Goal: Task Accomplishment & Management: Use online tool/utility

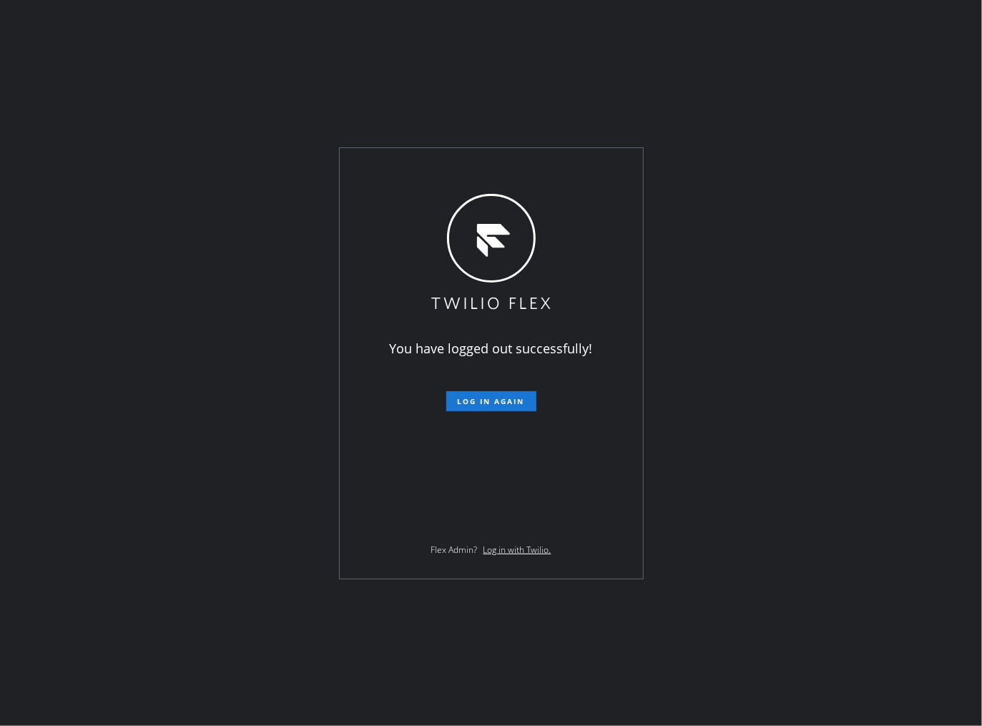
click at [731, 20] on div "You have logged out successfully! Log in again Flex Admin? Log in with Twilio." at bounding box center [491, 363] width 982 height 726
click at [461, 405] on span "Log in again" at bounding box center [491, 401] width 67 height 10
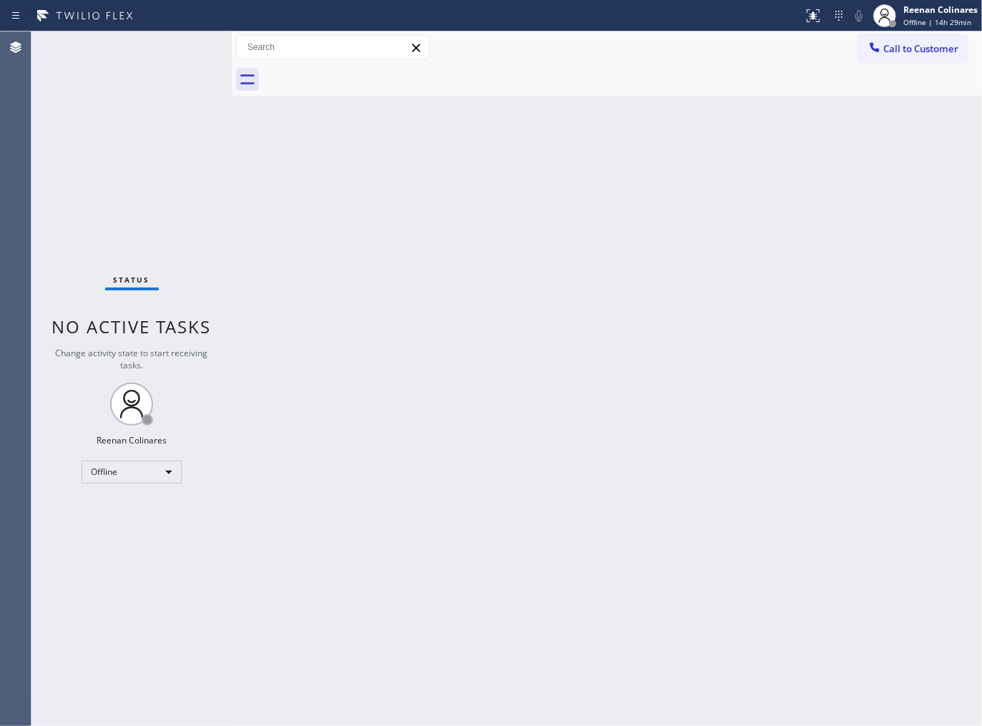
click at [561, 202] on div "Back to Dashboard Change Sender ID Customers Technicians Select a contact Outbo…" at bounding box center [607, 378] width 750 height 694
click at [660, 511] on div "Back to Dashboard Change Sender ID Customers Technicians Select a contact Outbo…" at bounding box center [607, 378] width 750 height 694
click at [931, 12] on div "Reenan Colinares" at bounding box center [940, 10] width 74 height 12
click at [867, 73] on button "Available" at bounding box center [910, 76] width 143 height 19
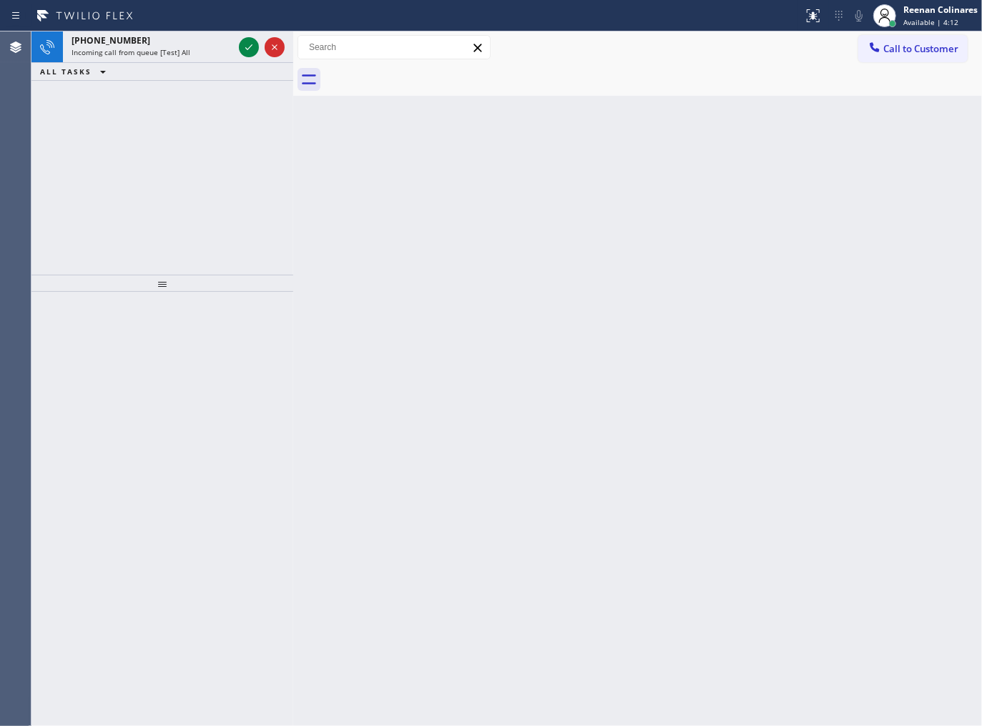
drag, startPoint x: 230, startPoint y: 45, endPoint x: 291, endPoint y: 48, distance: 61.6
click at [293, 48] on div at bounding box center [293, 378] width 0 height 694
click at [193, 51] on div "Incoming call from queue [Test] All" at bounding box center [153, 52] width 162 height 10
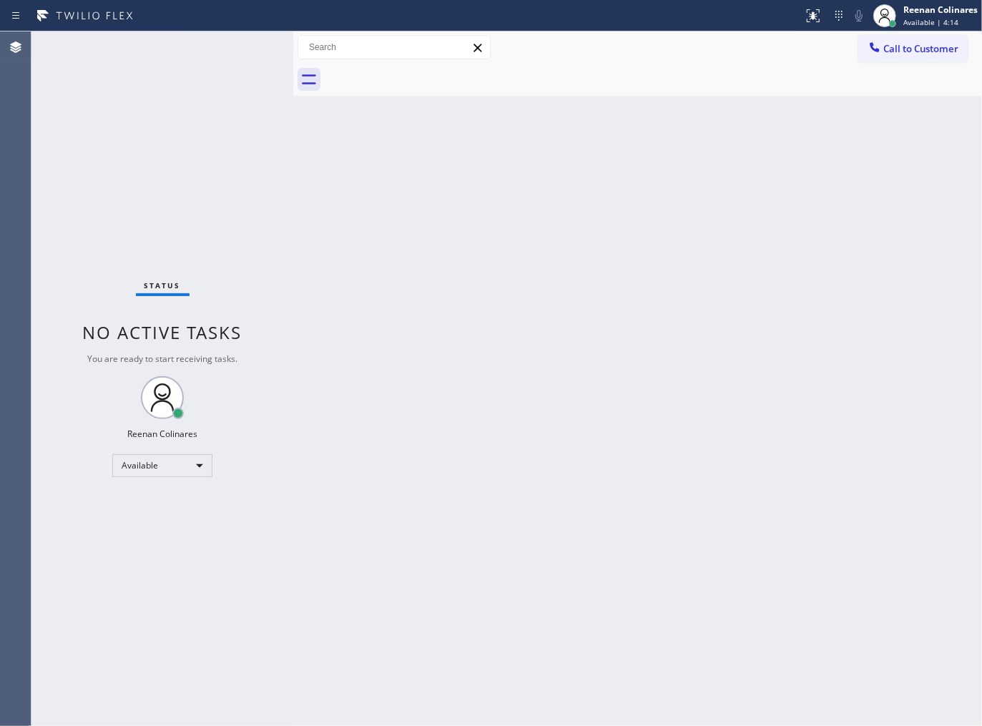
click at [236, 355] on span "You are ready to start receiving tasks." at bounding box center [162, 359] width 150 height 12
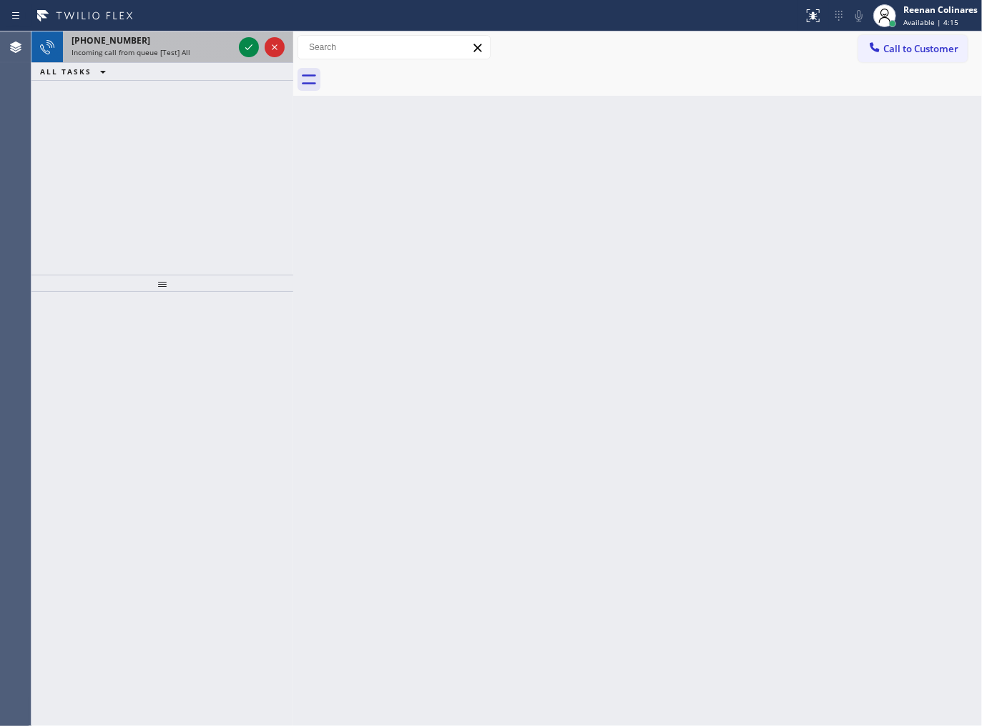
click at [179, 58] on div "[PHONE_NUMBER] Incoming call from queue [Test] All" at bounding box center [149, 46] width 173 height 31
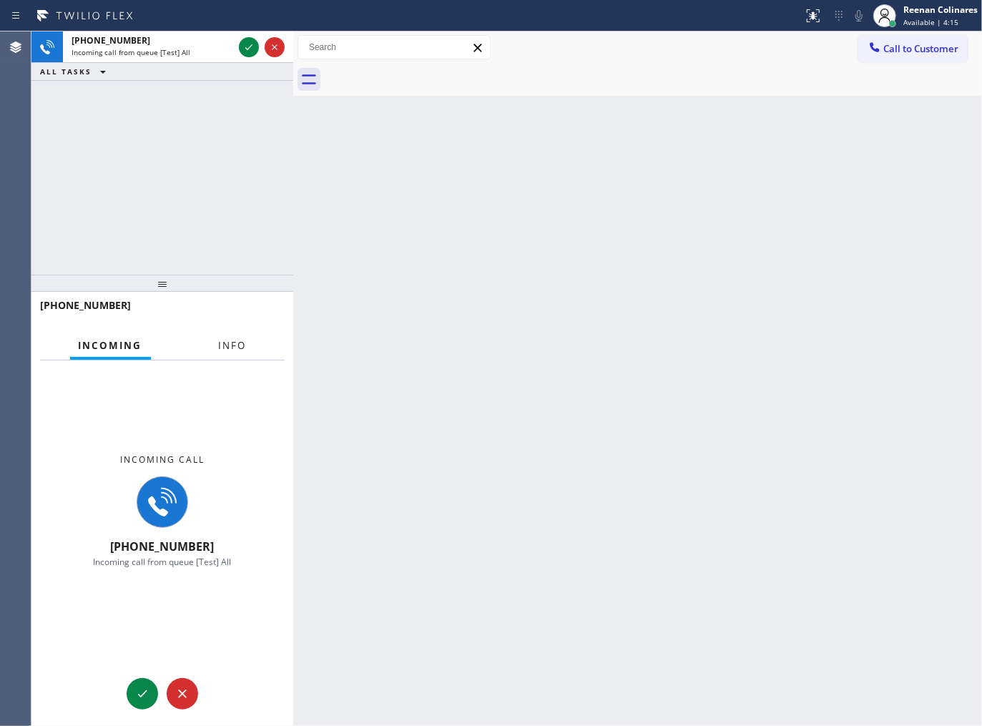
click at [234, 342] on span "Info" at bounding box center [233, 345] width 28 height 13
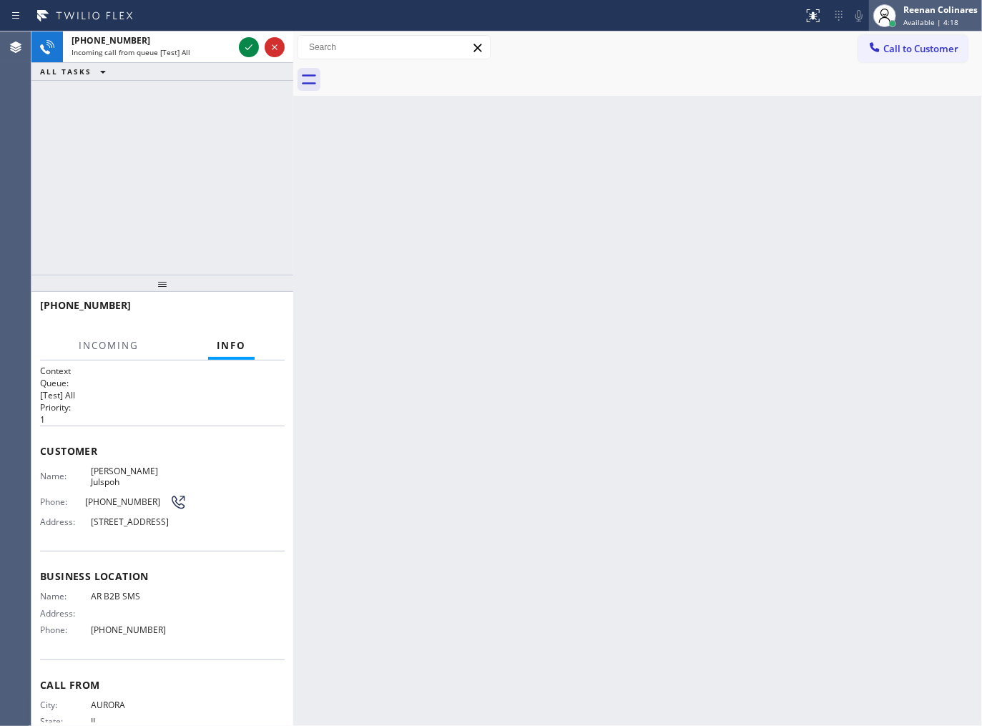
click at [945, 22] on span "Available | 4:18" at bounding box center [930, 22] width 55 height 10
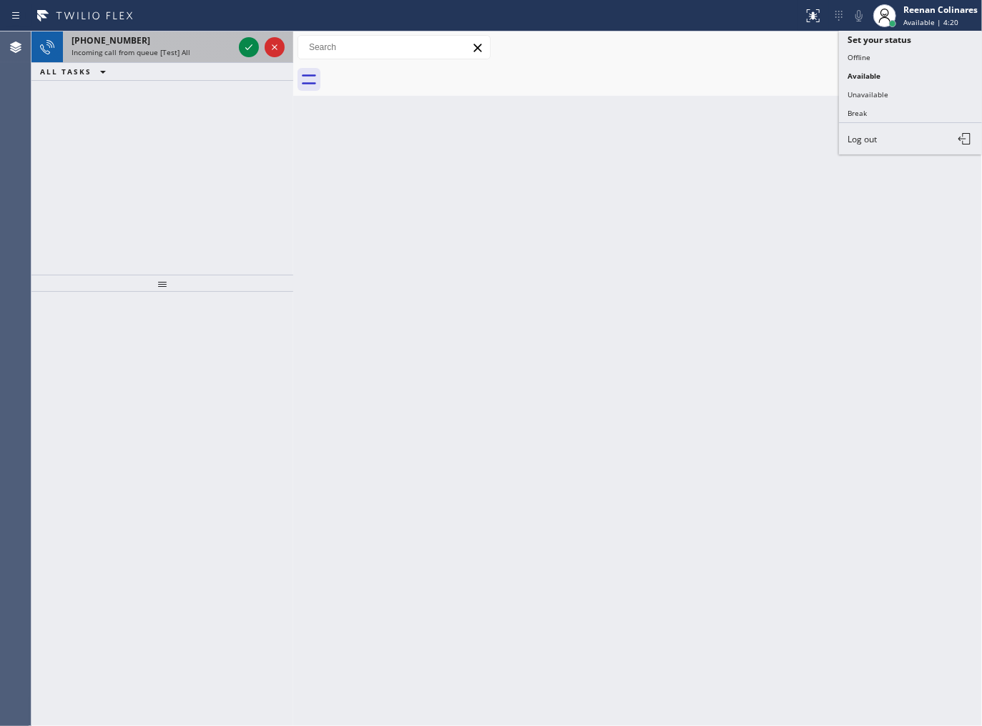
click at [193, 43] on div "[PHONE_NUMBER]" at bounding box center [153, 40] width 162 height 12
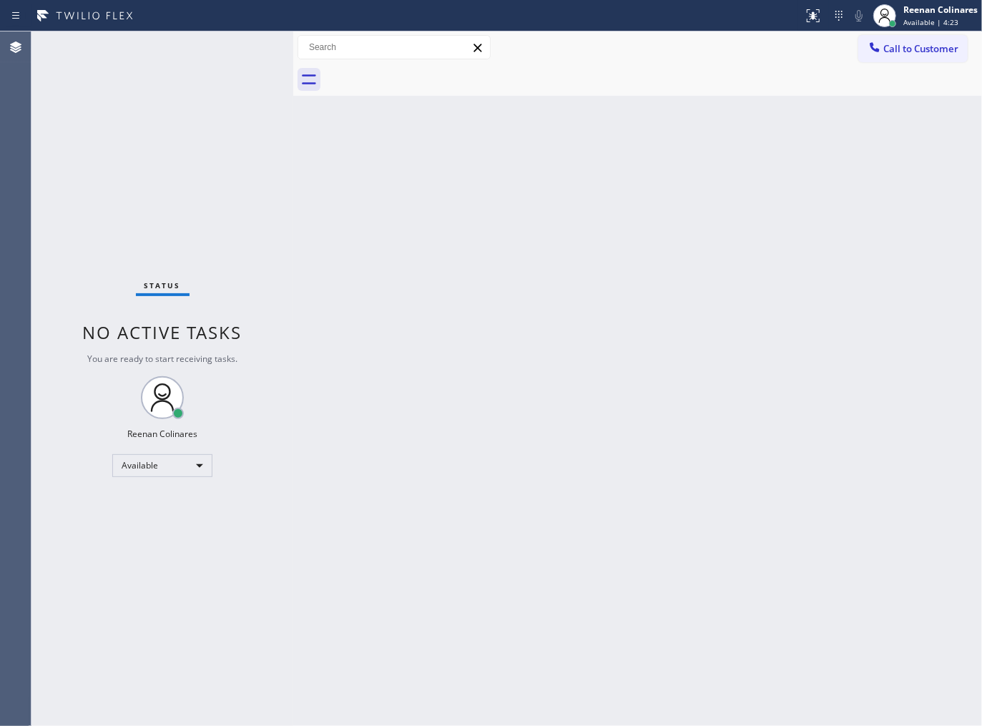
click at [588, 458] on div "Back to Dashboard Change Sender ID Customers Technicians Select a contact Outbo…" at bounding box center [637, 378] width 689 height 694
drag, startPoint x: 619, startPoint y: 227, endPoint x: 604, endPoint y: 212, distance: 21.2
click at [618, 227] on div "Back to Dashboard Change Sender ID Customers Technicians Select a contact Outbo…" at bounding box center [637, 378] width 689 height 694
click at [681, 190] on div "Back to Dashboard Change Sender ID Customers Technicians Select a contact Outbo…" at bounding box center [637, 378] width 689 height 694
click at [634, 158] on div "Back to Dashboard Change Sender ID Customers Technicians Select a contact Outbo…" at bounding box center [637, 378] width 689 height 694
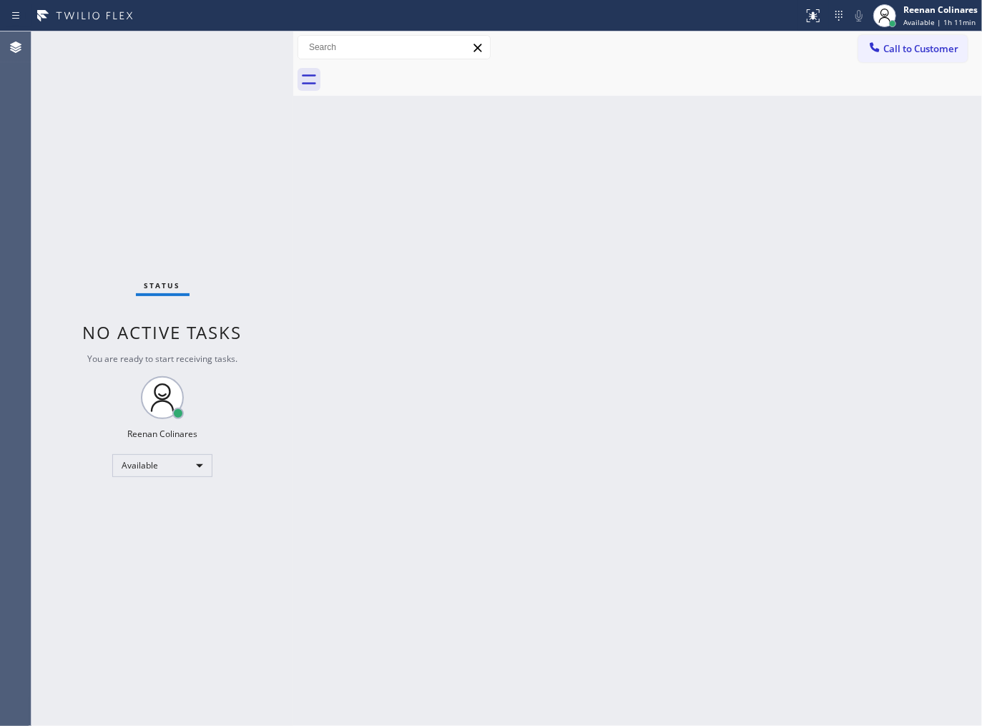
click at [154, 48] on div "Status No active tasks You are ready to start receiving tasks. Reenan Colinares…" at bounding box center [162, 378] width 262 height 694
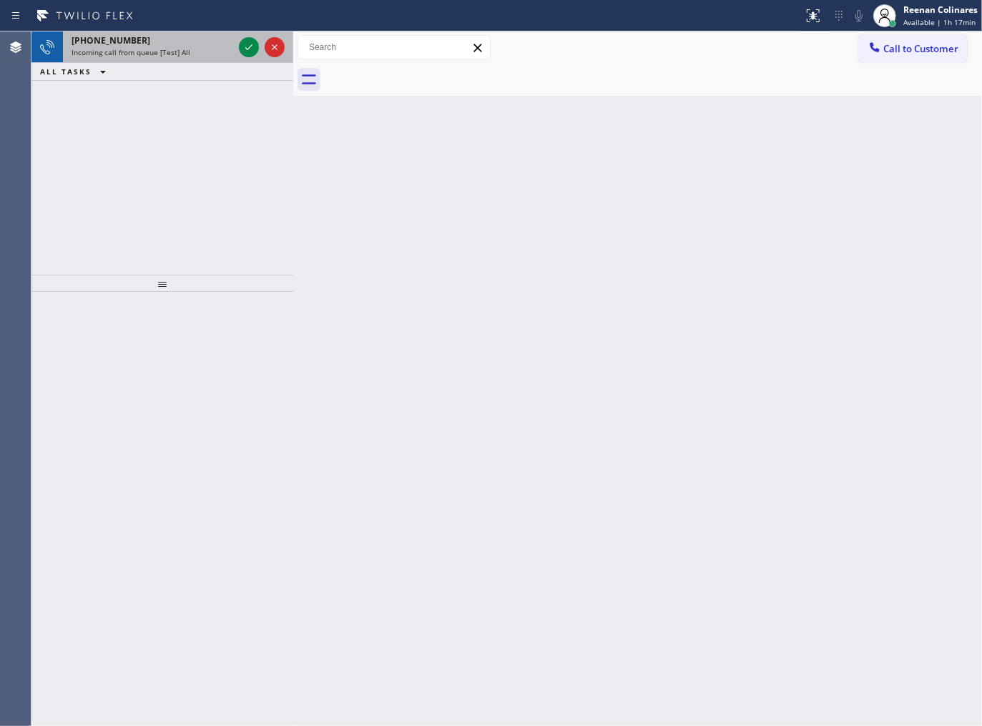
click at [155, 41] on div "[PHONE_NUMBER]" at bounding box center [153, 40] width 162 height 12
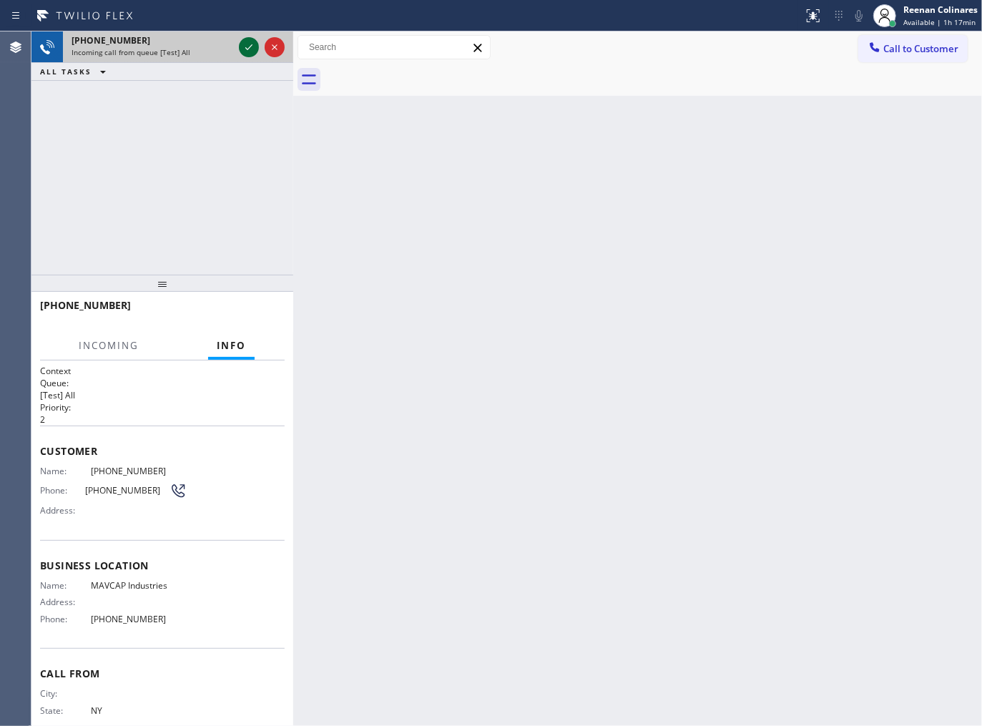
click at [245, 51] on icon at bounding box center [248, 47] width 17 height 17
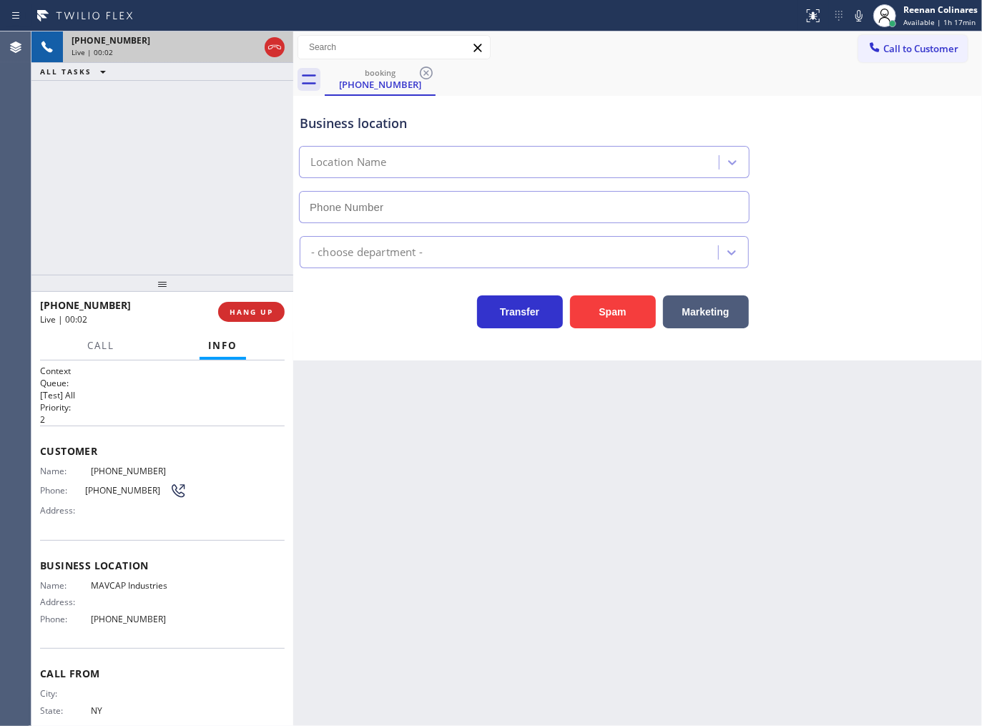
type input "[PHONE_NUMBER]"
drag, startPoint x: 591, startPoint y: 310, endPoint x: 817, endPoint y: 129, distance: 289.5
click at [592, 310] on button "Spam" at bounding box center [613, 311] width 86 height 33
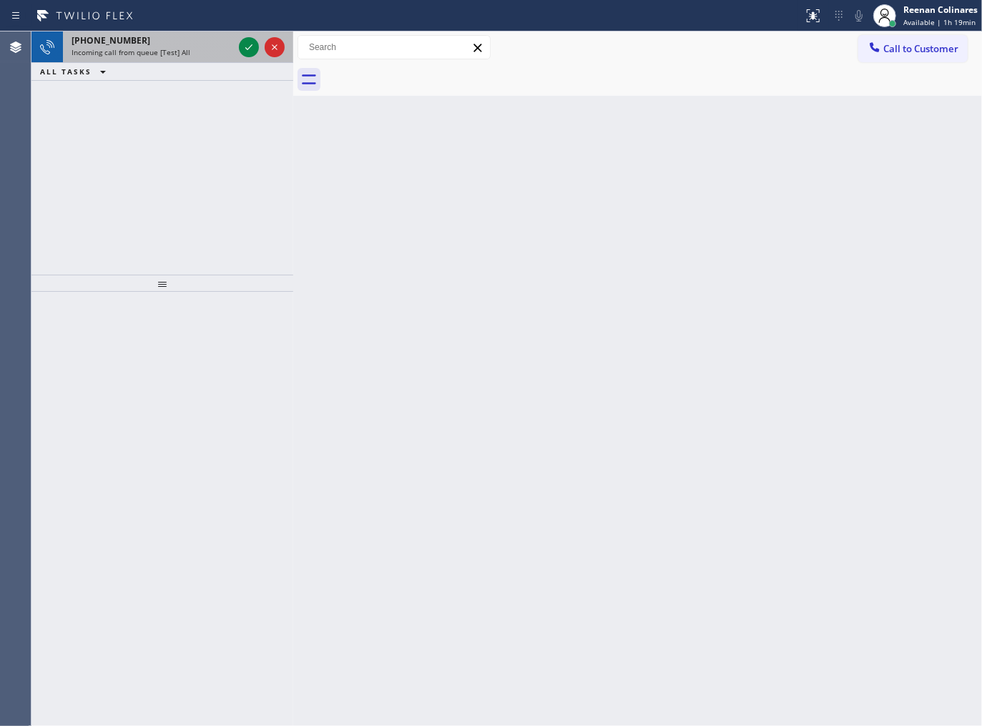
click at [152, 53] on span "Incoming call from queue [Test] All" at bounding box center [131, 52] width 119 height 10
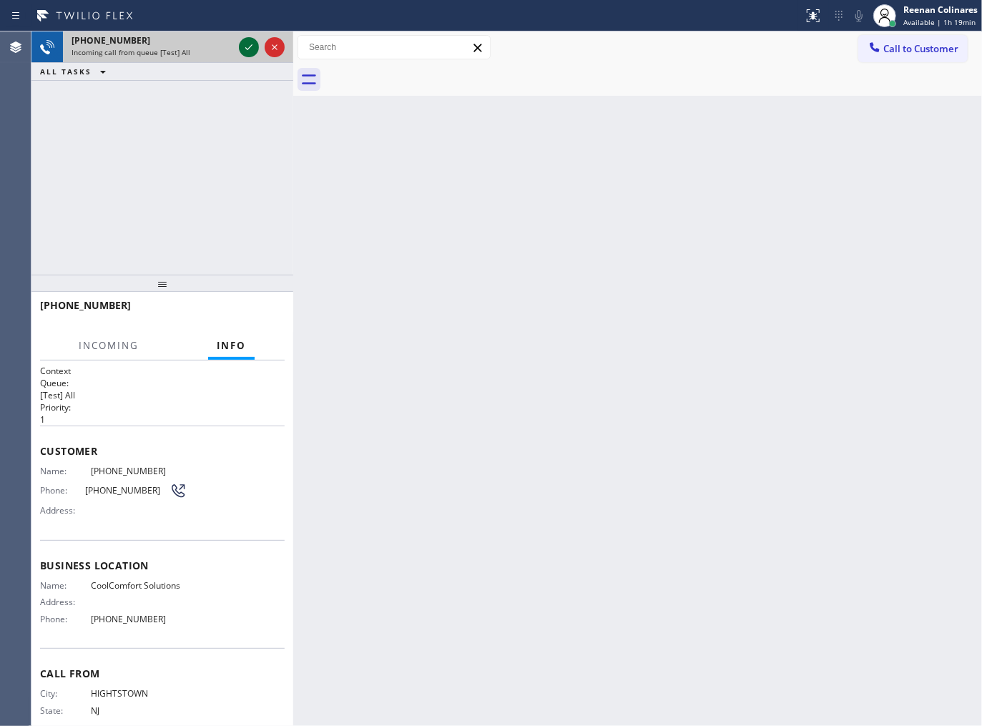
click at [242, 50] on icon at bounding box center [248, 47] width 17 height 17
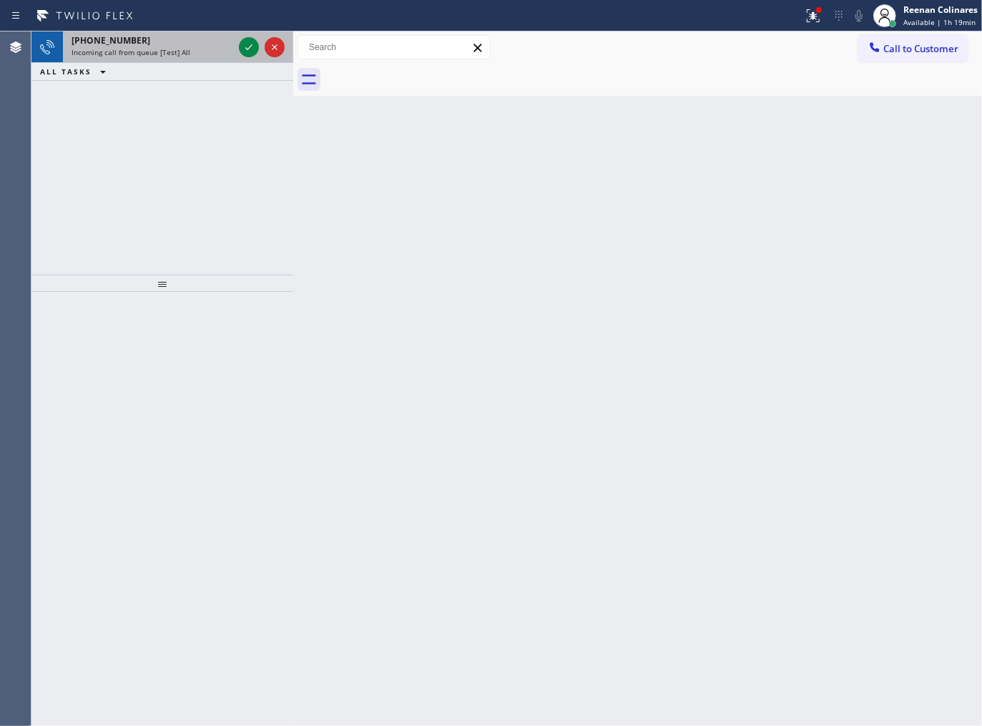
drag, startPoint x: 207, startPoint y: 50, endPoint x: 236, endPoint y: 48, distance: 28.7
click at [209, 49] on div "Incoming call from queue [Test] All" at bounding box center [153, 52] width 162 height 10
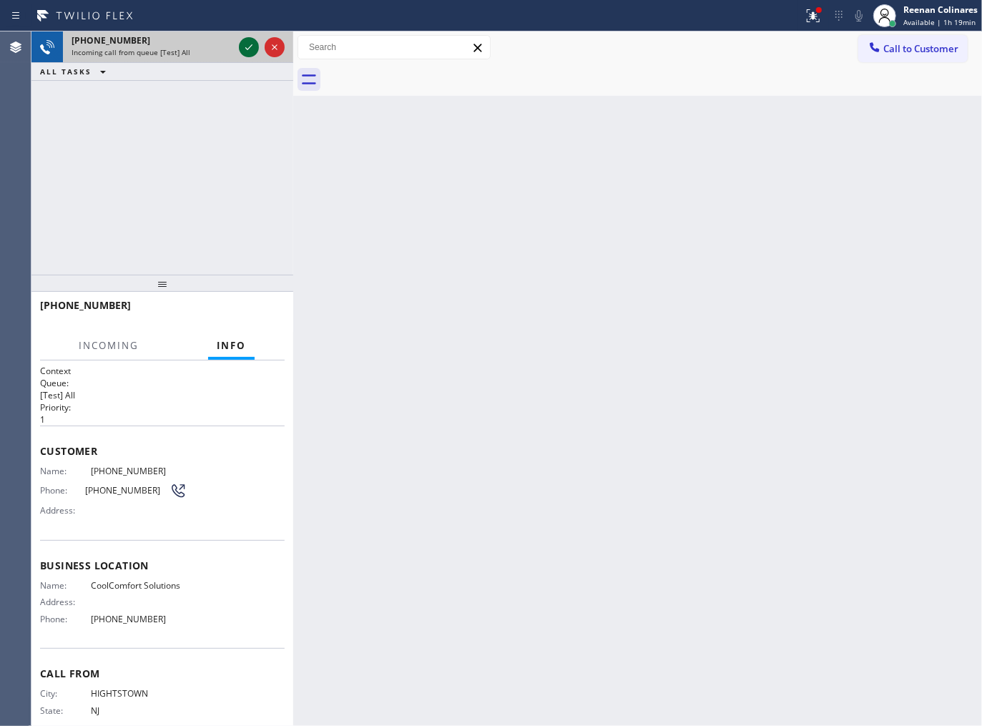
click at [251, 49] on icon at bounding box center [248, 47] width 17 height 17
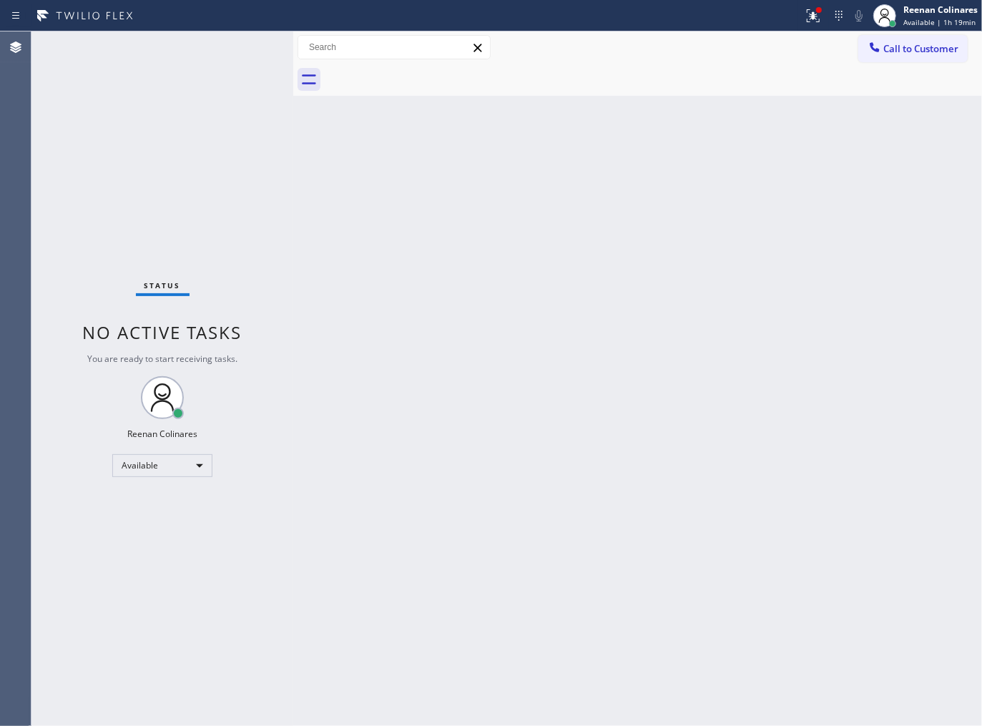
drag, startPoint x: 814, startPoint y: 14, endPoint x: 762, endPoint y: 133, distance: 129.4
click at [816, 13] on div at bounding box center [812, 15] width 31 height 31
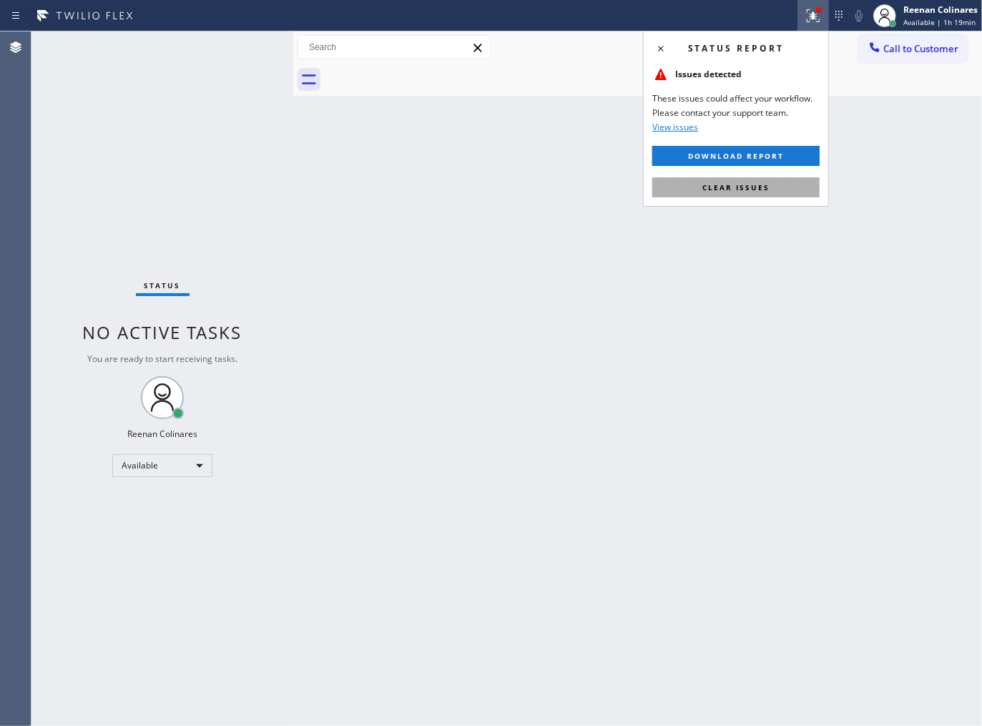
click at [747, 187] on span "Clear issues" at bounding box center [735, 187] width 67 height 10
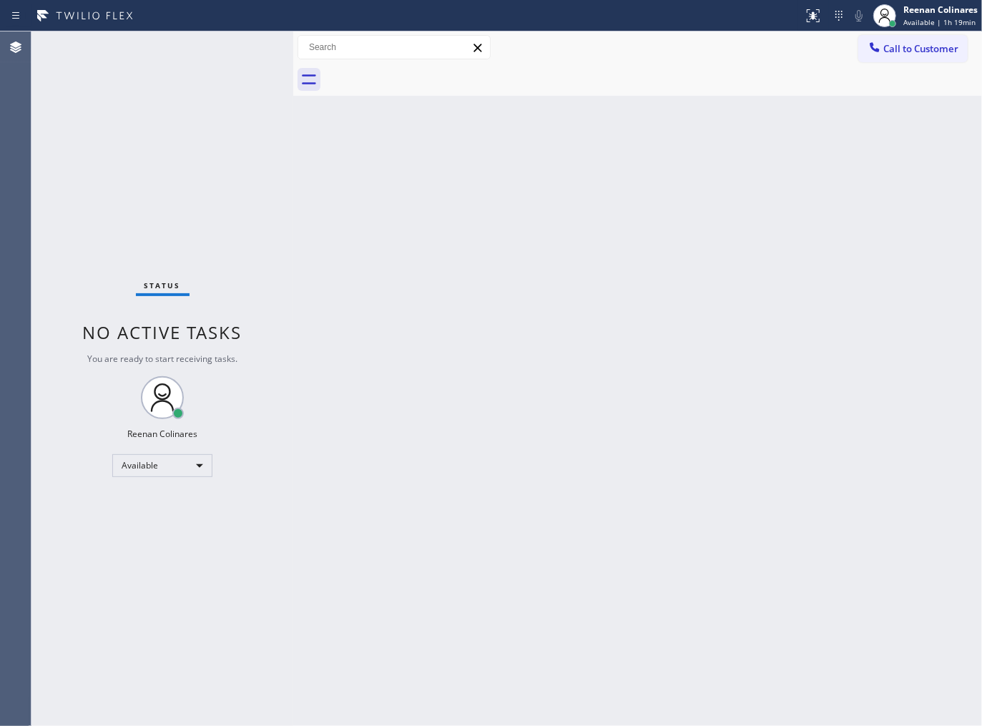
click at [491, 230] on div "Back to Dashboard Change Sender ID Customers Technicians Select a contact Outbo…" at bounding box center [637, 378] width 689 height 694
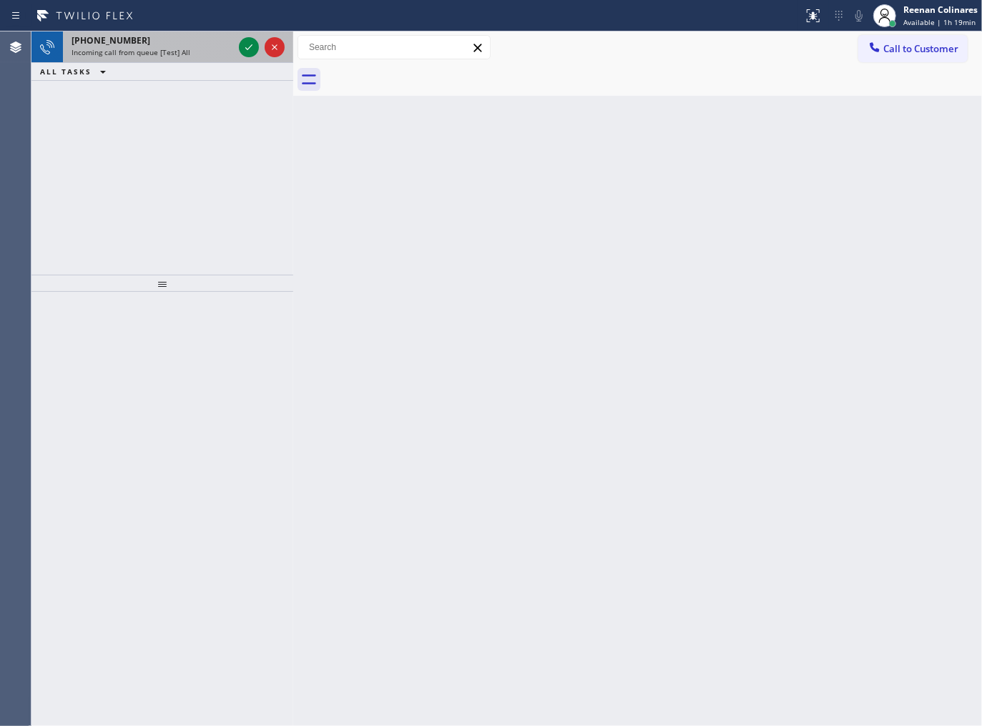
click at [177, 50] on span "Incoming call from queue [Test] All" at bounding box center [131, 52] width 119 height 10
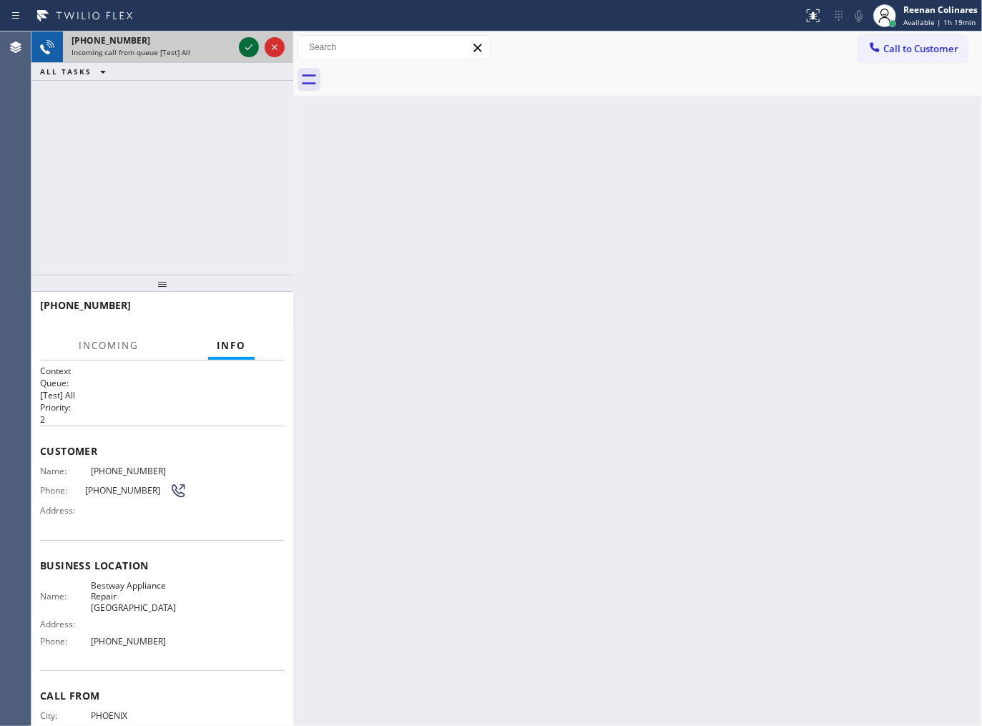
click at [244, 44] on icon at bounding box center [248, 47] width 17 height 17
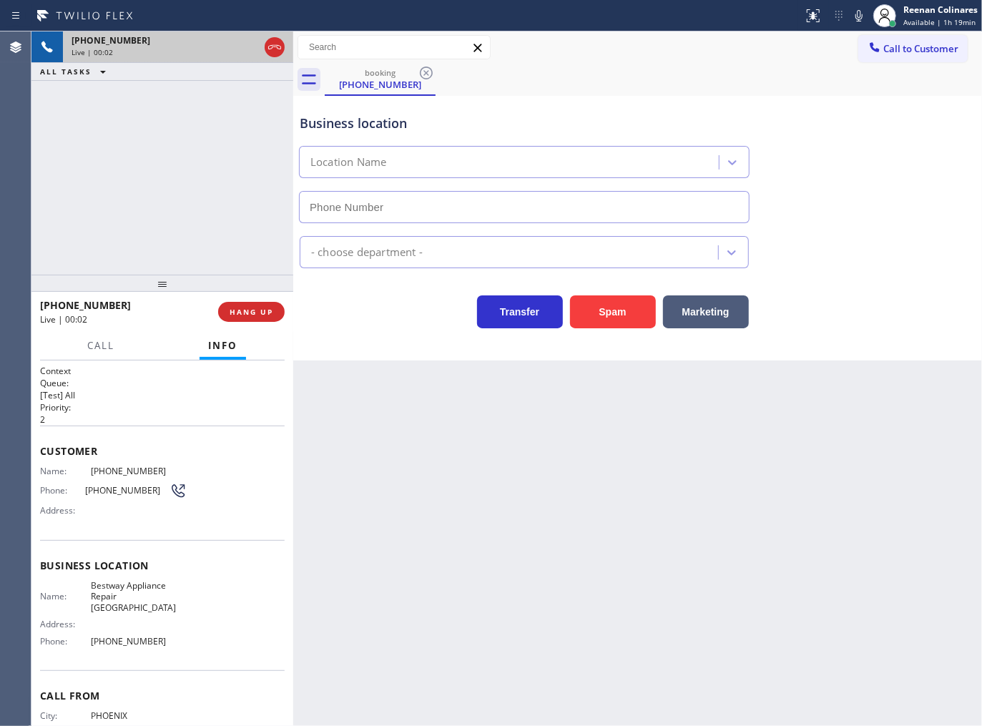
type input "[PHONE_NUMBER]"
click at [864, 25] on div "Status report No issues detected If you experience an issue, please download th…" at bounding box center [889, 15] width 184 height 31
click at [858, 19] on icon at bounding box center [858, 15] width 7 height 11
click at [103, 345] on span "Call" at bounding box center [100, 345] width 27 height 13
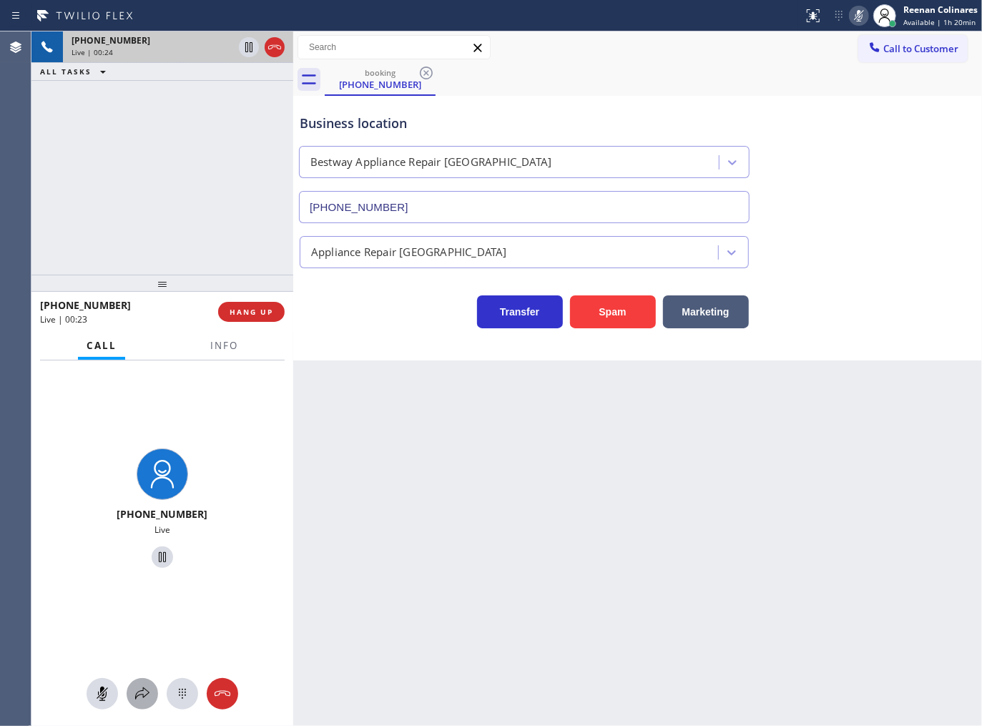
click at [137, 701] on icon at bounding box center [142, 693] width 17 height 17
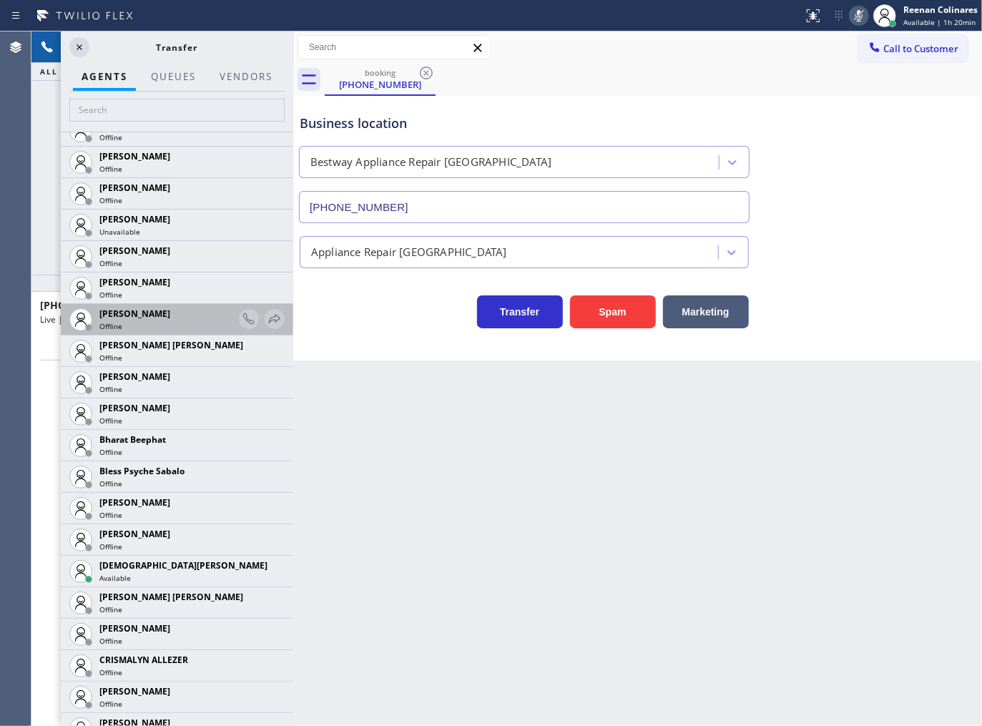
scroll to position [238, 0]
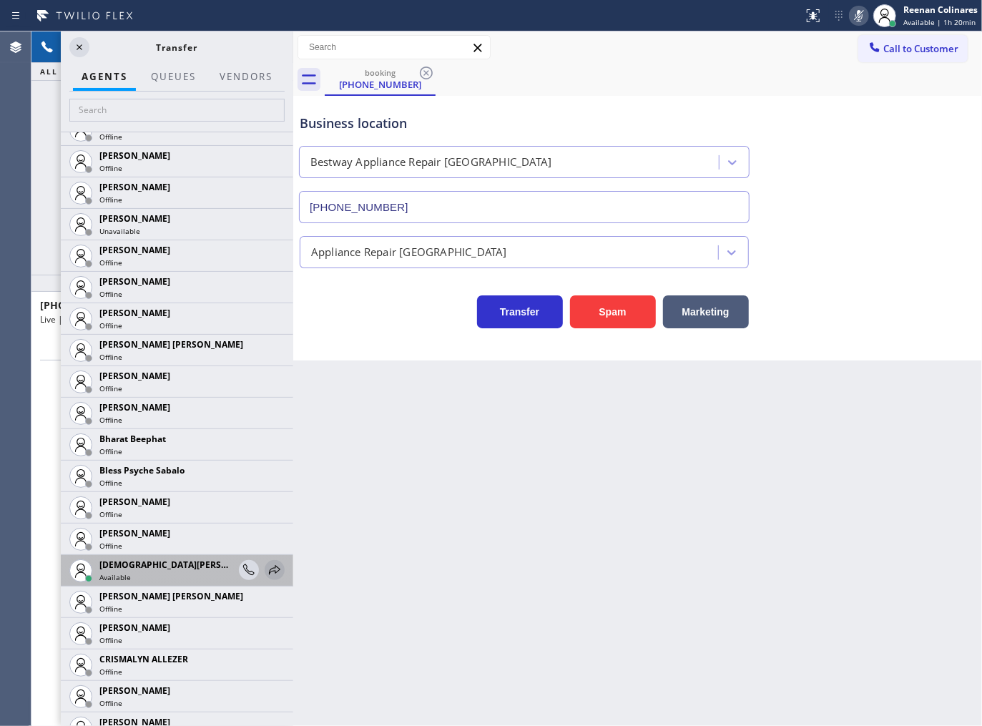
click at [269, 568] on icon at bounding box center [274, 569] width 11 height 9
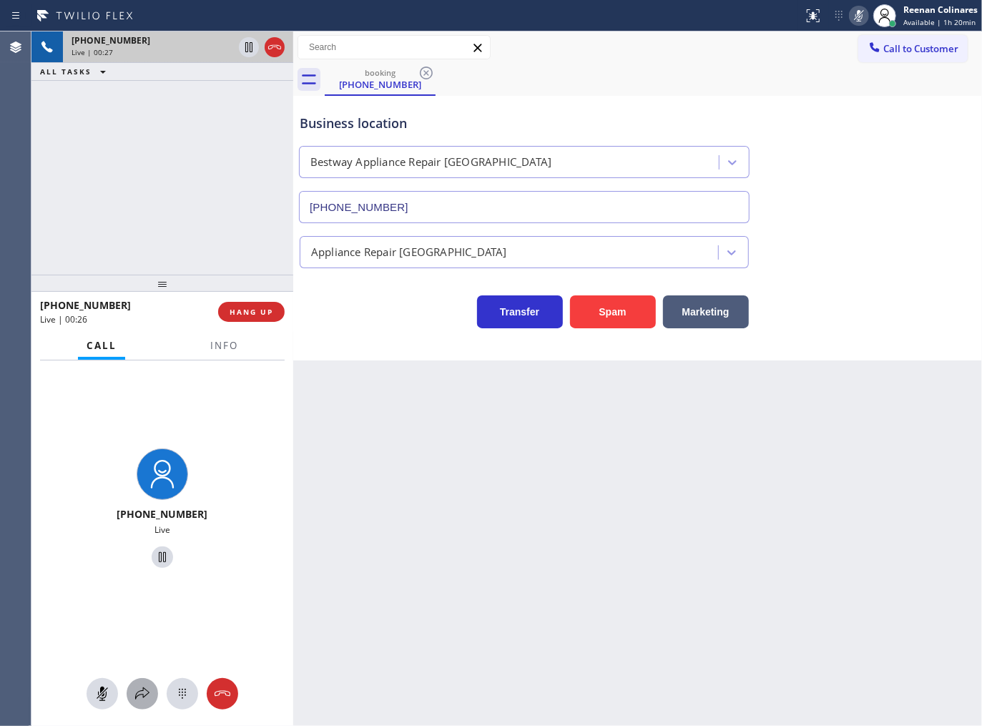
click at [143, 697] on icon at bounding box center [142, 693] width 17 height 17
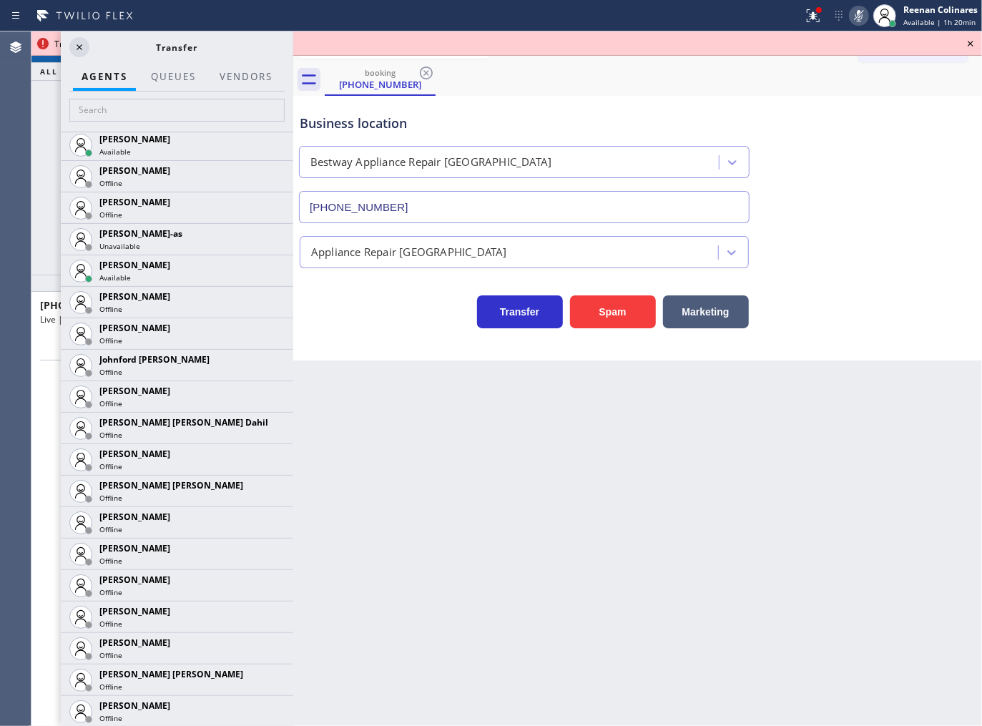
scroll to position [1419, 0]
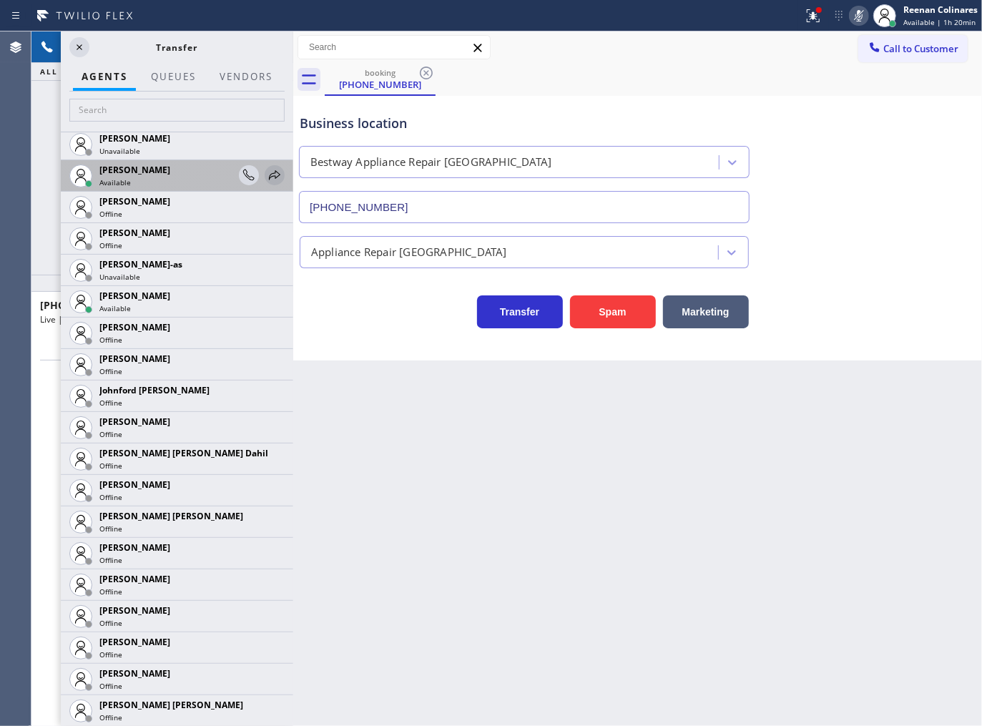
click at [266, 176] on icon at bounding box center [274, 175] width 17 height 17
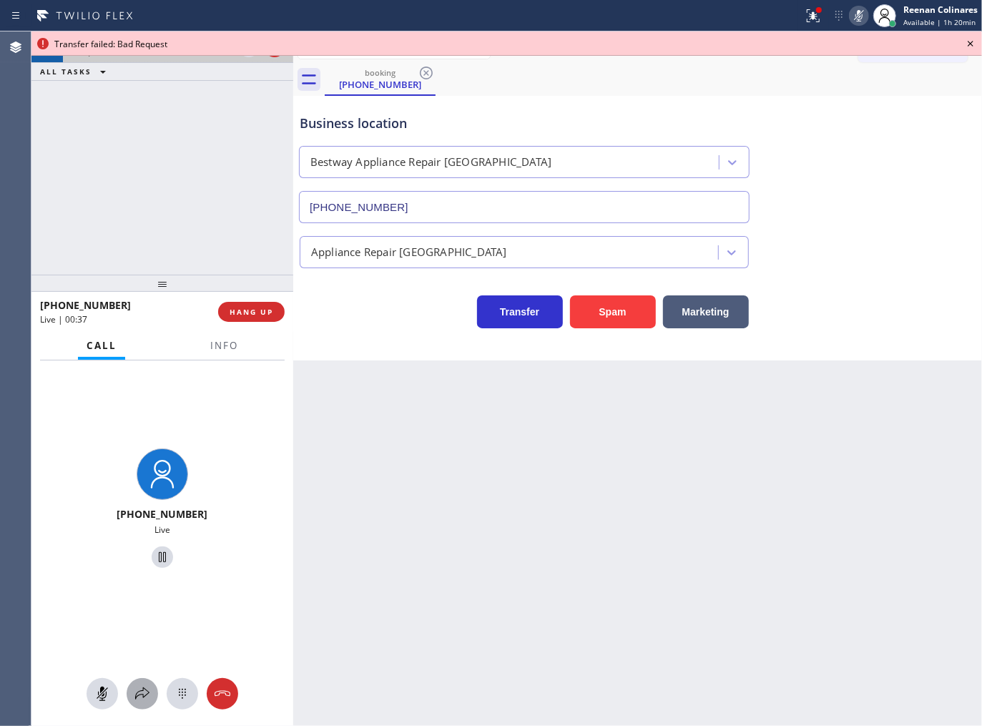
click at [144, 697] on icon at bounding box center [142, 693] width 17 height 17
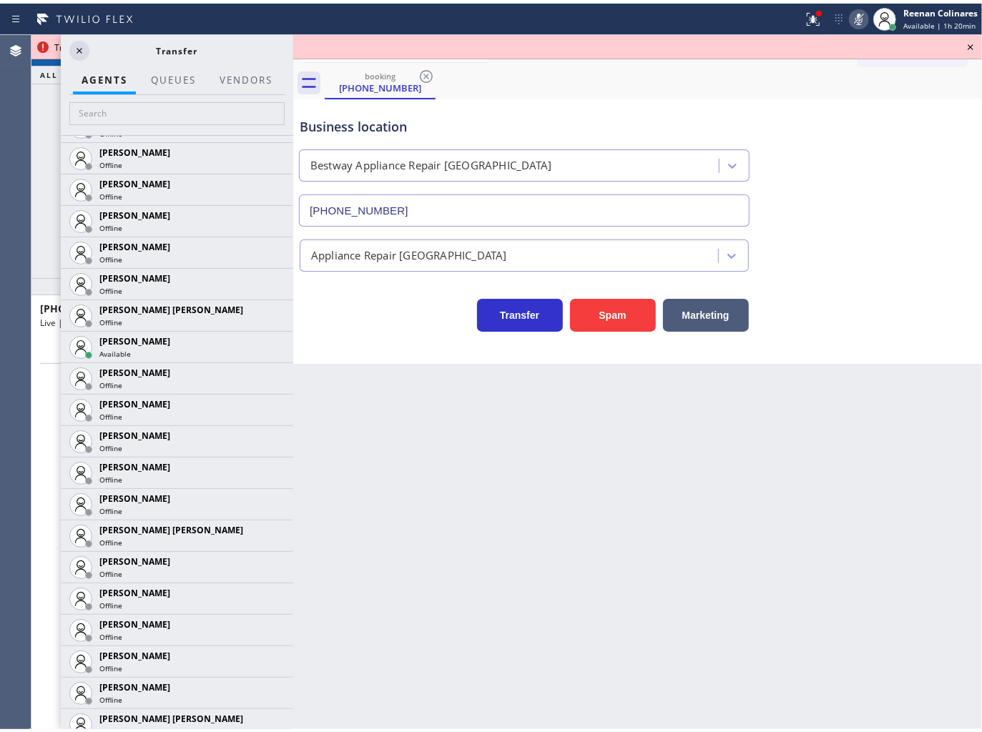
scroll to position [809, 0]
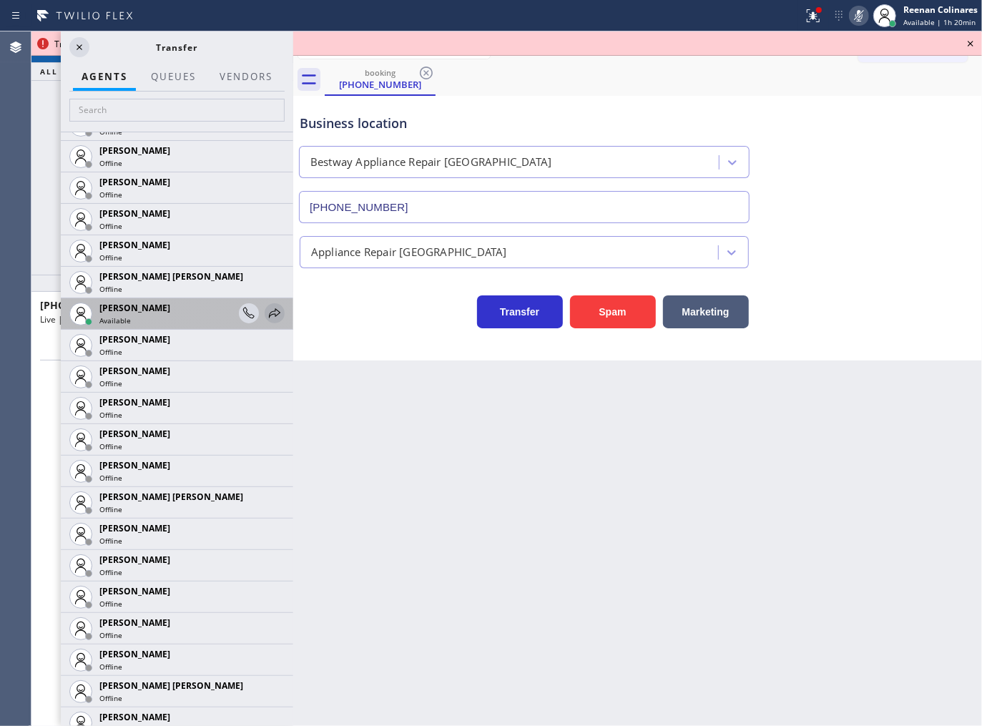
click at [266, 312] on icon at bounding box center [274, 313] width 17 height 17
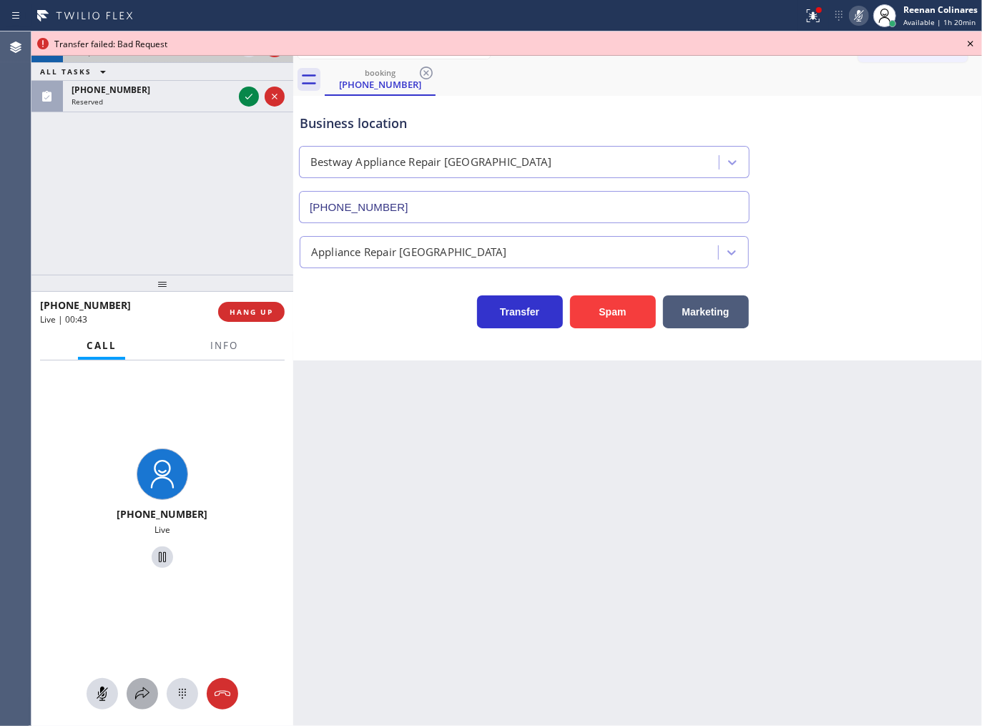
click at [141, 689] on icon at bounding box center [142, 693] width 17 height 17
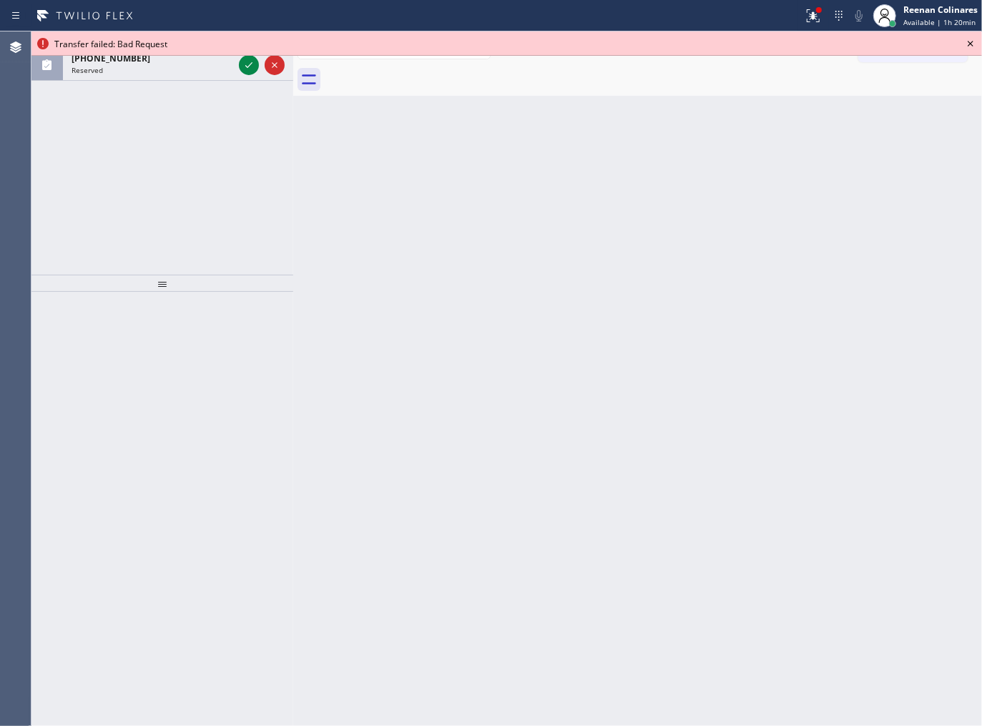
drag, startPoint x: 819, startPoint y: 21, endPoint x: 817, endPoint y: 34, distance: 13.2
click at [819, 21] on icon at bounding box center [812, 15] width 17 height 17
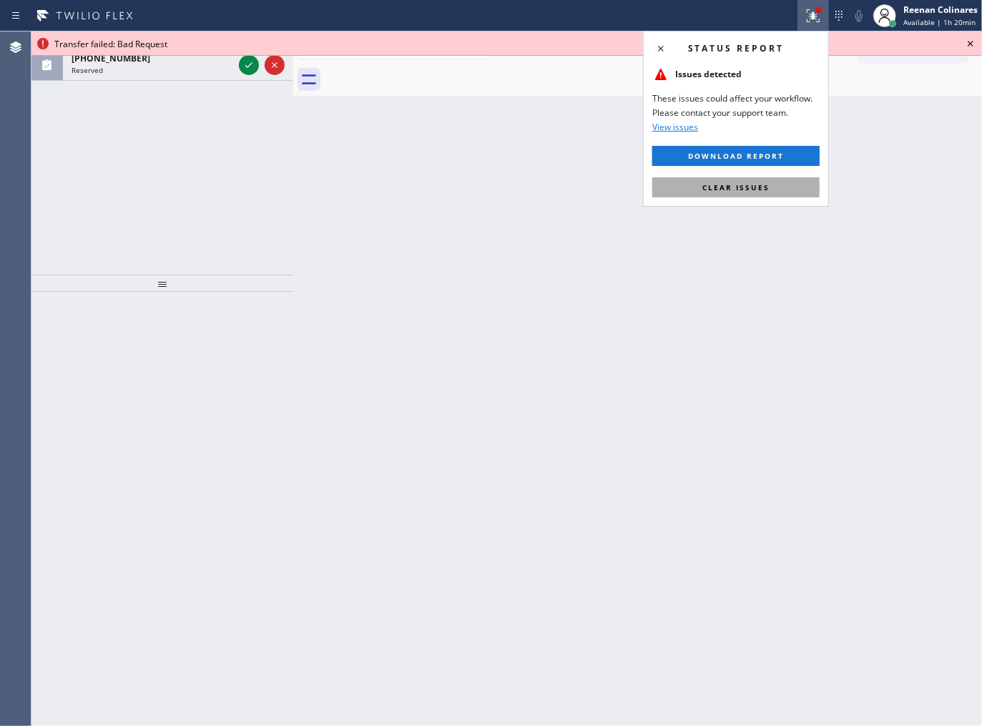
click at [789, 180] on button "Clear issues" at bounding box center [735, 187] width 167 height 20
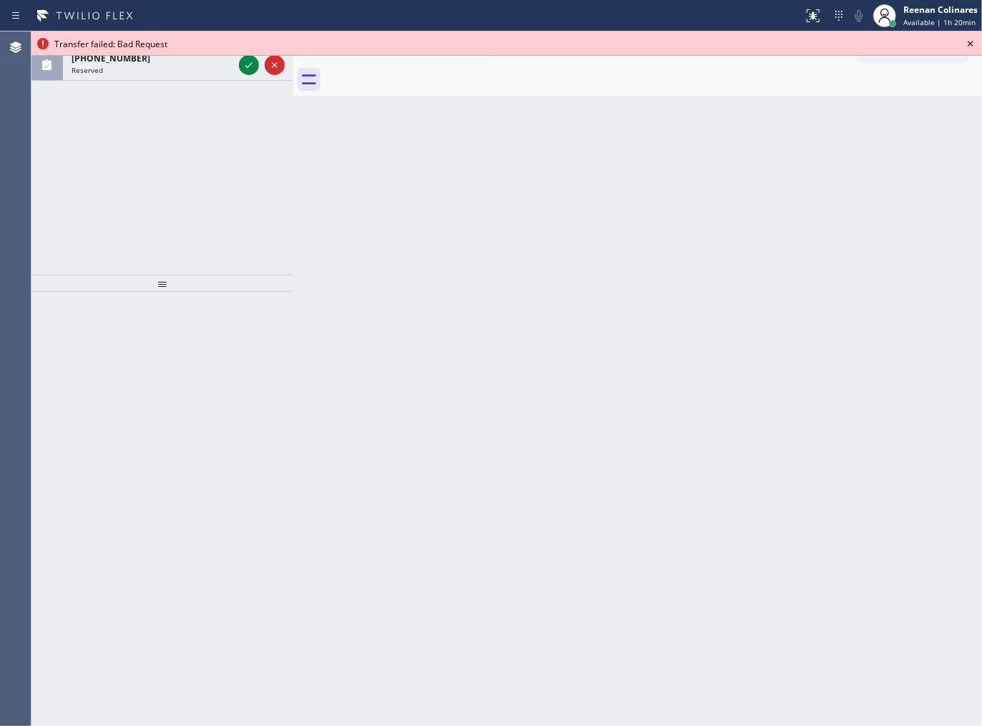
click at [975, 41] on icon at bounding box center [970, 43] width 17 height 17
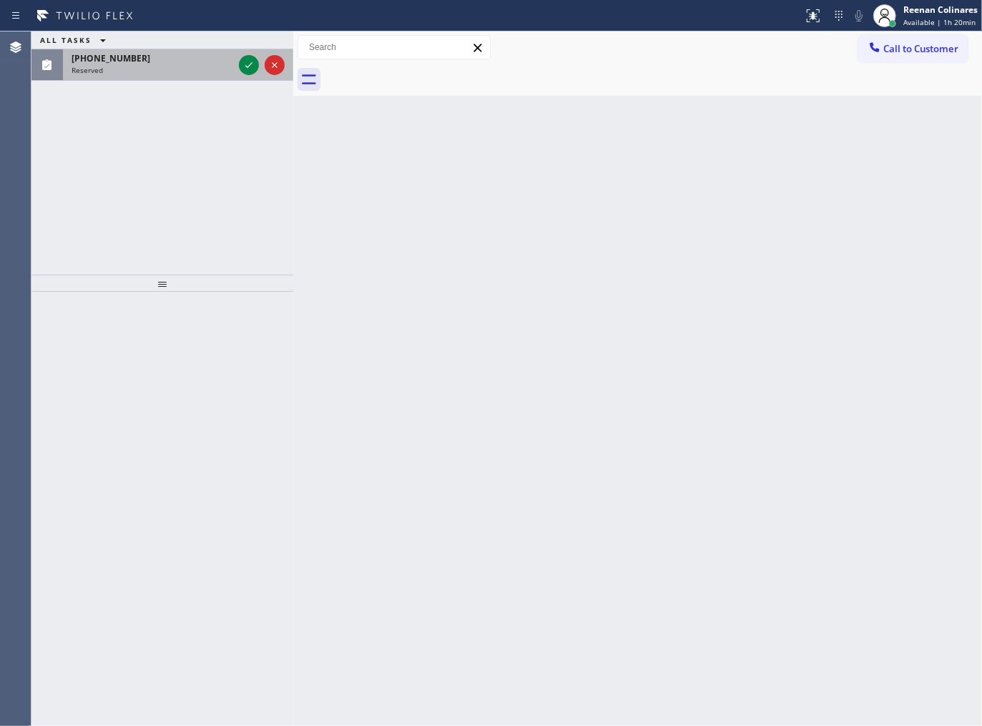
click at [201, 65] on div "Reserved" at bounding box center [153, 70] width 162 height 10
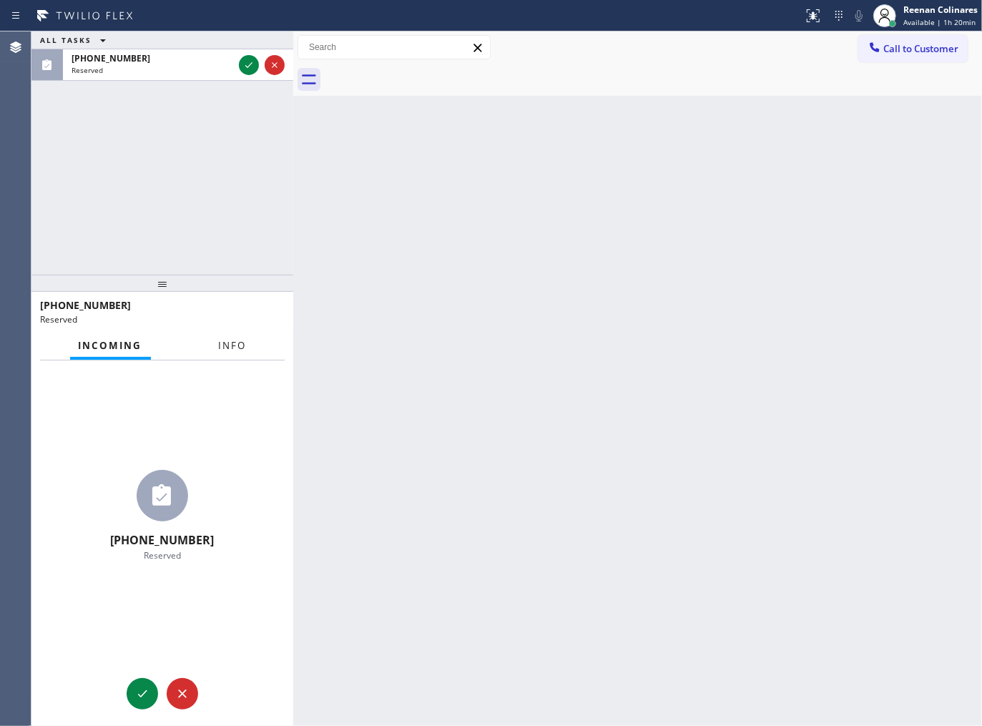
drag, startPoint x: 220, startPoint y: 345, endPoint x: 231, endPoint y: 341, distance: 12.0
click at [220, 345] on span "Info" at bounding box center [233, 345] width 28 height 13
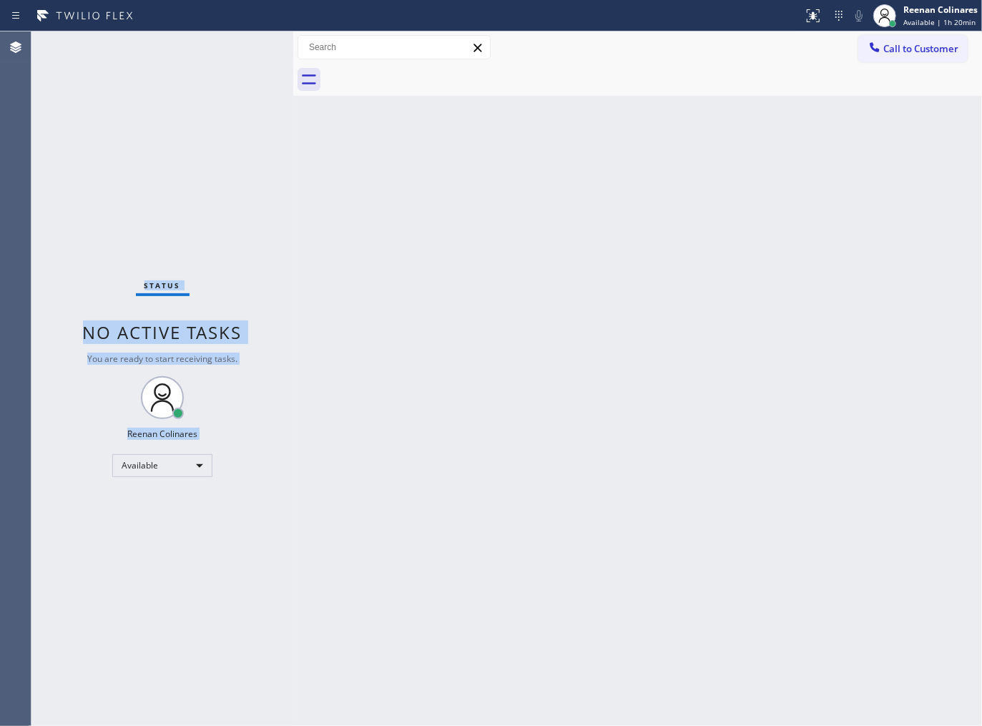
drag, startPoint x: 40, startPoint y: 461, endPoint x: 184, endPoint y: 524, distance: 157.8
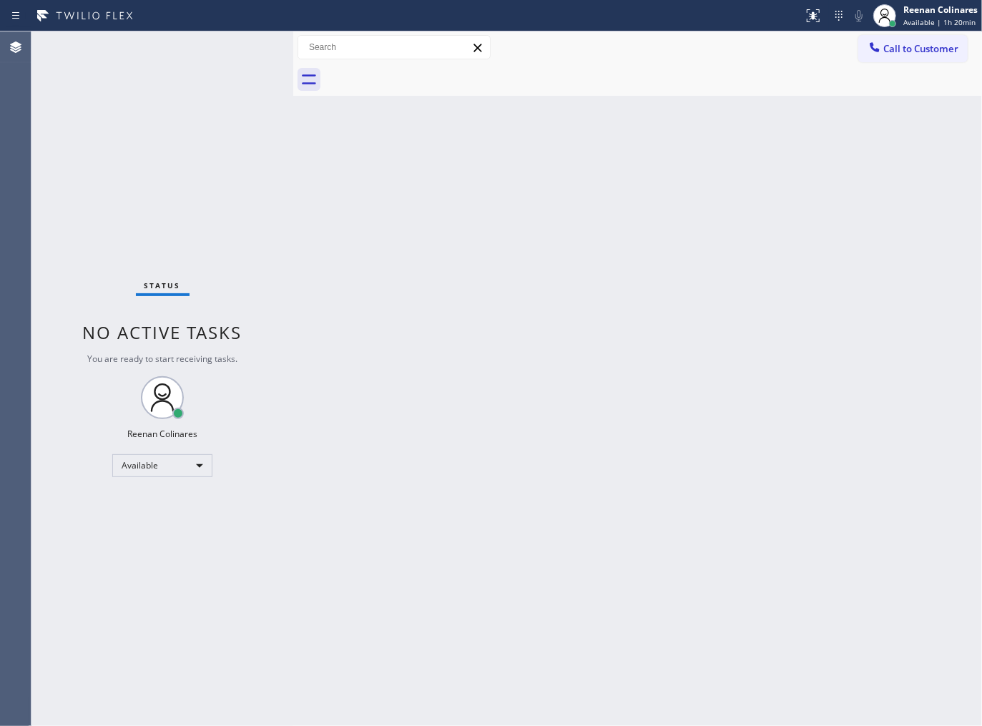
click at [387, 301] on div "Back to Dashboard Change Sender ID Customers Technicians Select a contact Outbo…" at bounding box center [637, 378] width 689 height 694
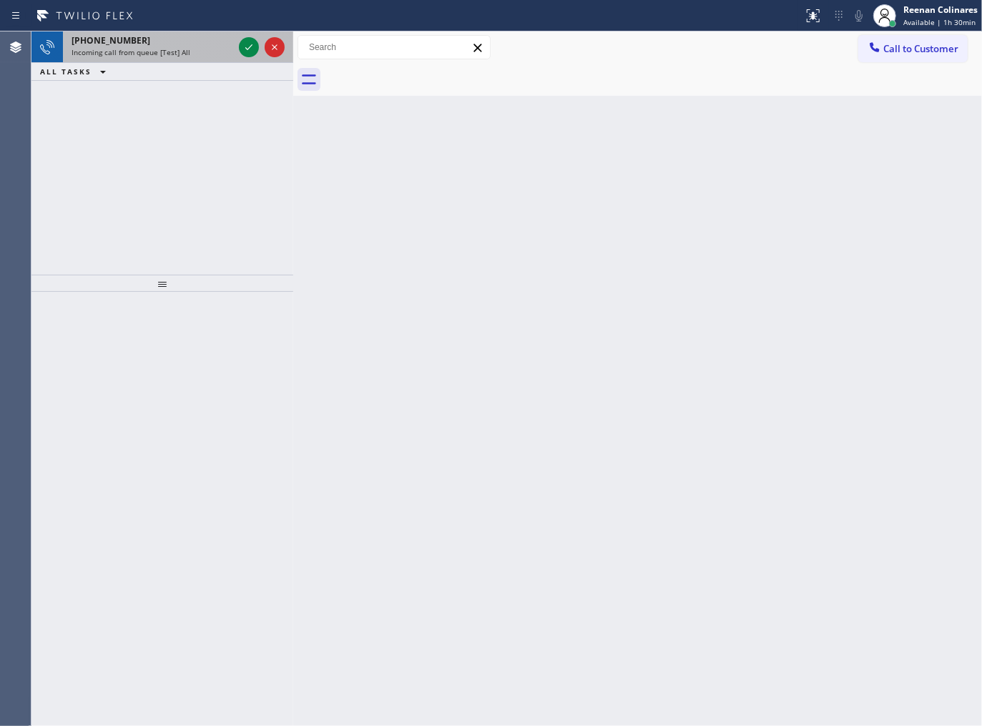
click at [151, 56] on span "Incoming call from queue [Test] All" at bounding box center [131, 52] width 119 height 10
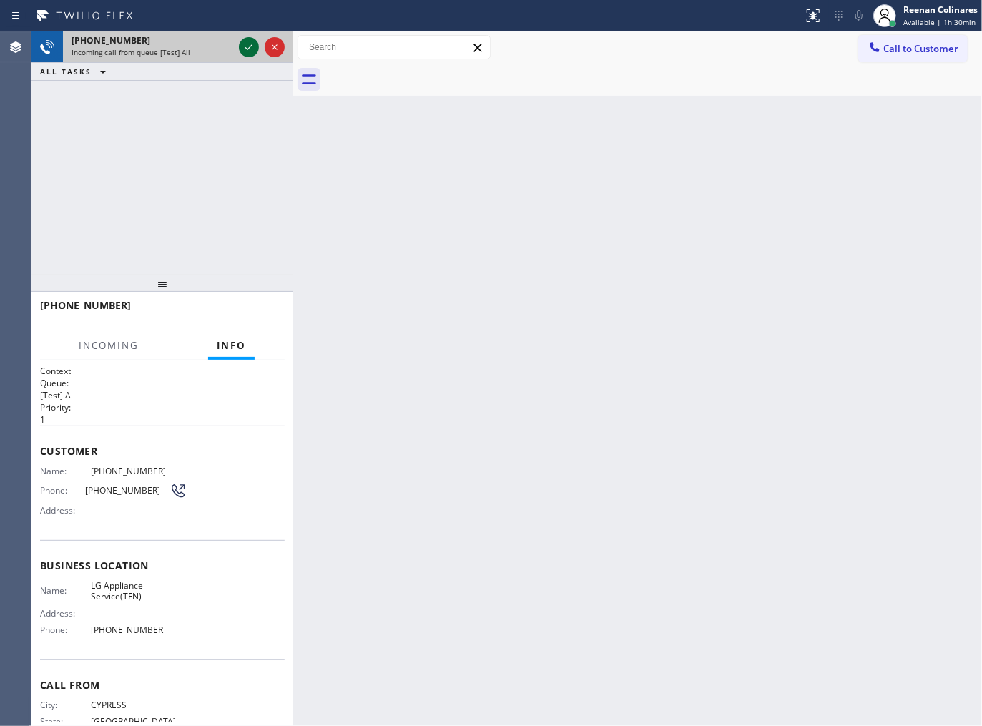
click at [245, 45] on icon at bounding box center [248, 47] width 17 height 17
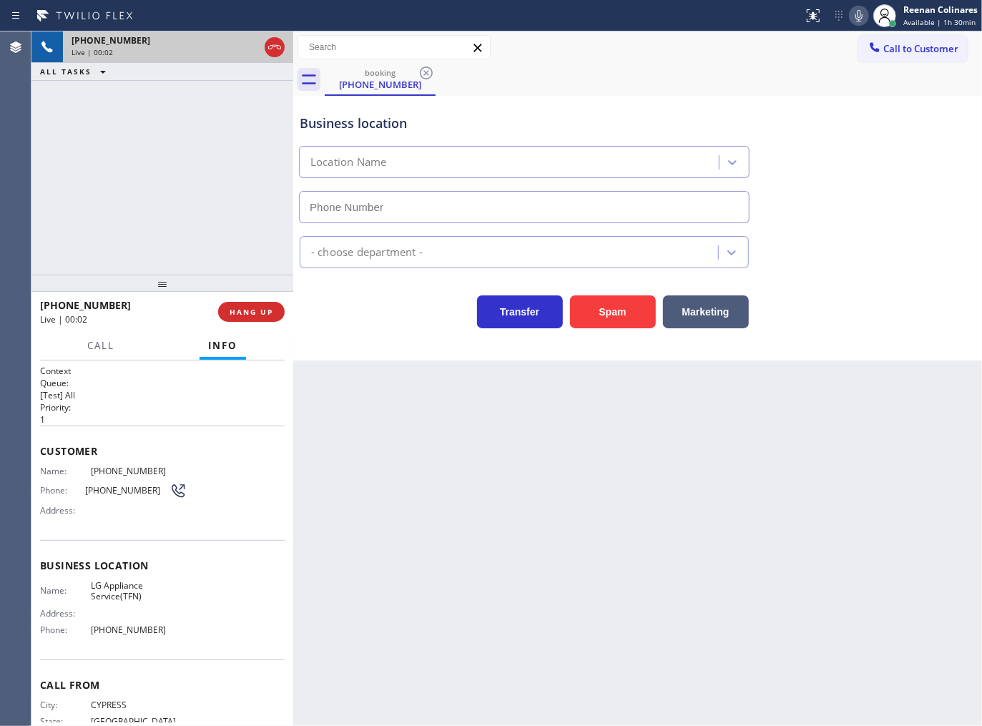
type input "[PHONE_NUMBER]"
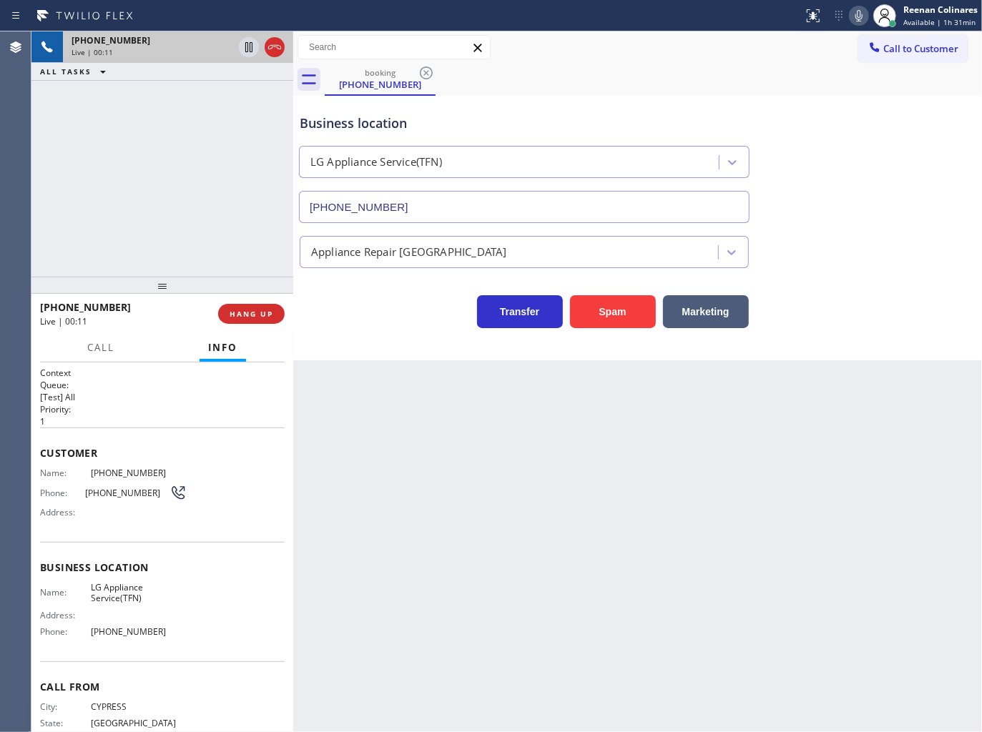
click at [900, 134] on div "Business location LG Appliance Service(TFN) [PHONE_NUMBER]" at bounding box center [637, 158] width 681 height 129
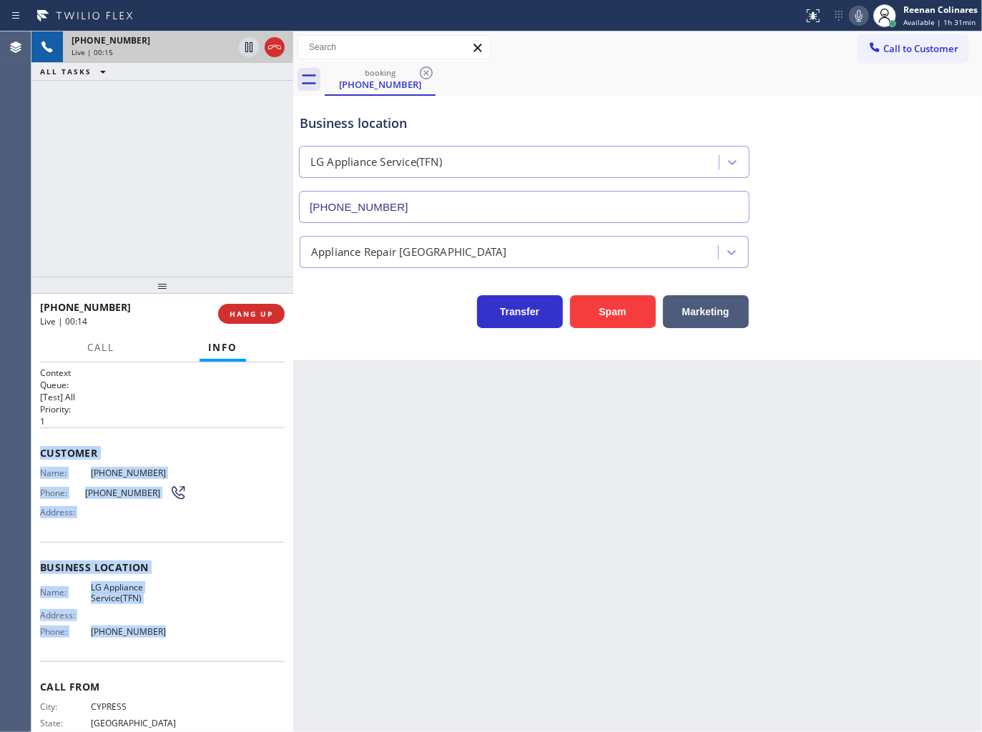
drag, startPoint x: 41, startPoint y: 448, endPoint x: 356, endPoint y: 635, distance: 366.4
click at [193, 644] on div "Context Queue: [Test] All Priority: 1 Customer Name: [PHONE_NUMBER] Phone: [PHO…" at bounding box center [162, 568] width 245 height 403
copy div "Customer Name: [PHONE_NUMBER] Phone: [PHONE_NUMBER] Address: Business location …"
click at [854, 14] on icon at bounding box center [858, 15] width 17 height 17
click at [856, 15] on icon at bounding box center [858, 15] width 17 height 17
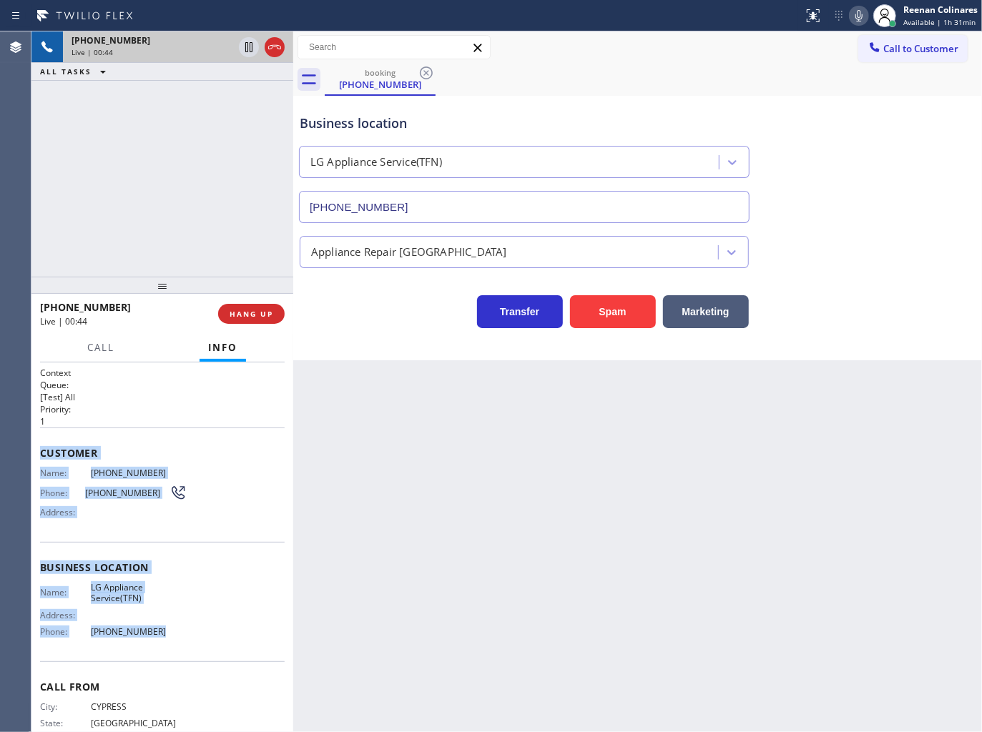
click at [852, 13] on icon at bounding box center [858, 15] width 17 height 17
click at [859, 16] on icon at bounding box center [858, 15] width 7 height 11
click at [858, 13] on icon at bounding box center [858, 15] width 17 height 17
click at [858, 13] on icon at bounding box center [858, 15] width 7 height 11
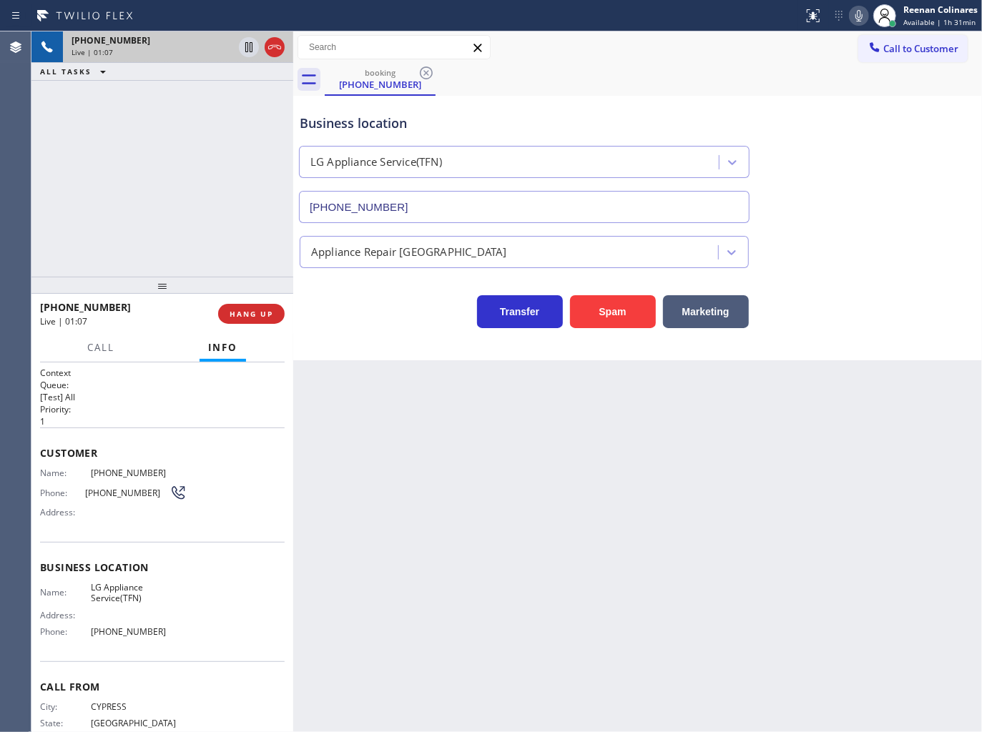
click at [322, 365] on div "Back to Dashboard Change Sender ID Customers Technicians Select a contact Outbo…" at bounding box center [637, 381] width 689 height 701
click at [857, 15] on icon at bounding box center [858, 15] width 7 height 11
click at [98, 350] on span "Call" at bounding box center [100, 347] width 27 height 13
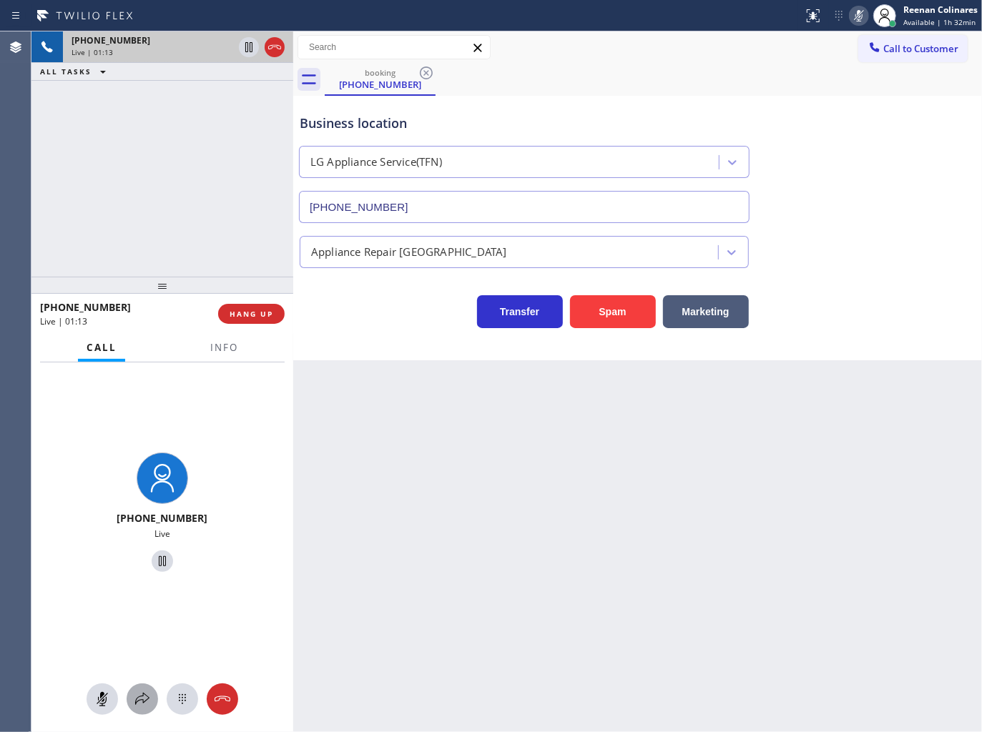
click at [138, 695] on icon at bounding box center [142, 699] width 17 height 17
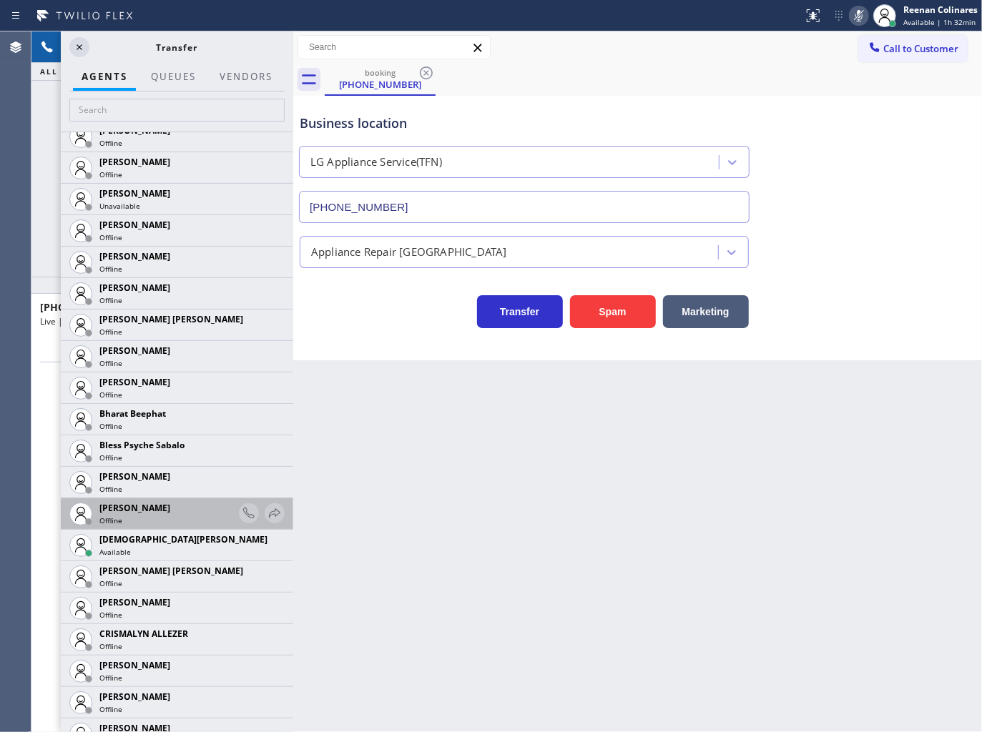
scroll to position [317, 0]
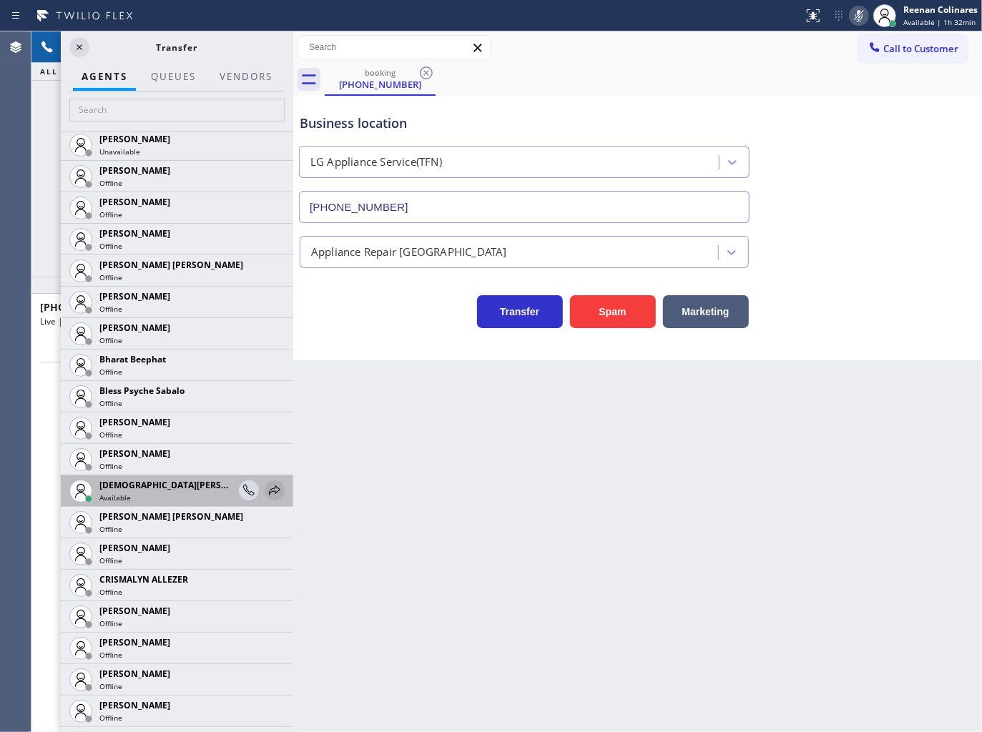
click at [269, 490] on icon at bounding box center [274, 490] width 11 height 9
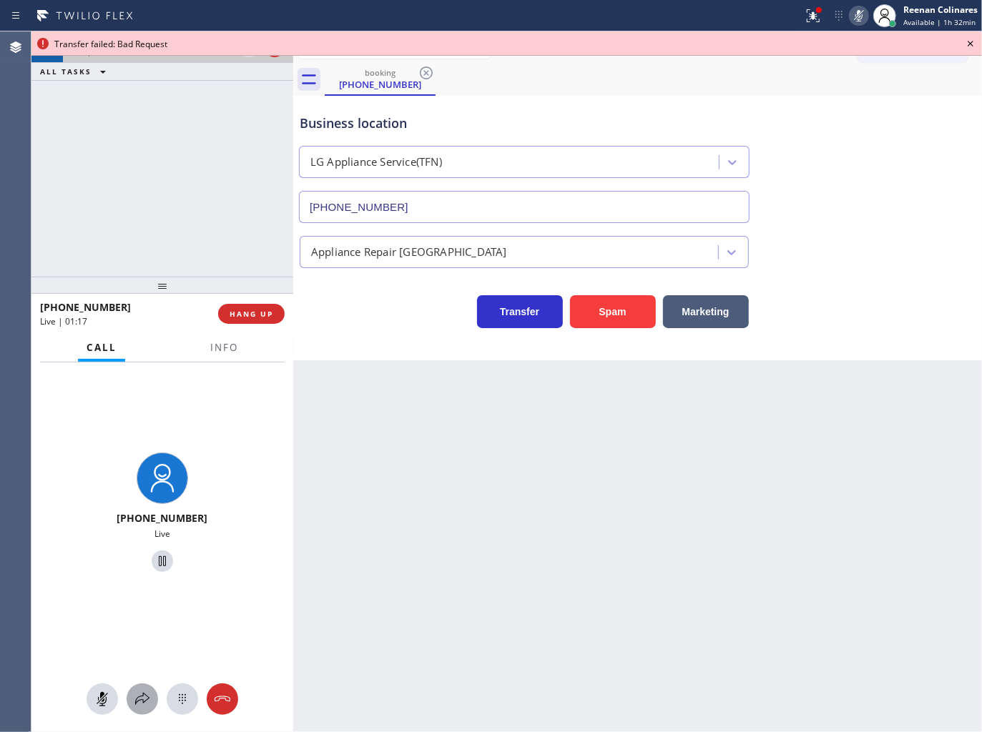
click at [146, 701] on icon at bounding box center [142, 699] width 17 height 17
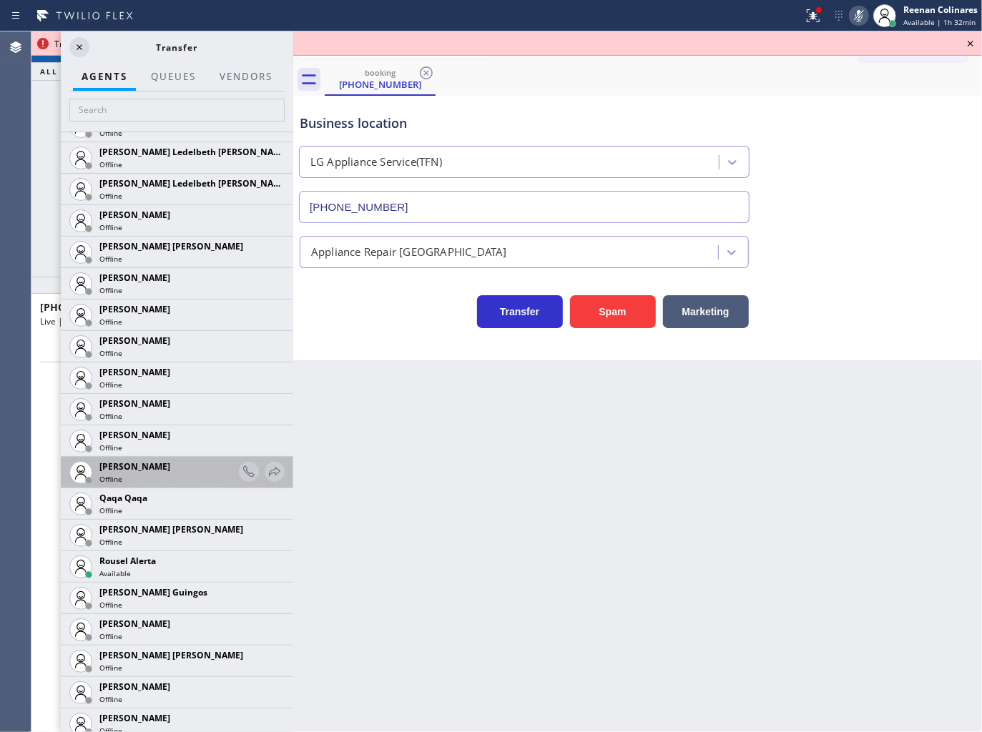
scroll to position [3048, 0]
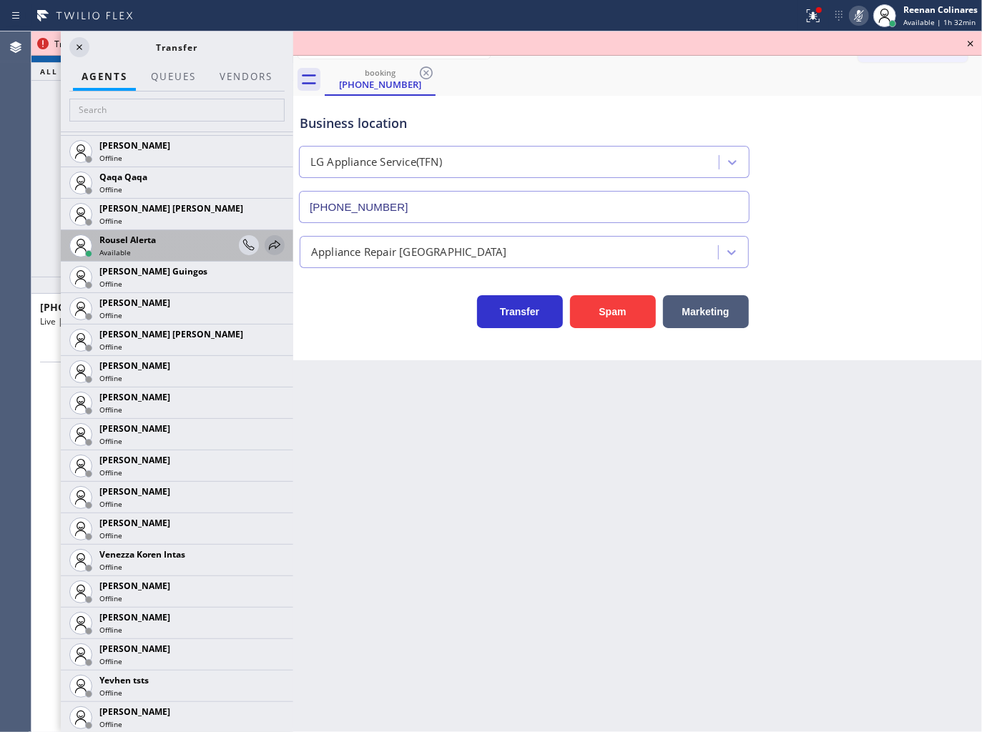
click at [266, 245] on icon at bounding box center [274, 245] width 17 height 17
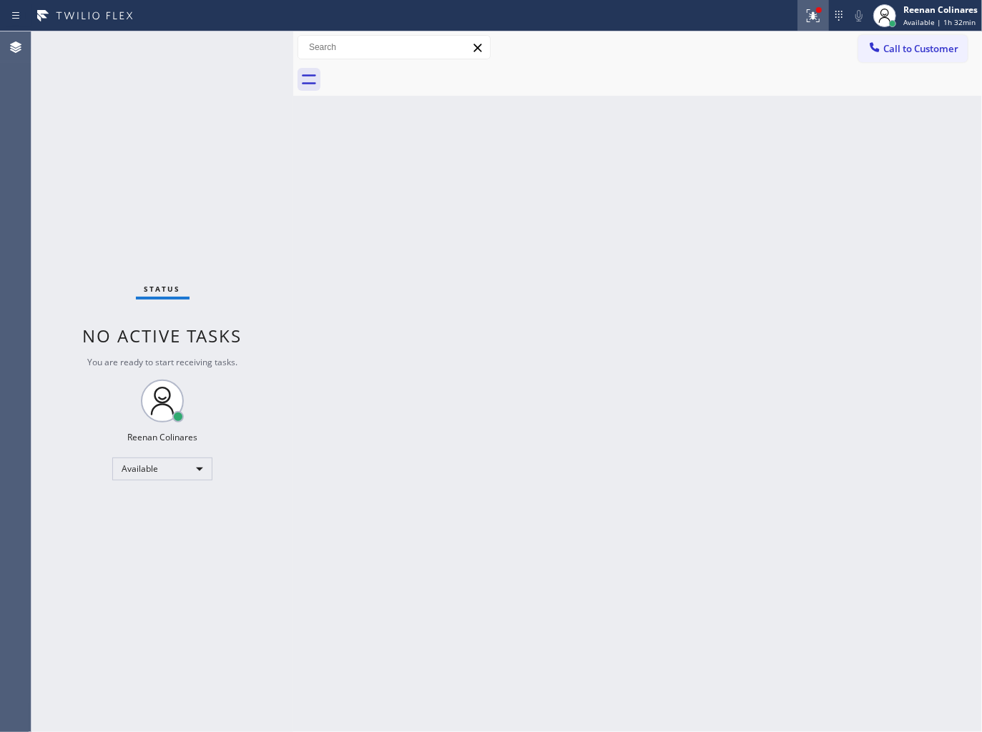
click at [815, 1] on button at bounding box center [812, 15] width 31 height 31
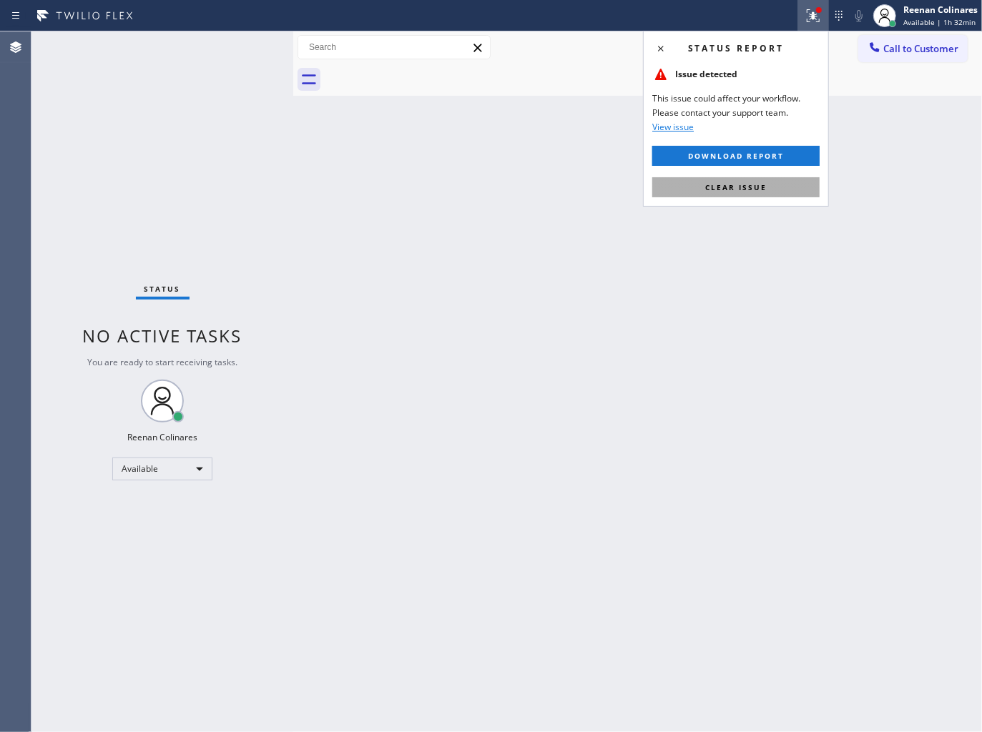
click at [746, 189] on span "Clear issue" at bounding box center [735, 187] width 61 height 10
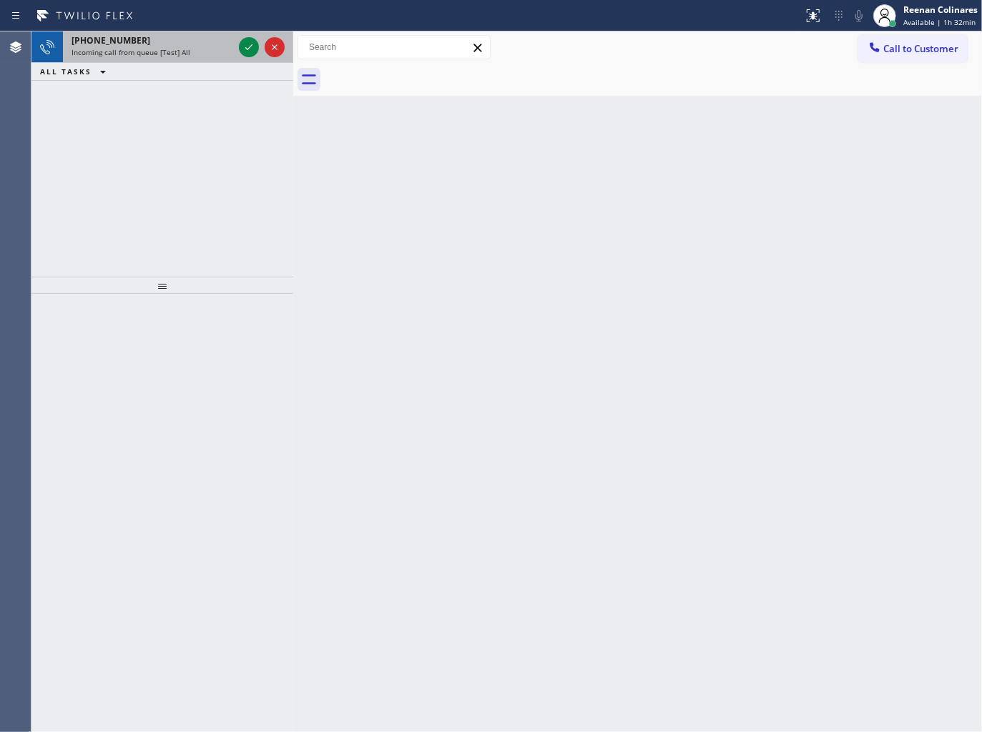
click at [183, 41] on div "[PHONE_NUMBER]" at bounding box center [153, 40] width 162 height 12
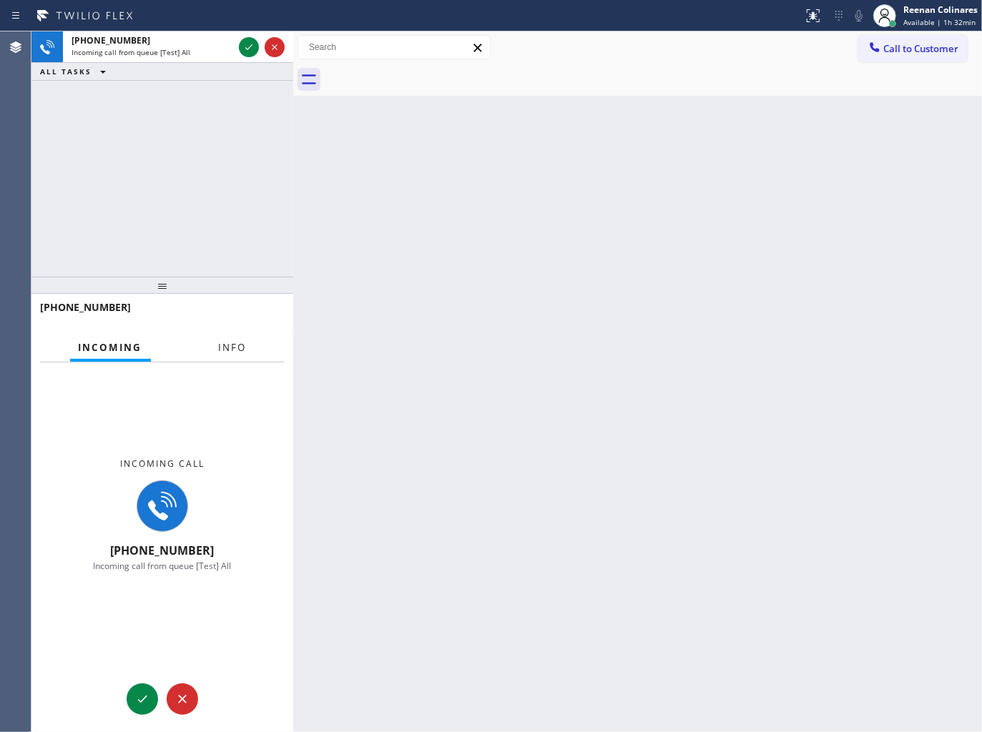
click at [239, 337] on button "Info" at bounding box center [232, 348] width 45 height 28
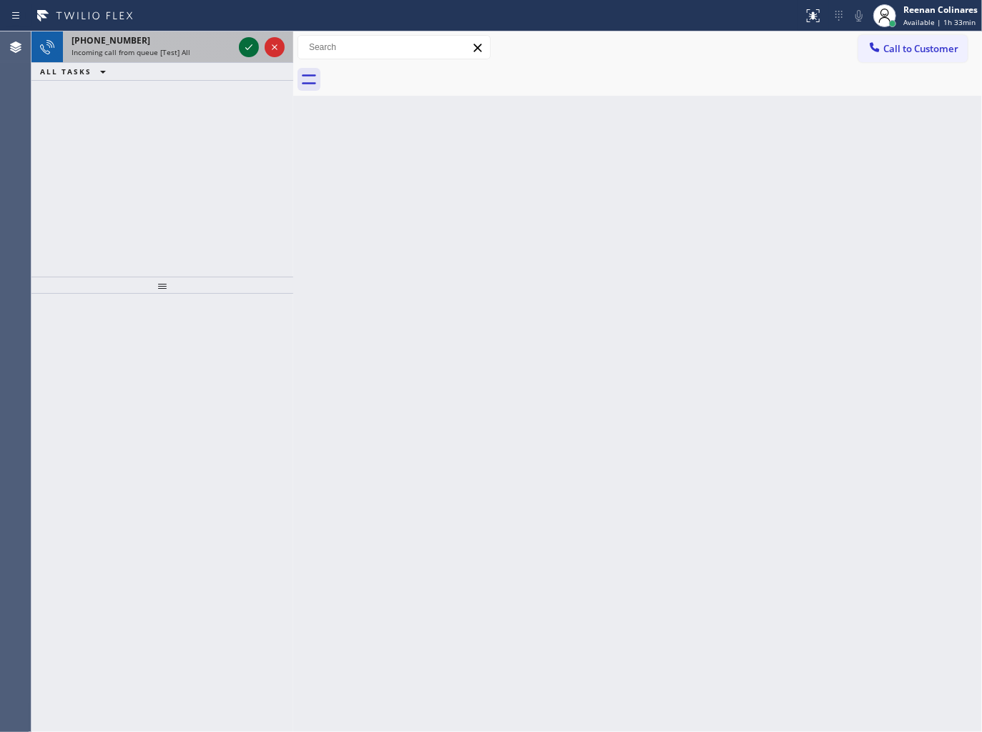
drag, startPoint x: 219, startPoint y: 49, endPoint x: 241, endPoint y: 41, distance: 23.3
click at [222, 48] on div "Incoming call from queue [Test] All" at bounding box center [153, 52] width 162 height 10
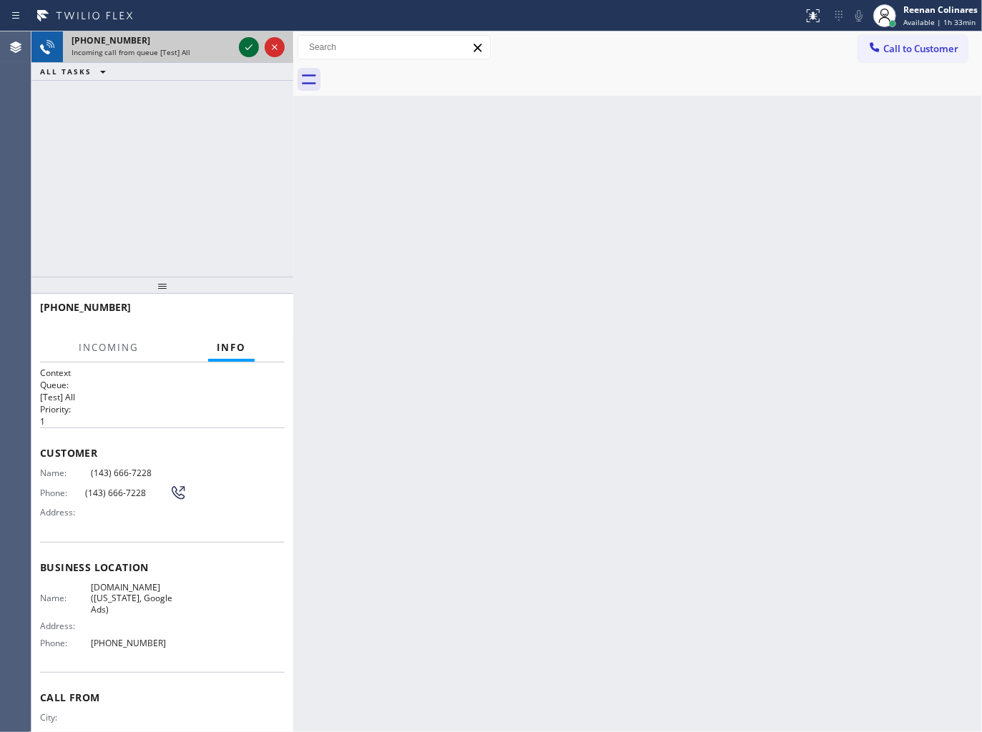
click at [244, 41] on icon at bounding box center [248, 47] width 17 height 17
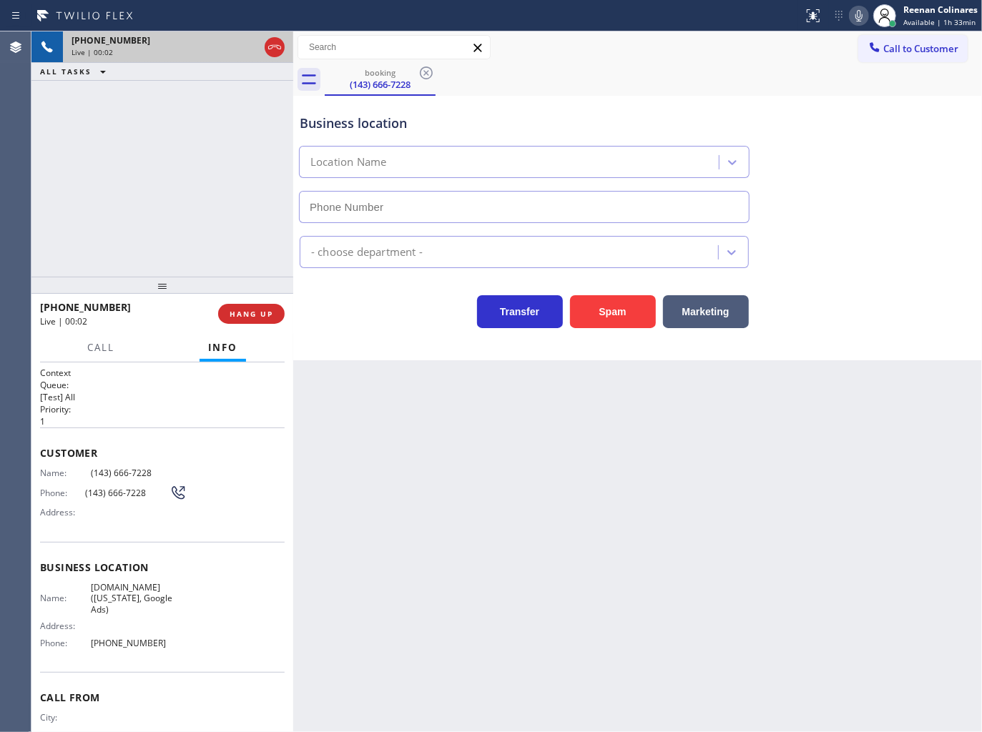
type input "[PHONE_NUMBER]"
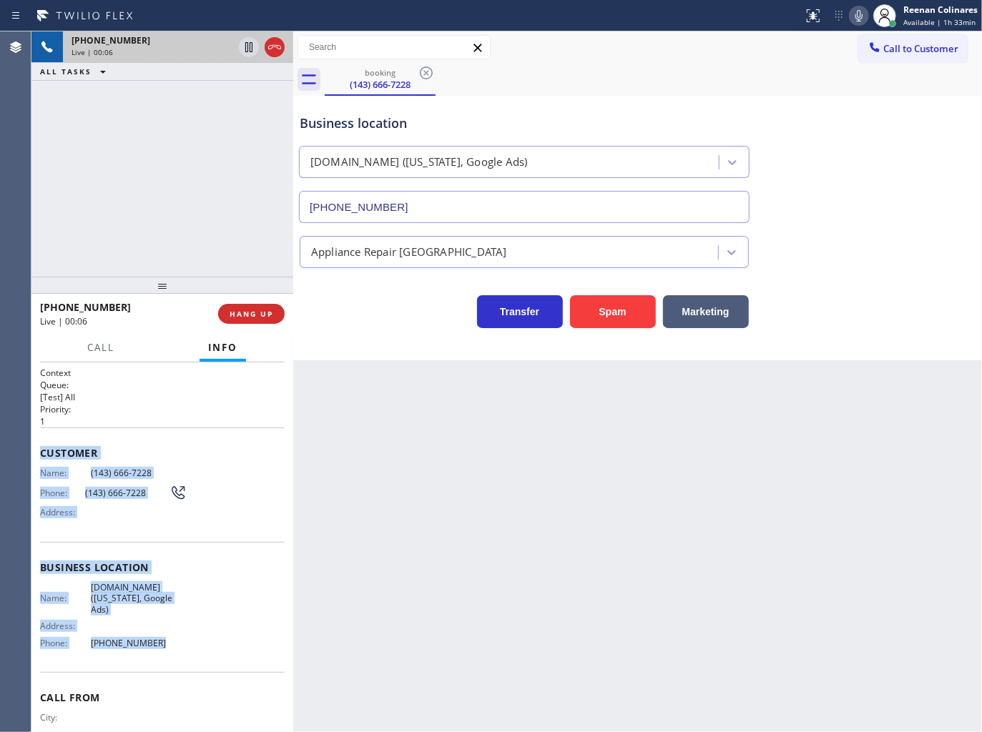
drag, startPoint x: 41, startPoint y: 444, endPoint x: 202, endPoint y: 640, distance: 253.5
click at [202, 640] on div "Context Queue: [Test] All Priority: 1 Customer Name: [PHONE_NUMBER] Phone: [PHO…" at bounding box center [162, 574] width 245 height 414
copy div "Customer Name: [PHONE_NUMBER] Phone: [PHONE_NUMBER] Address: Business location …"
click at [852, 16] on icon at bounding box center [858, 15] width 17 height 17
click at [852, 14] on icon at bounding box center [858, 15] width 17 height 17
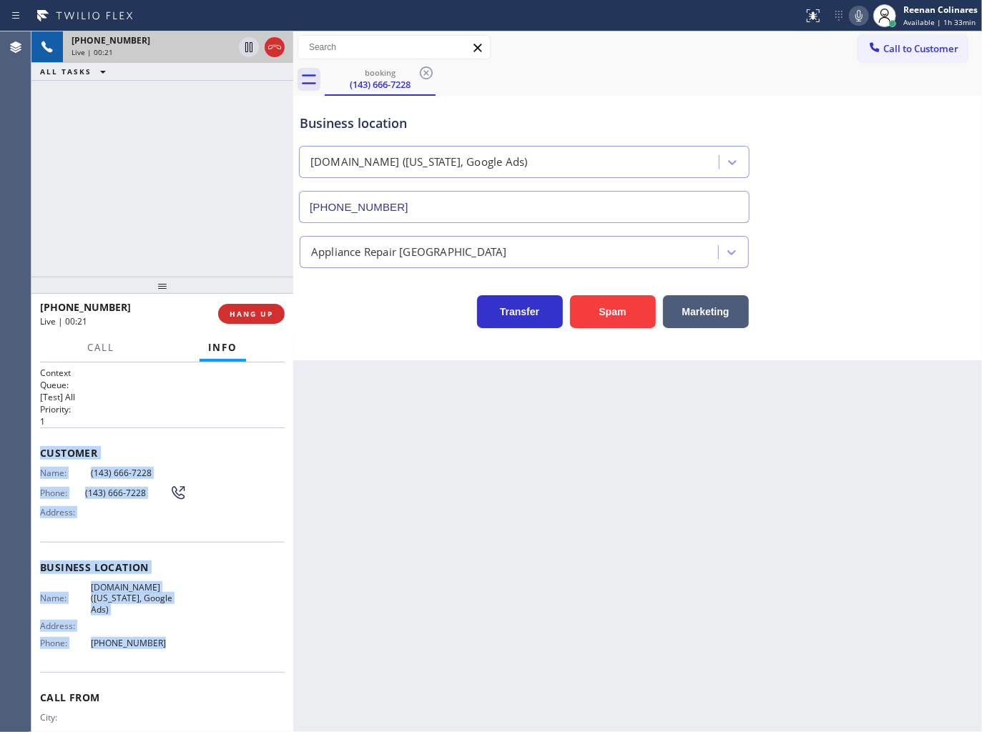
click at [856, 19] on icon at bounding box center [858, 15] width 17 height 17
click at [94, 338] on button "Call" at bounding box center [101, 348] width 44 height 28
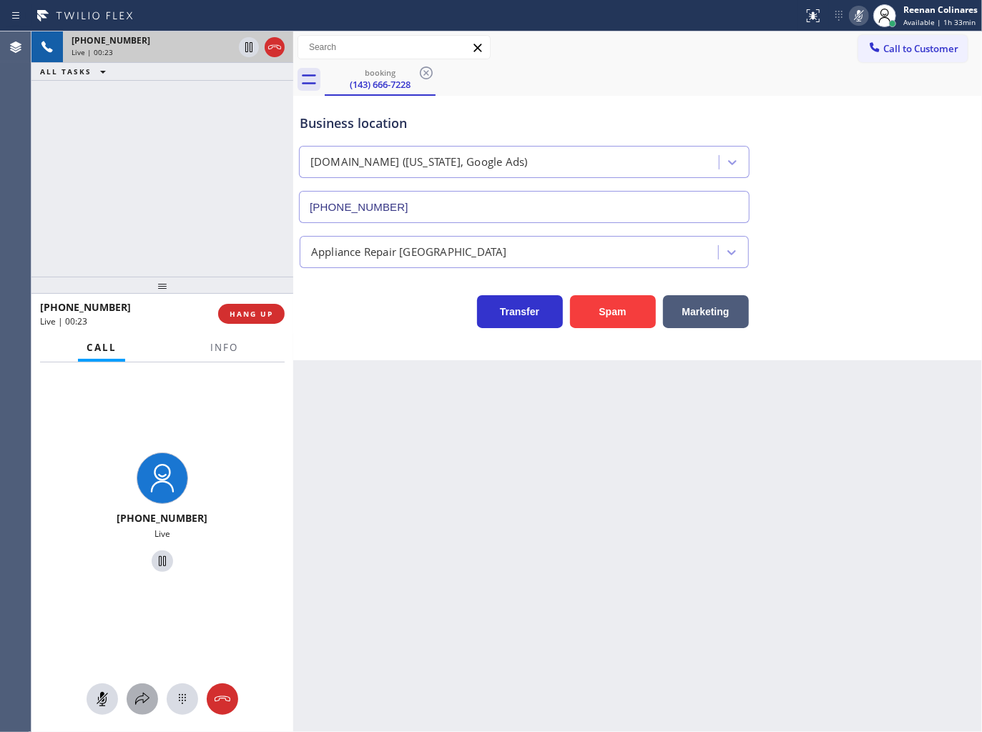
click at [138, 711] on button at bounding box center [142, 699] width 31 height 31
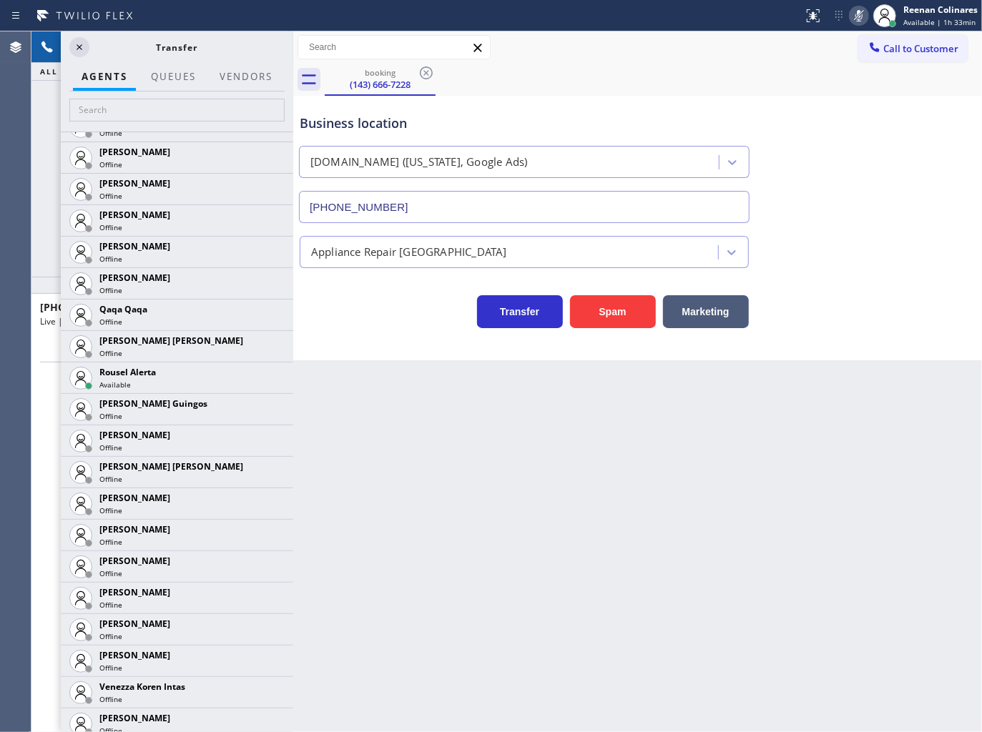
scroll to position [2921, 0]
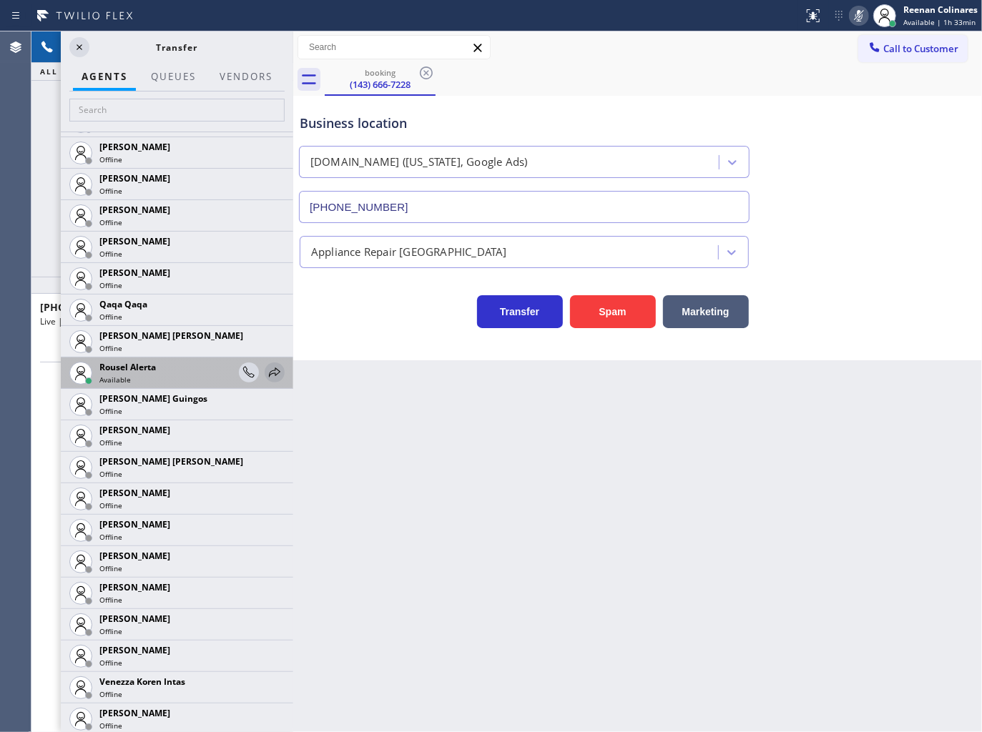
click at [270, 379] on icon at bounding box center [274, 372] width 17 height 17
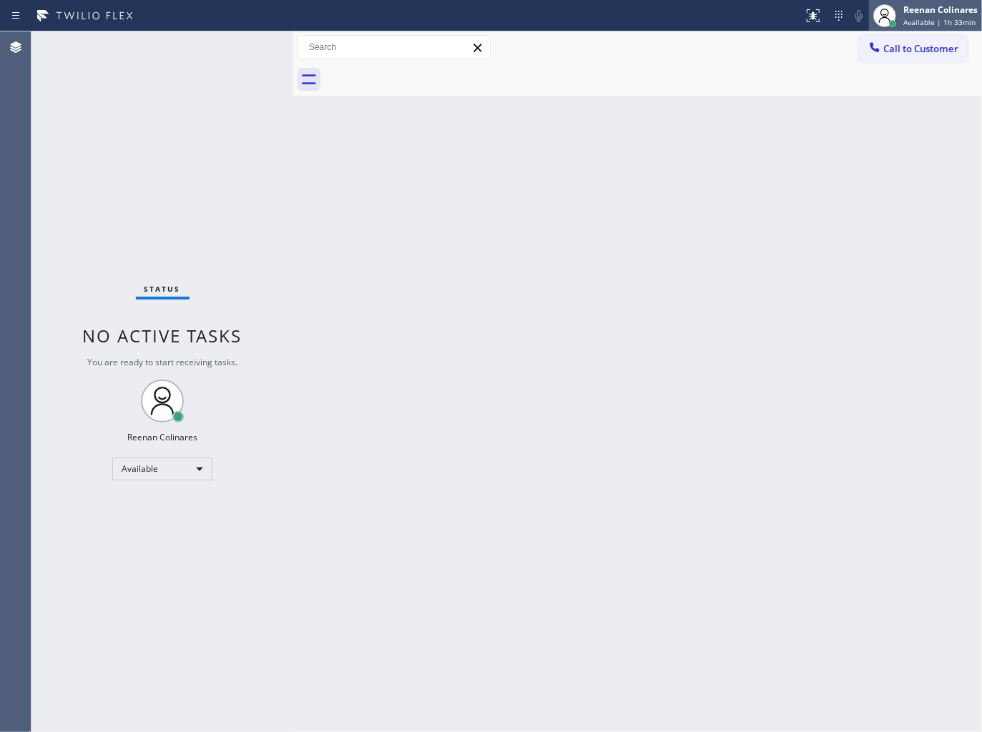
click at [924, 17] on span "Available | 1h 33min" at bounding box center [939, 22] width 72 height 10
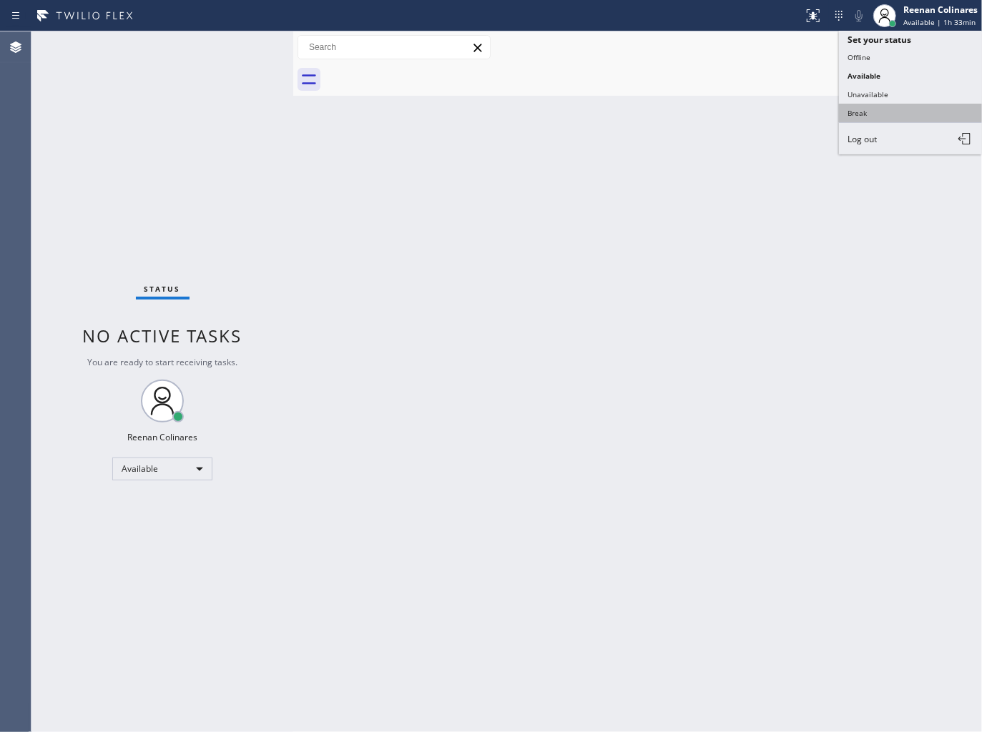
click at [856, 113] on button "Break" at bounding box center [910, 113] width 143 height 19
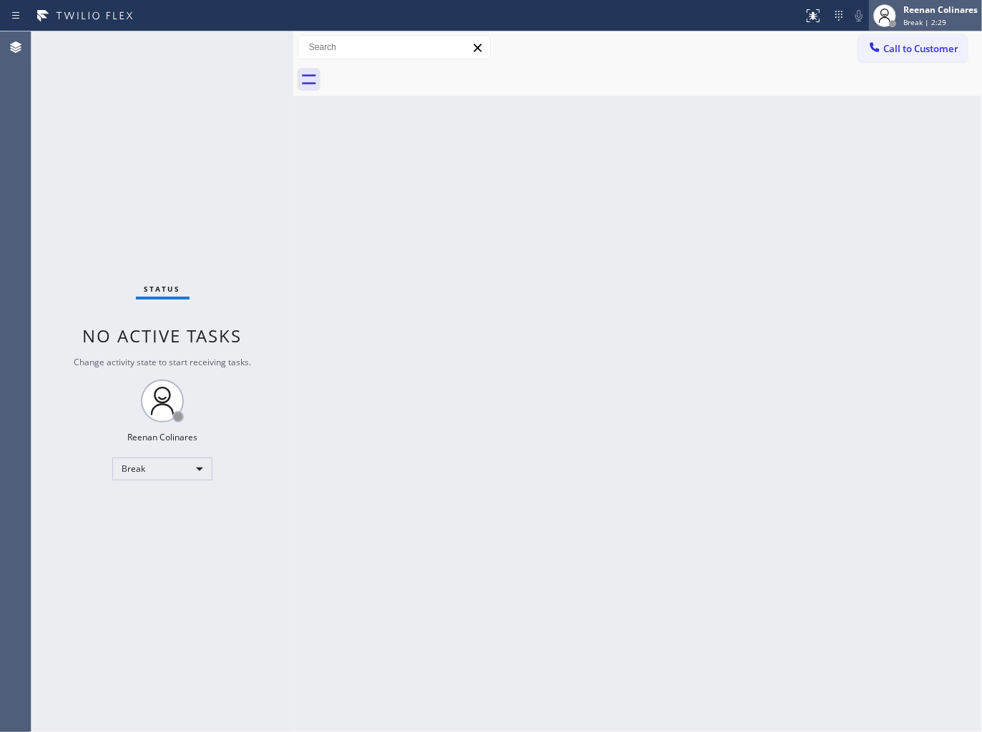
click at [928, 17] on span "Break | 2:29" at bounding box center [924, 22] width 43 height 10
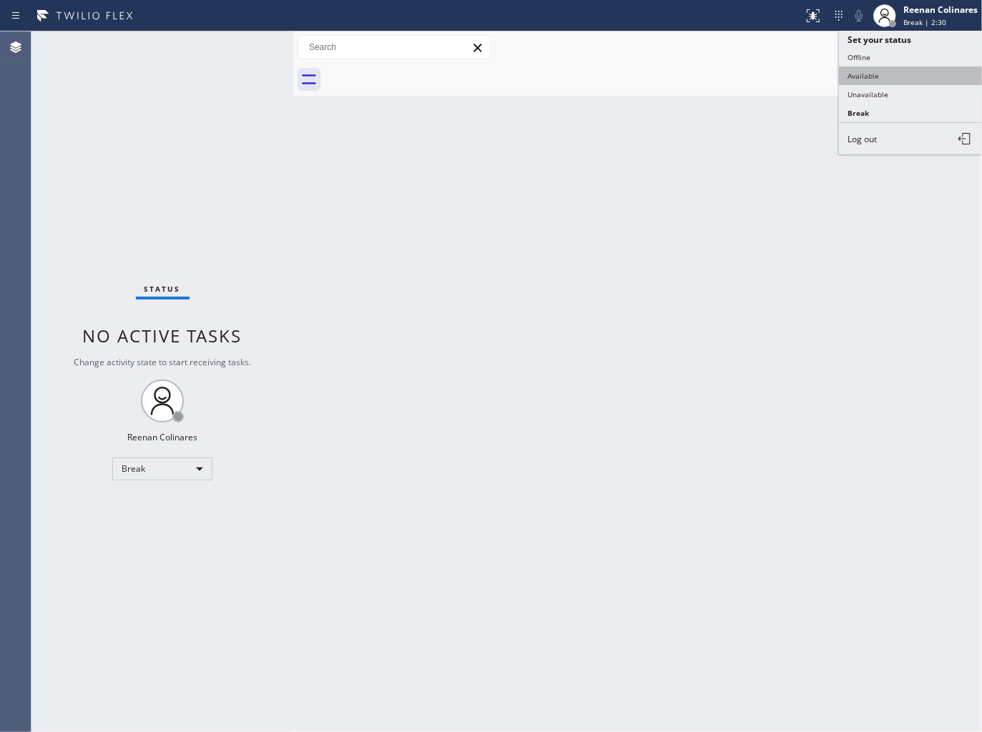
click at [892, 74] on button "Available" at bounding box center [910, 76] width 143 height 19
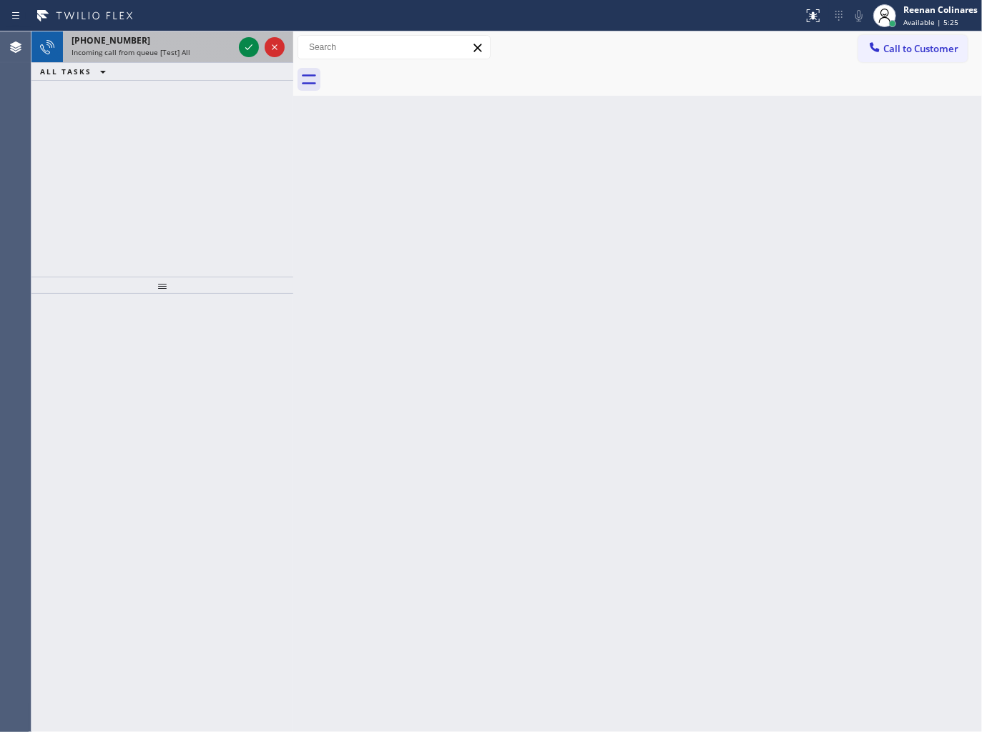
click at [144, 46] on div "[PHONE_NUMBER]" at bounding box center [153, 40] width 162 height 12
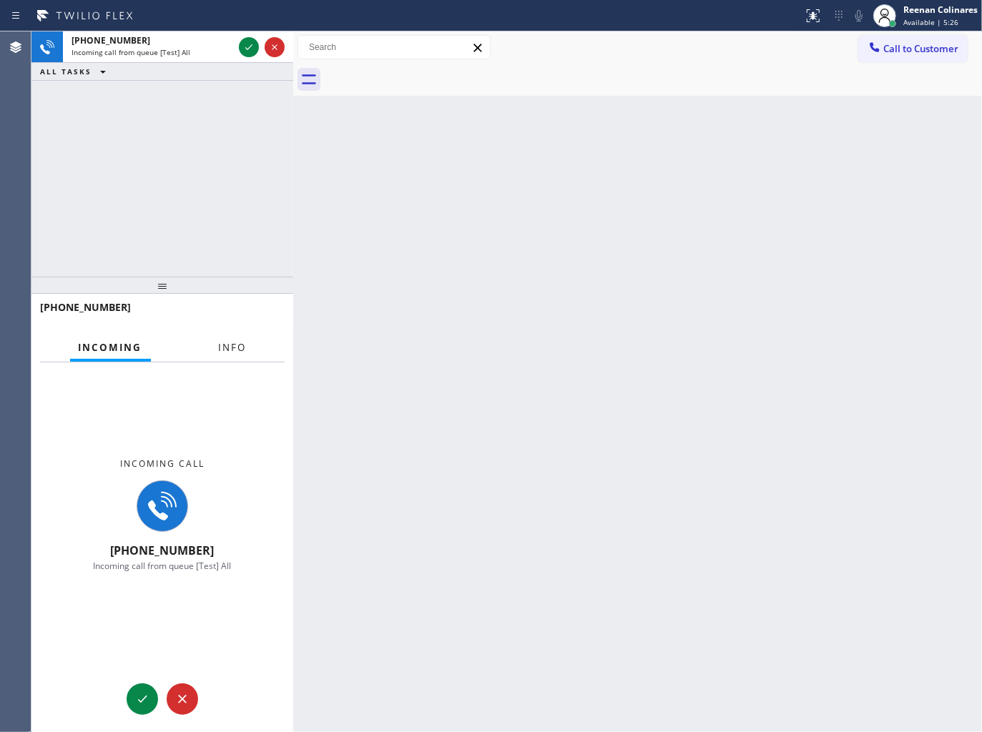
click at [232, 341] on span "Info" at bounding box center [233, 347] width 28 height 13
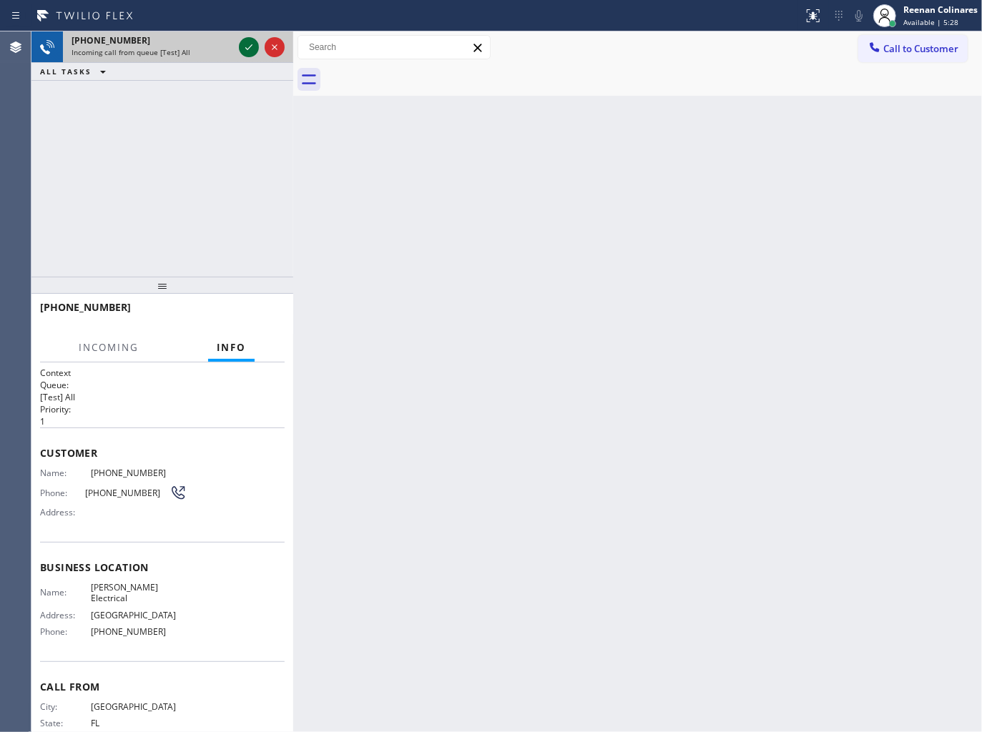
click at [245, 50] on icon at bounding box center [248, 47] width 17 height 17
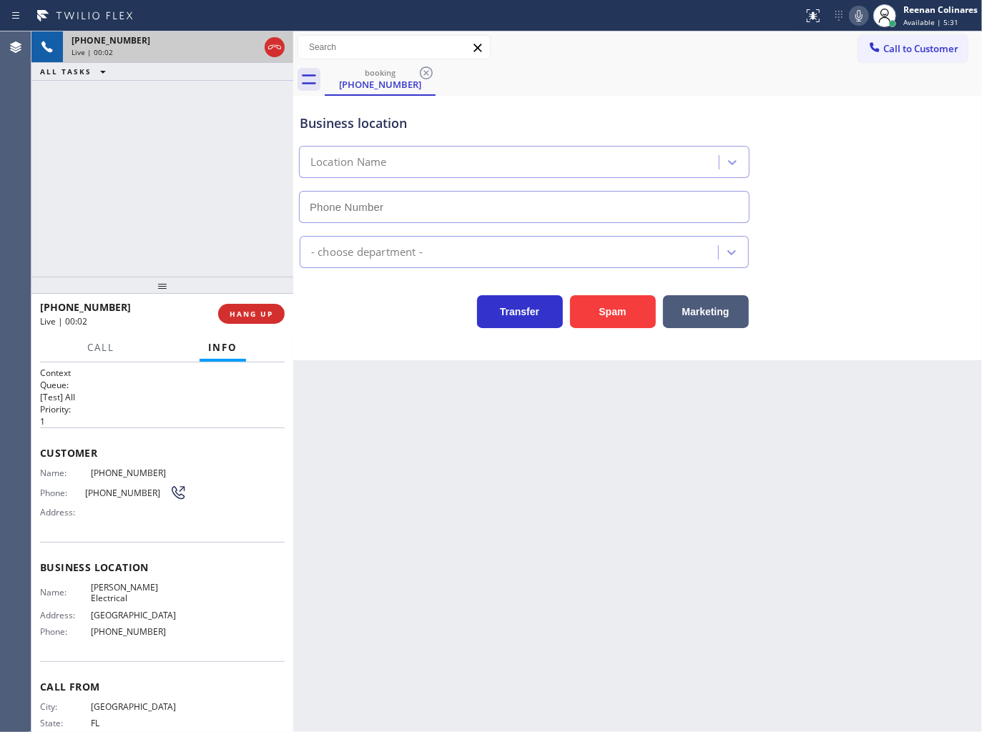
type input "[PHONE_NUMBER]"
click at [857, 20] on icon at bounding box center [858, 15] width 7 height 11
click at [858, 16] on icon at bounding box center [858, 15] width 17 height 17
click at [860, 15] on icon at bounding box center [858, 15] width 7 height 11
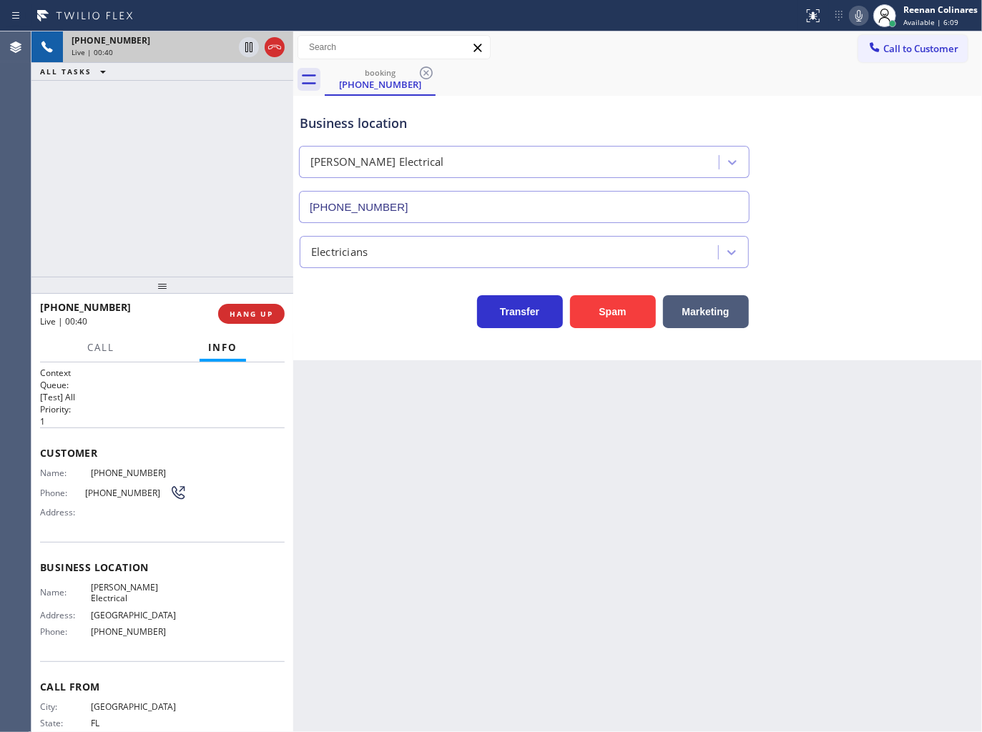
click at [857, 16] on icon at bounding box center [858, 15] width 17 height 17
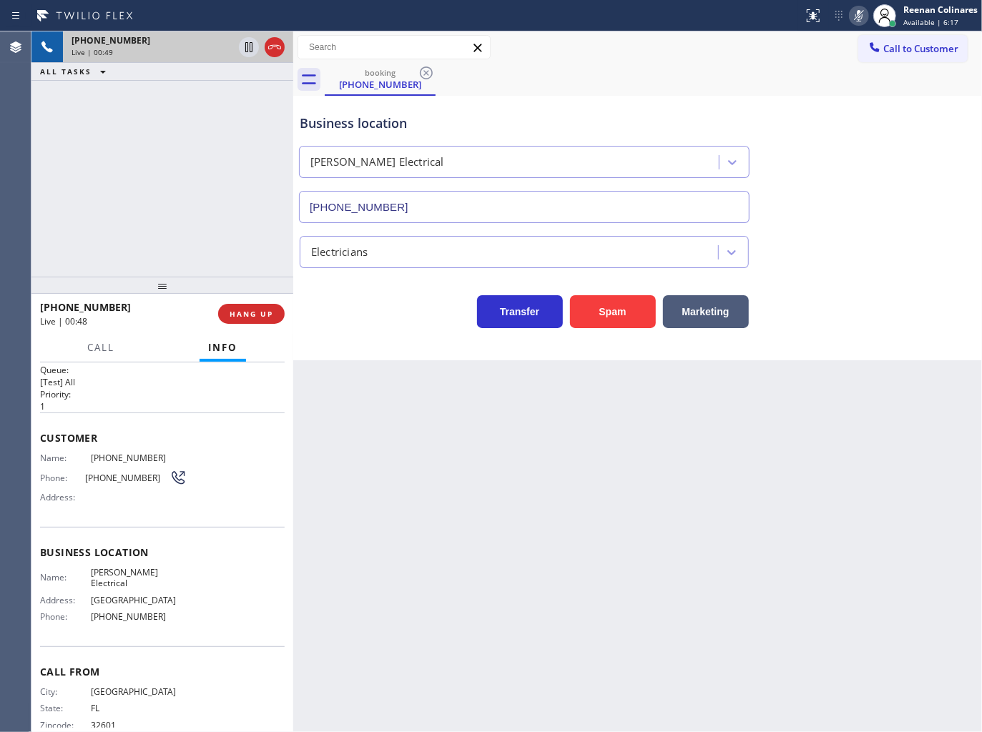
scroll to position [29, 0]
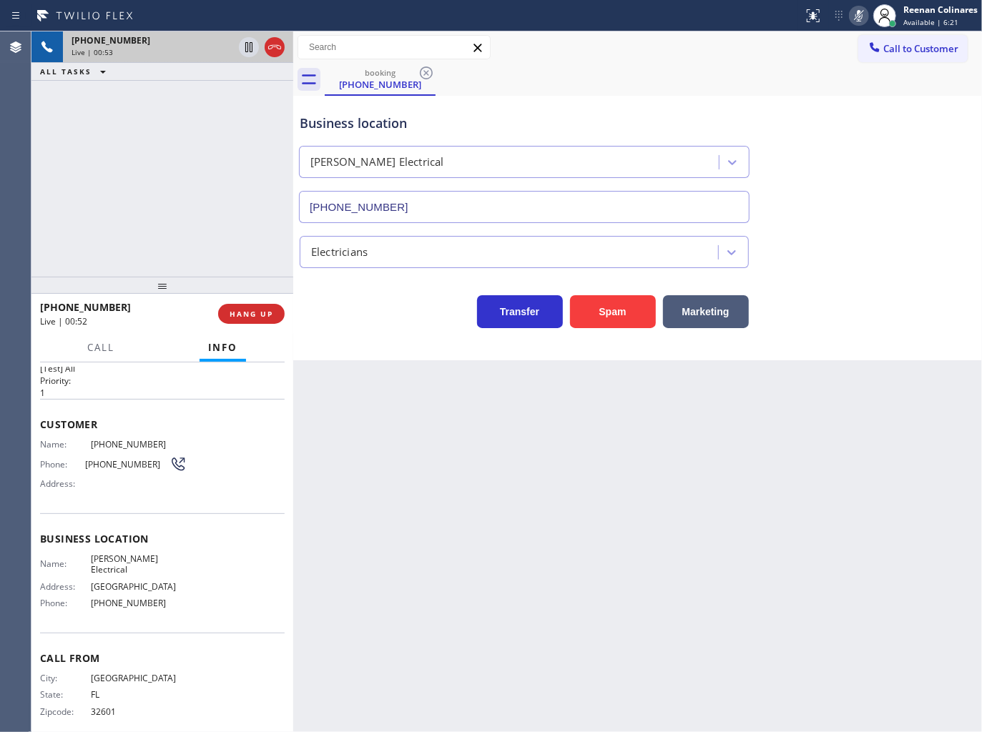
click at [857, 11] on icon at bounding box center [858, 15] width 7 height 11
click at [862, 12] on icon at bounding box center [858, 15] width 17 height 17
click at [860, 12] on rect at bounding box center [859, 14] width 10 height 10
click at [258, 307] on button "HANG UP" at bounding box center [251, 314] width 67 height 20
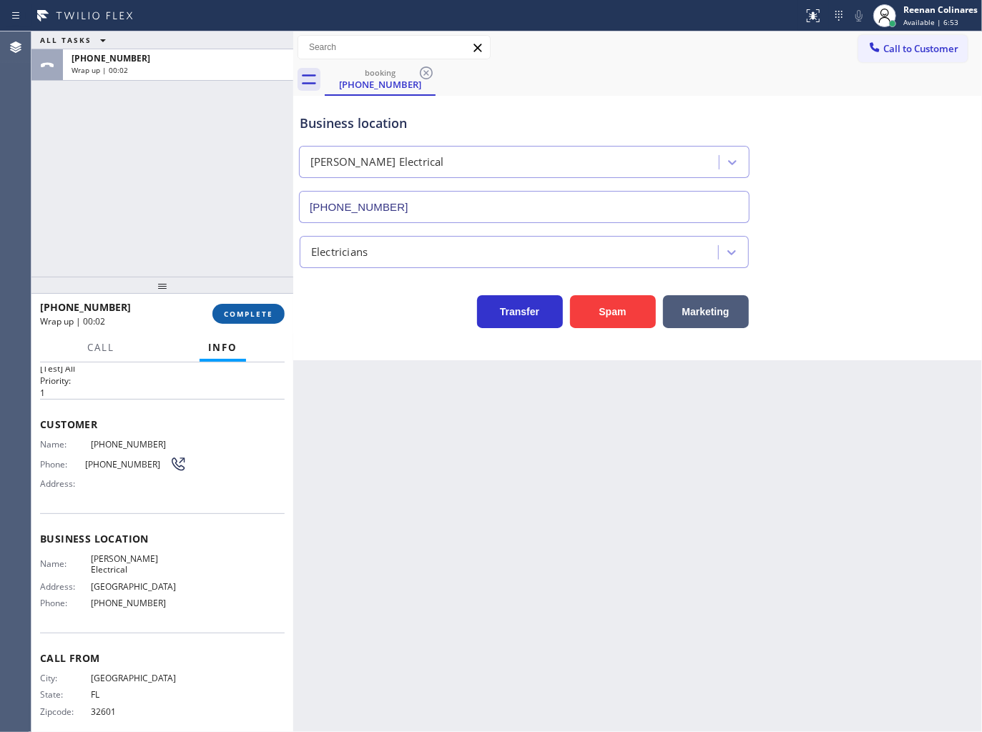
click at [266, 309] on span "COMPLETE" at bounding box center [248, 314] width 49 height 10
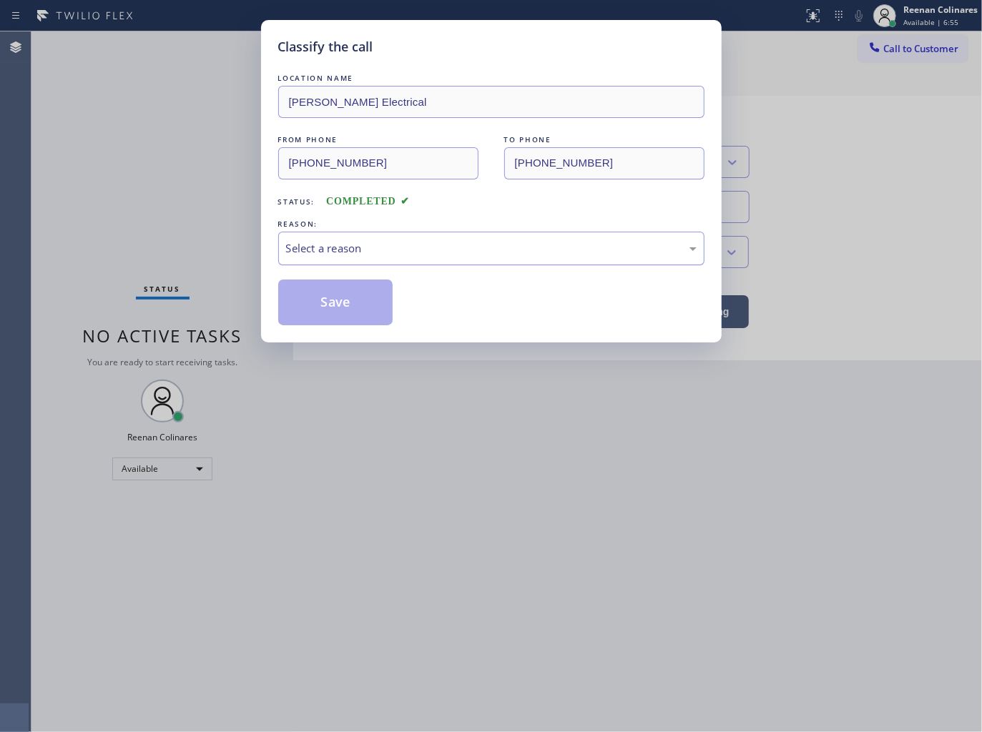
click at [325, 253] on div "Select a reason" at bounding box center [491, 248] width 410 height 16
click at [315, 244] on div "Not Booked - All other reasons" at bounding box center [491, 248] width 410 height 16
click at [319, 298] on button "Save" at bounding box center [335, 303] width 115 height 46
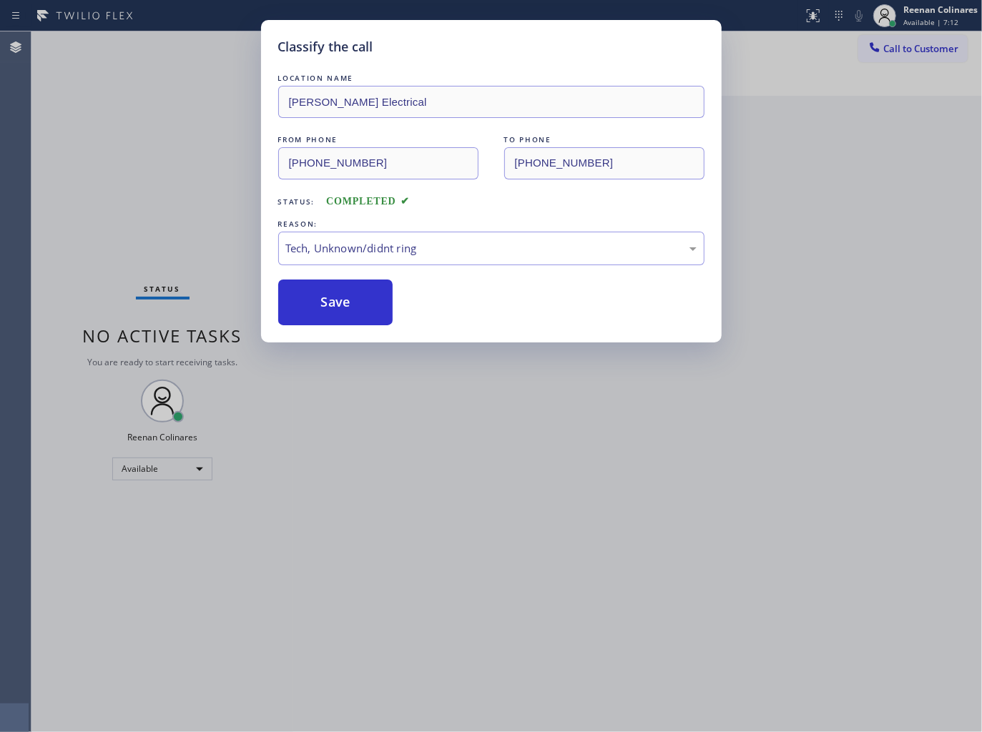
click at [162, 181] on div "Classify the call LOCATION NAME [PERSON_NAME] Electrical FROM PHONE [PHONE_NUMB…" at bounding box center [491, 366] width 982 height 732
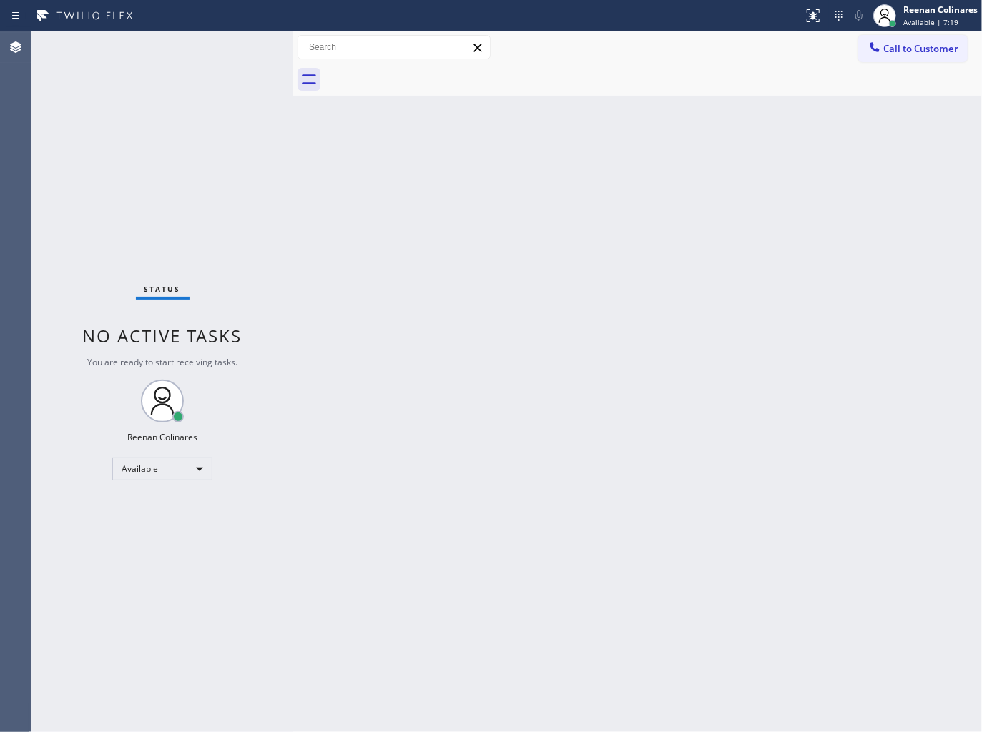
click at [580, 144] on div "Back to Dashboard Change Sender ID Customers Technicians Select a contact Outbo…" at bounding box center [637, 381] width 689 height 701
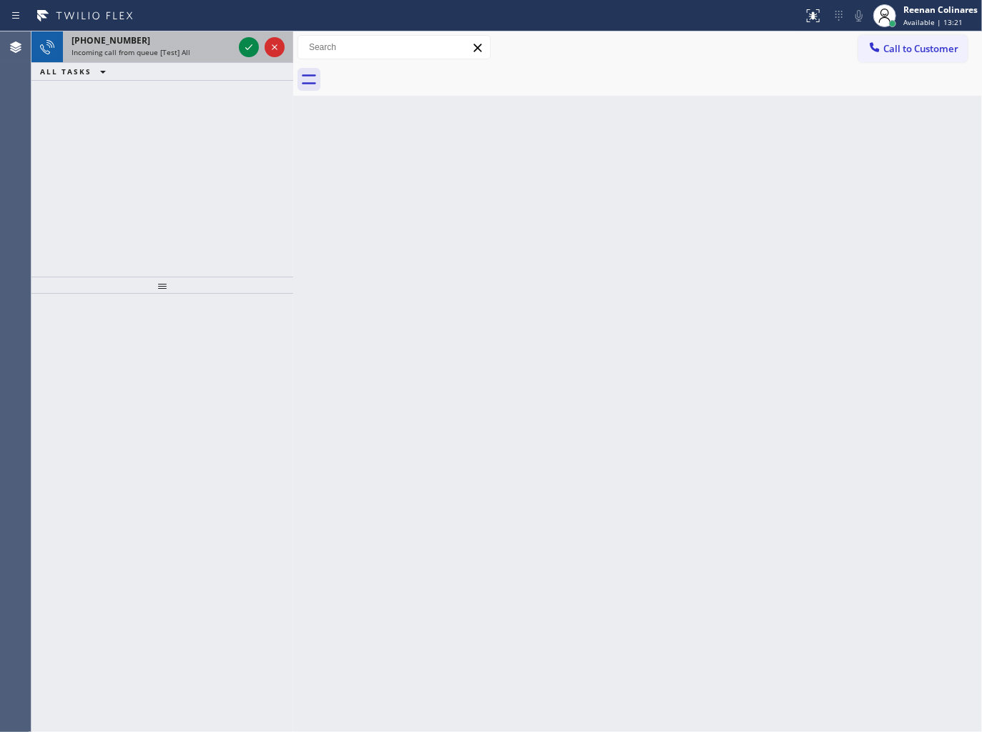
click at [151, 40] on div "[PHONE_NUMBER]" at bounding box center [153, 40] width 162 height 12
click at [154, 41] on div "[PHONE_NUMBER]" at bounding box center [153, 40] width 162 height 12
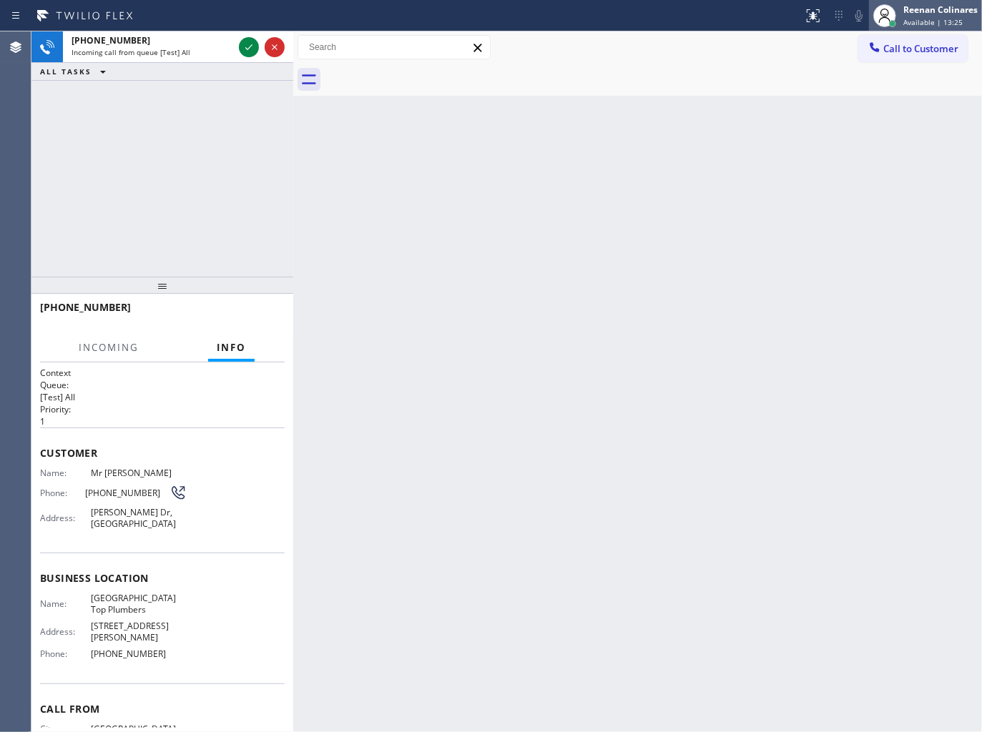
click at [910, 17] on span "Available | 13:25" at bounding box center [932, 22] width 59 height 10
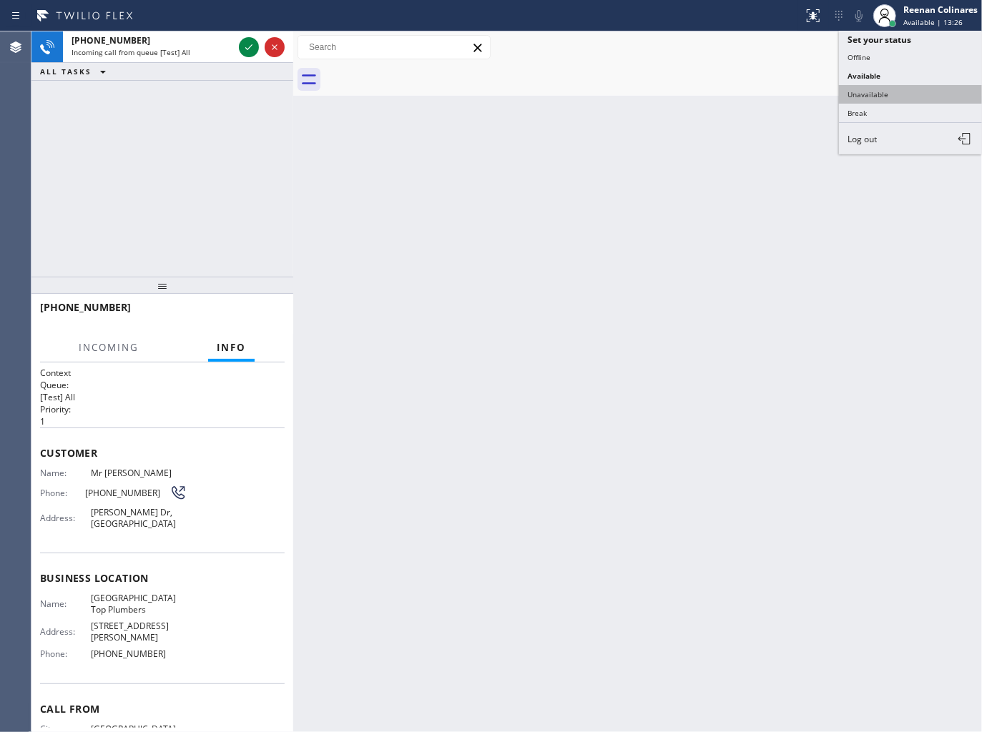
click at [883, 89] on button "Unavailable" at bounding box center [910, 94] width 143 height 19
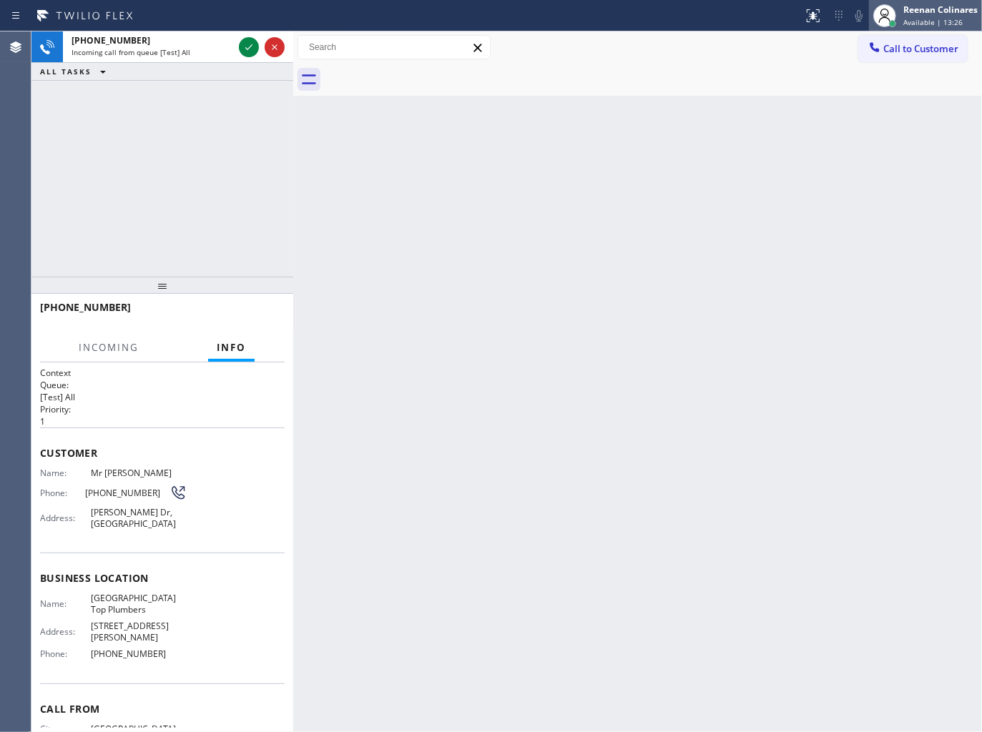
click at [918, 18] on span "Available | 13:26" at bounding box center [932, 22] width 59 height 10
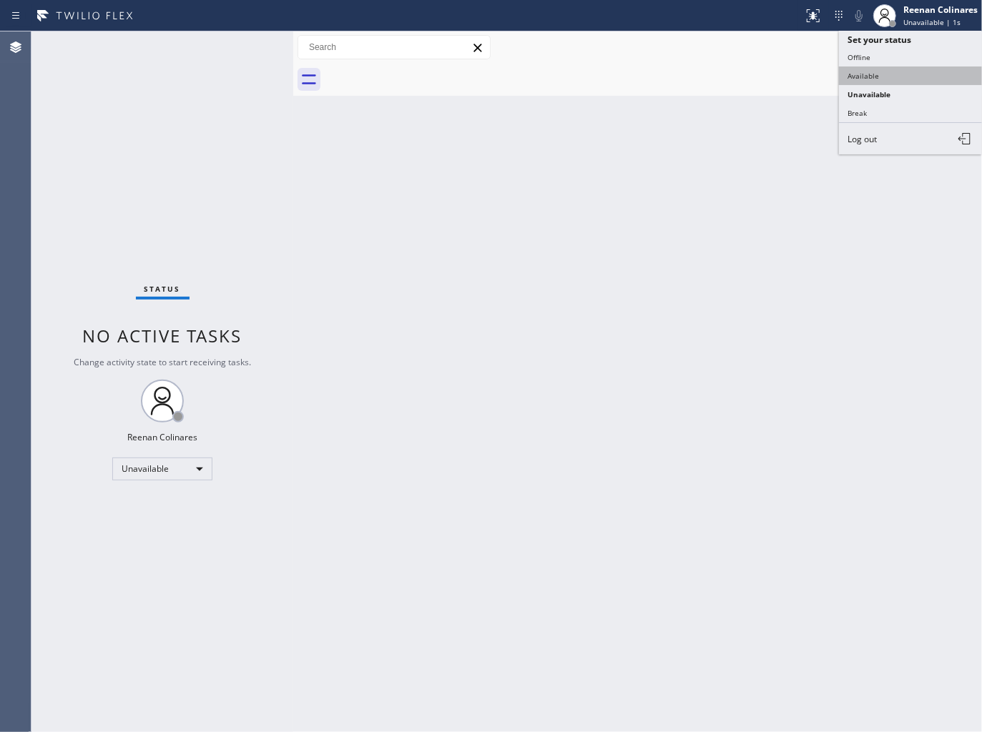
click at [881, 72] on button "Available" at bounding box center [910, 76] width 143 height 19
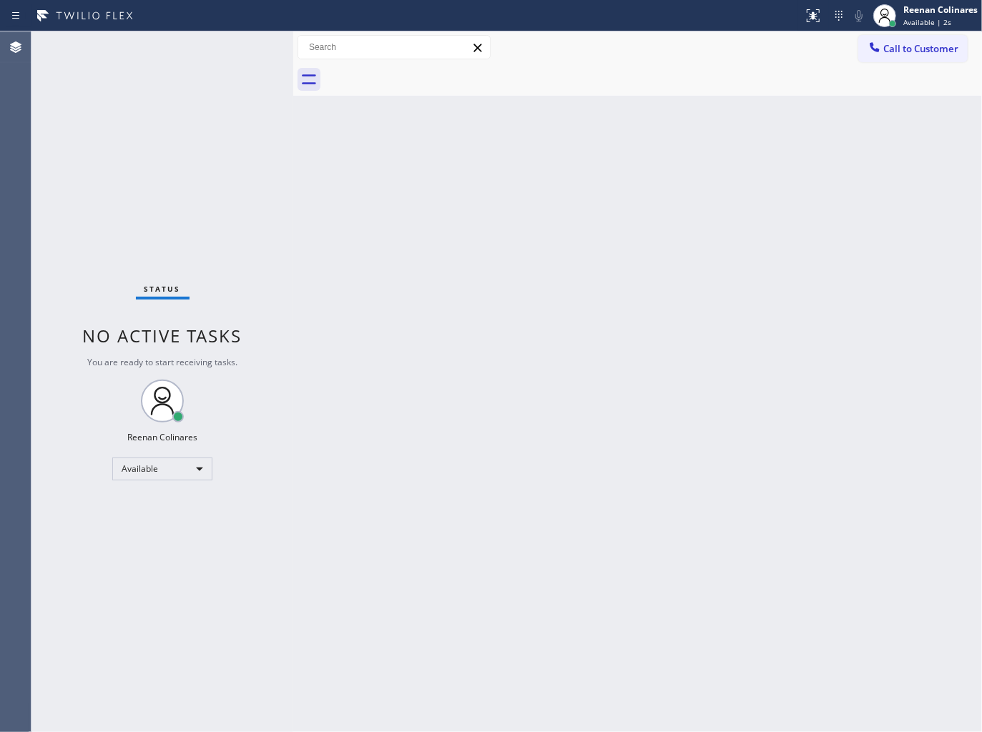
click at [182, 100] on div "Status No active tasks You are ready to start receiving tasks. Reenan Colinares…" at bounding box center [162, 381] width 262 height 701
click at [711, 137] on div "Back to Dashboard Change Sender ID Customers Technicians Select a contact Outbo…" at bounding box center [637, 381] width 689 height 701
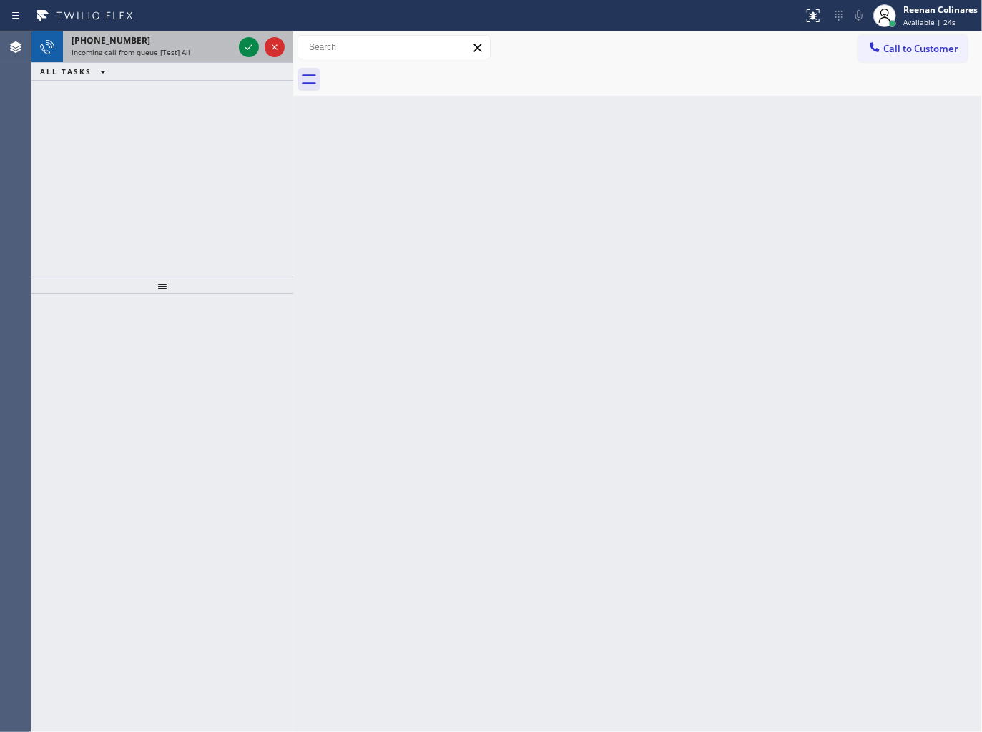
click at [197, 44] on div "[PHONE_NUMBER]" at bounding box center [153, 40] width 162 height 12
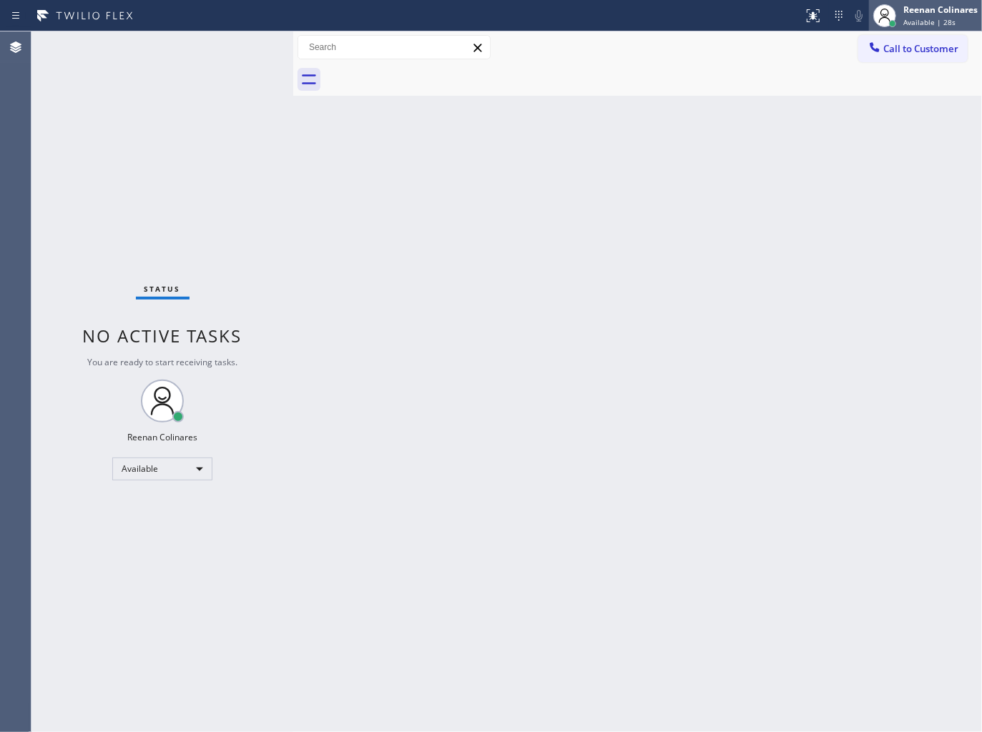
click at [927, 12] on div "Reenan Colinares" at bounding box center [940, 10] width 74 height 12
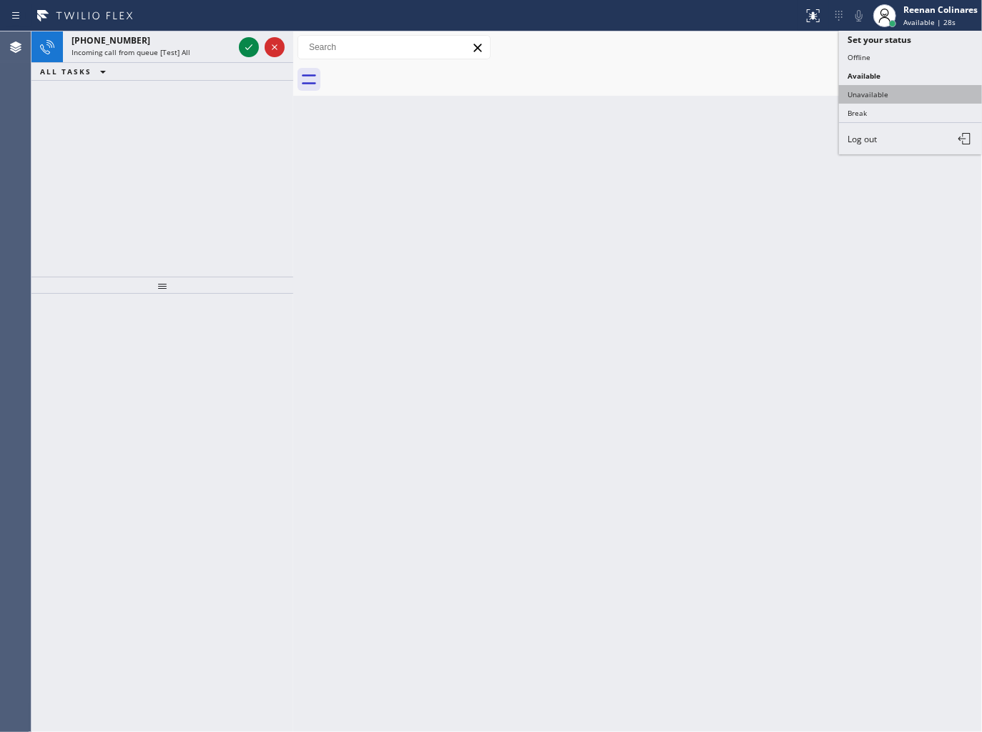
click at [874, 95] on button "Unavailable" at bounding box center [910, 94] width 143 height 19
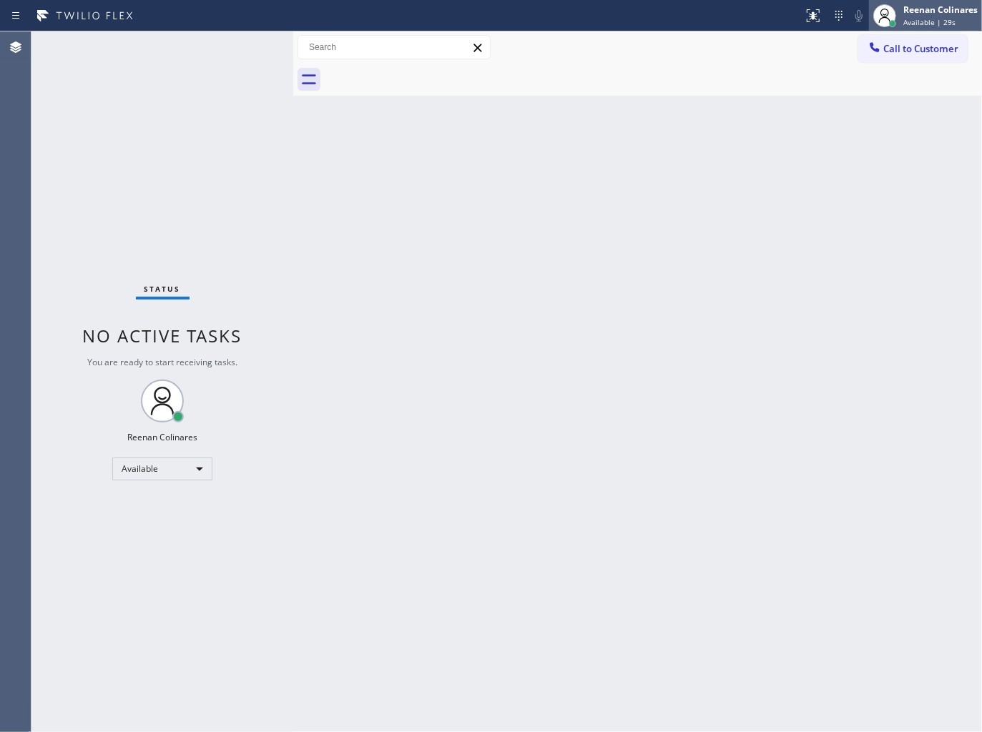
click at [920, 21] on span "Available | 29s" at bounding box center [929, 22] width 52 height 10
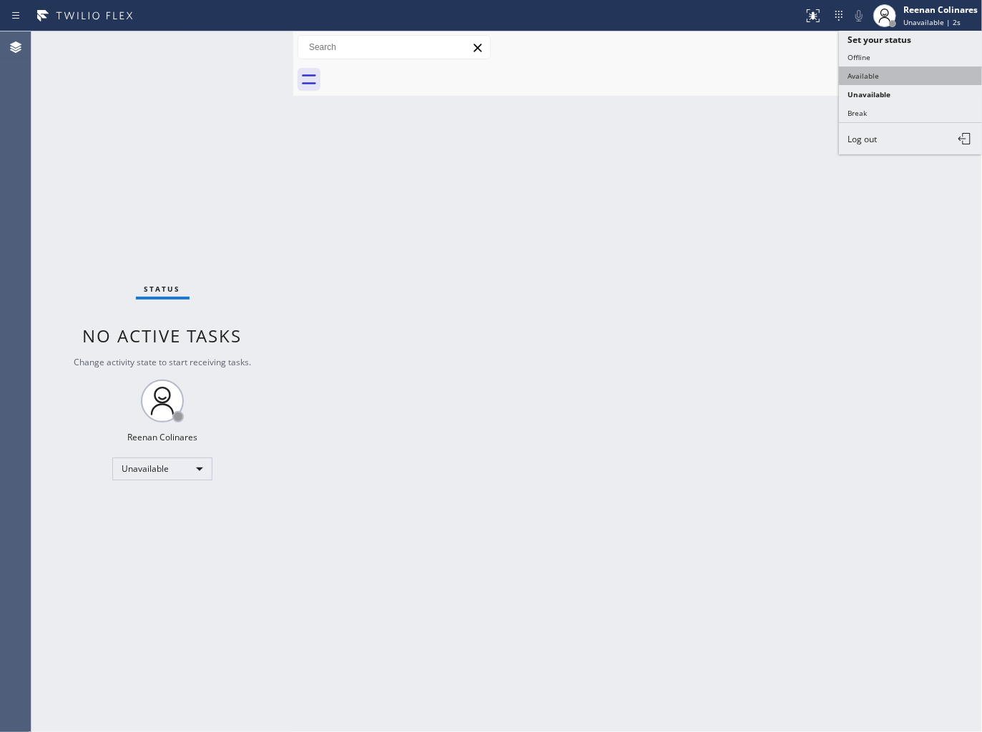
click at [867, 72] on button "Available" at bounding box center [910, 76] width 143 height 19
click at [628, 119] on div "Back to Dashboard Change Sender ID Customers Technicians Select a contact Outbo…" at bounding box center [637, 381] width 689 height 701
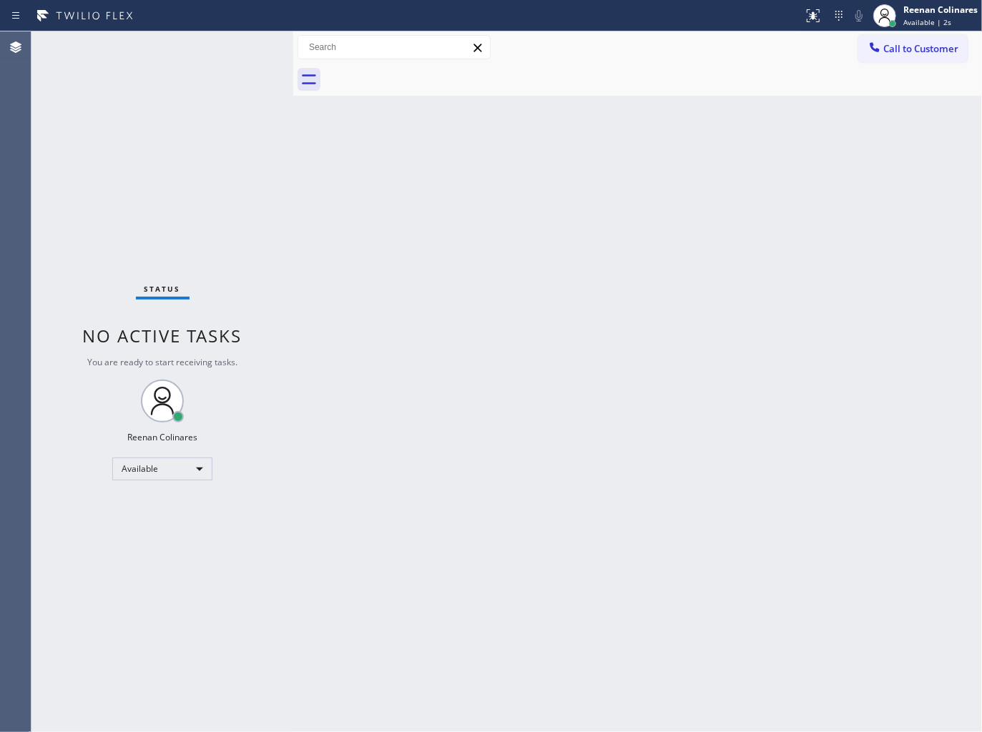
click at [479, 261] on div "Back to Dashboard Change Sender ID Customers Technicians Select a contact Outbo…" at bounding box center [637, 381] width 689 height 701
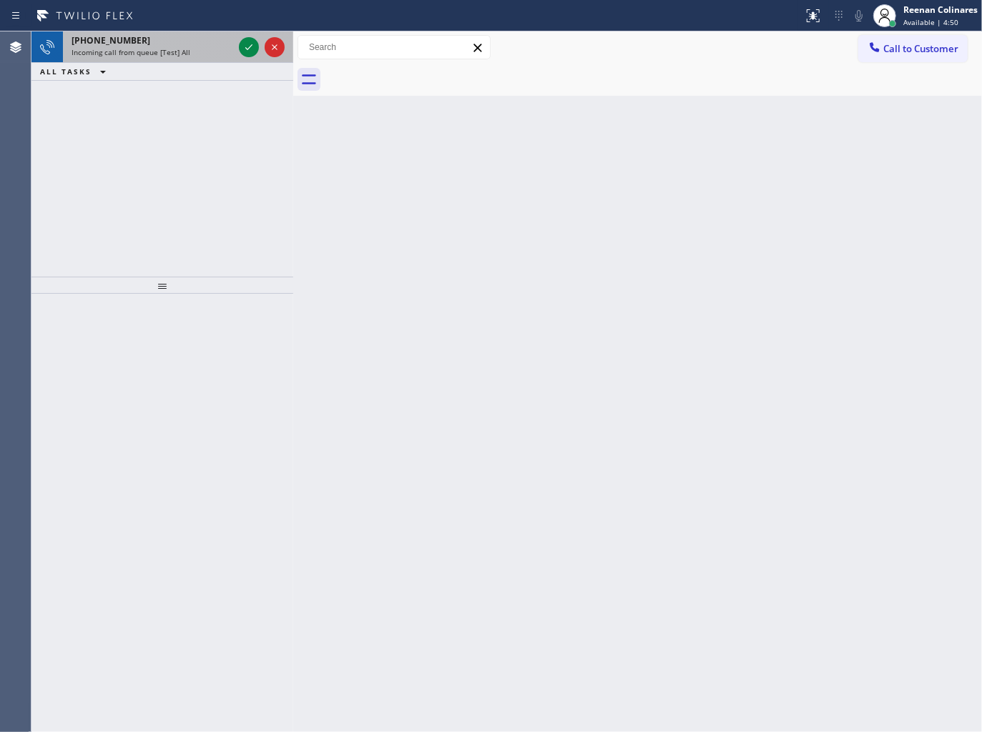
click at [150, 61] on div "[PHONE_NUMBER] Incoming call from queue [Test] All" at bounding box center [149, 46] width 173 height 31
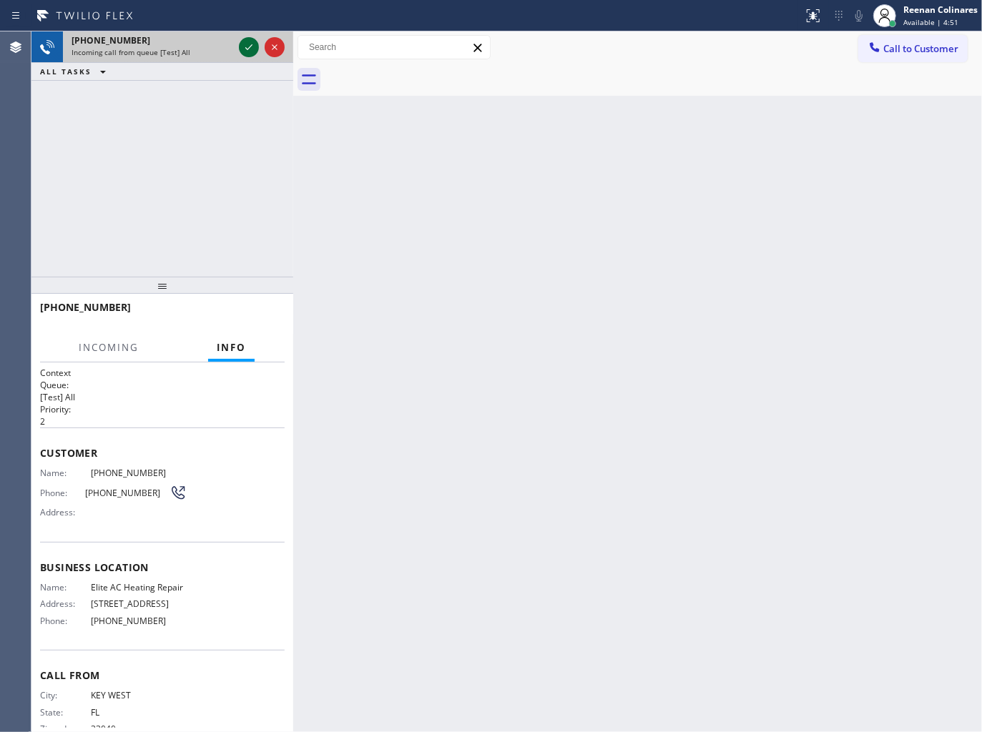
click at [254, 46] on icon at bounding box center [248, 47] width 17 height 17
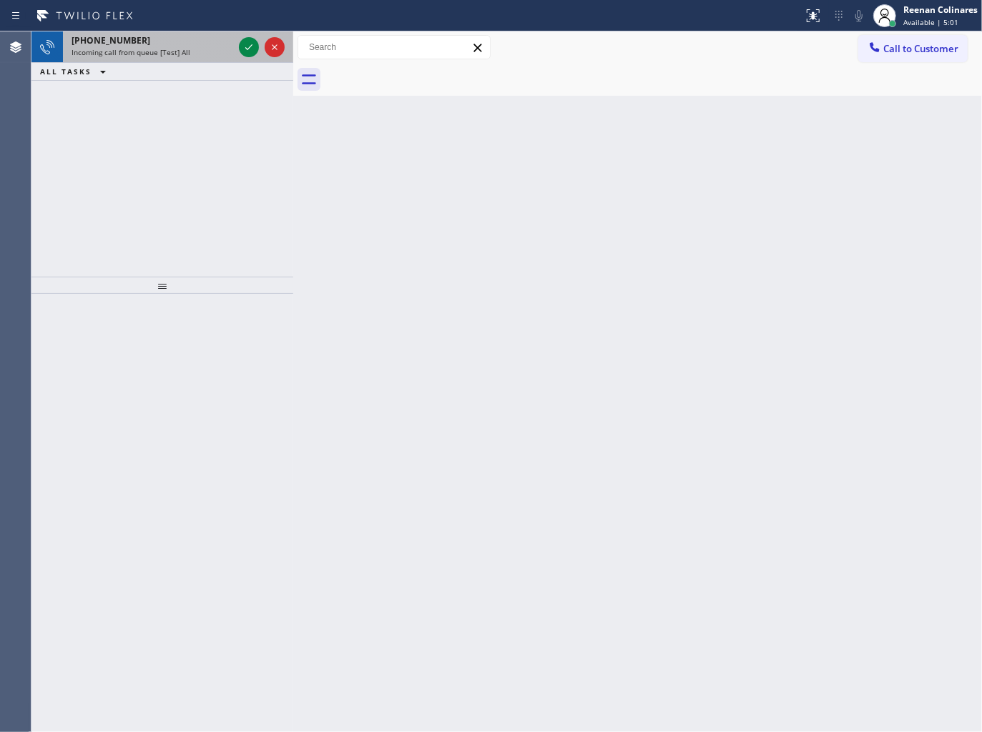
click at [170, 58] on div "[PHONE_NUMBER] Incoming call from queue [Test] All" at bounding box center [149, 46] width 173 height 31
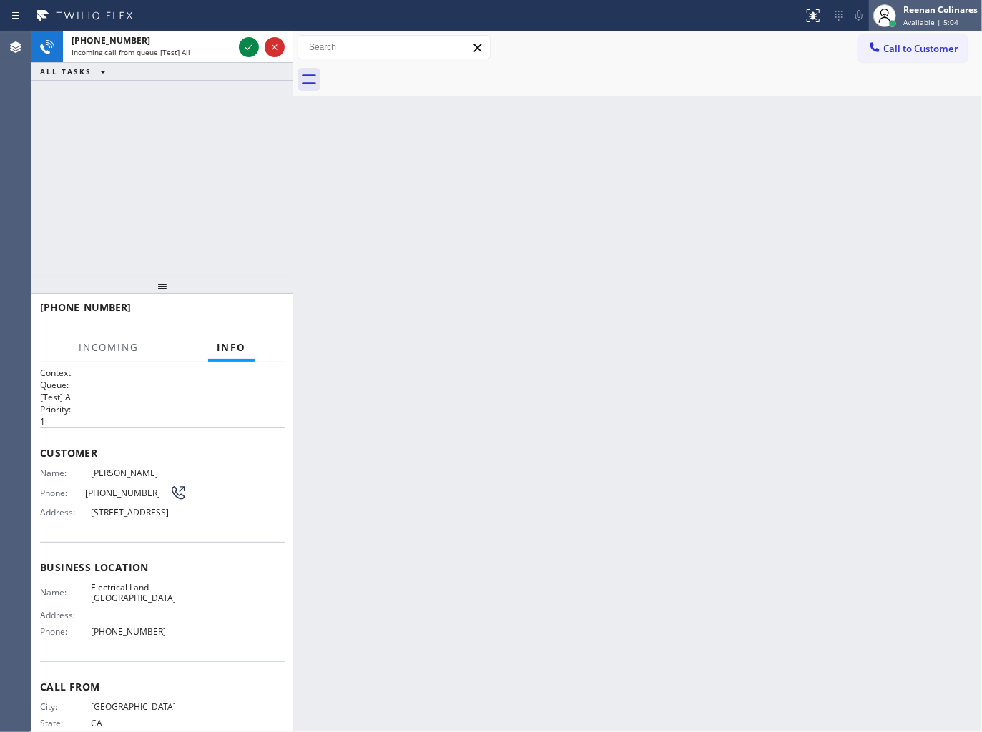
click at [905, 12] on div "Reenan Colinares" at bounding box center [940, 10] width 74 height 12
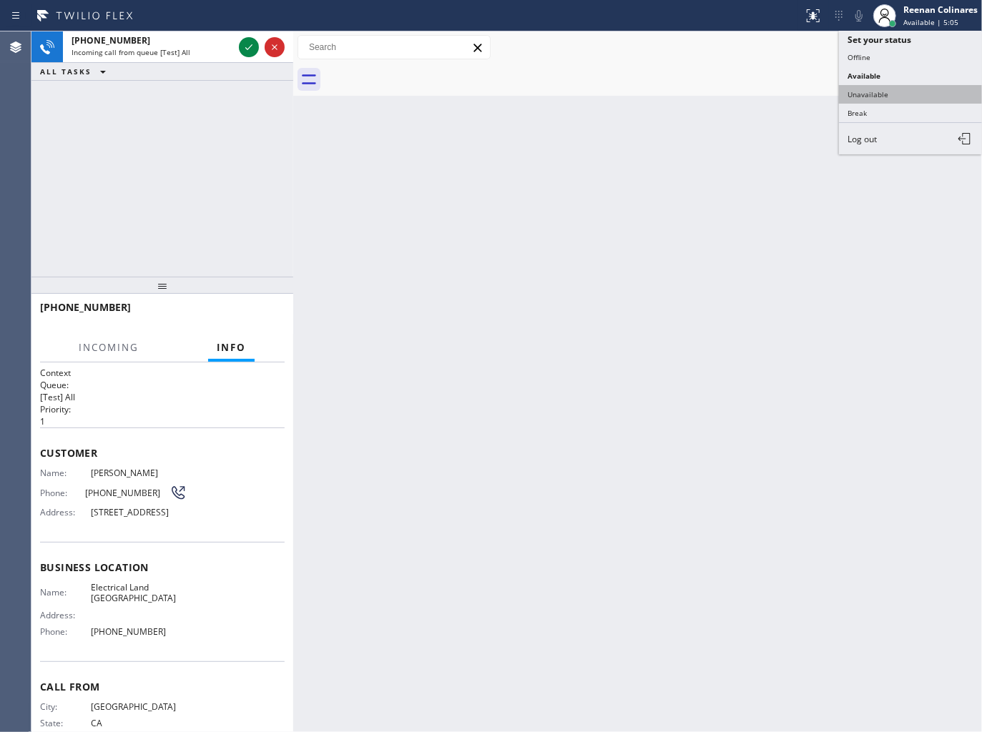
click at [864, 91] on button "Unavailable" at bounding box center [910, 94] width 143 height 19
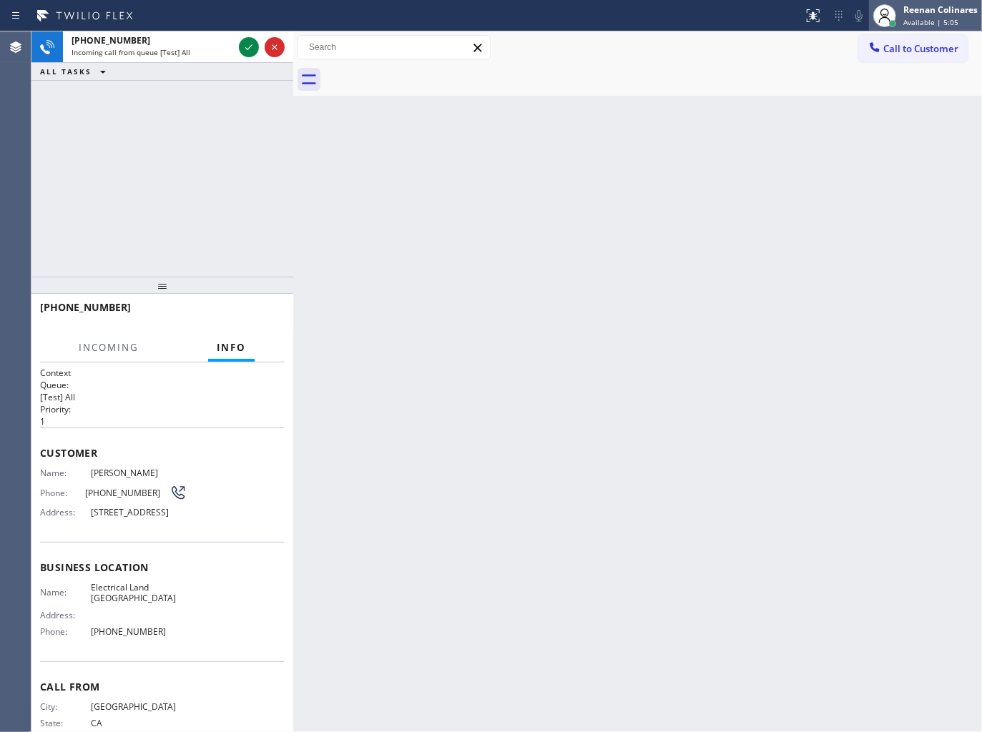
click at [922, 12] on div "Reenan Colinares" at bounding box center [940, 10] width 74 height 12
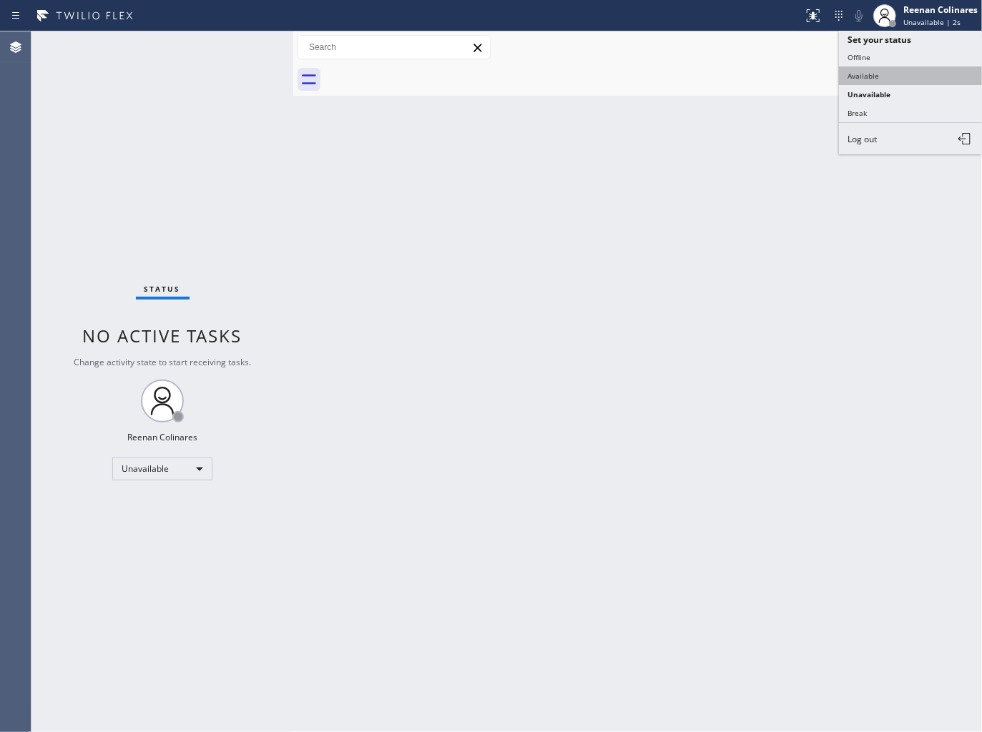
click at [875, 70] on button "Available" at bounding box center [910, 76] width 143 height 19
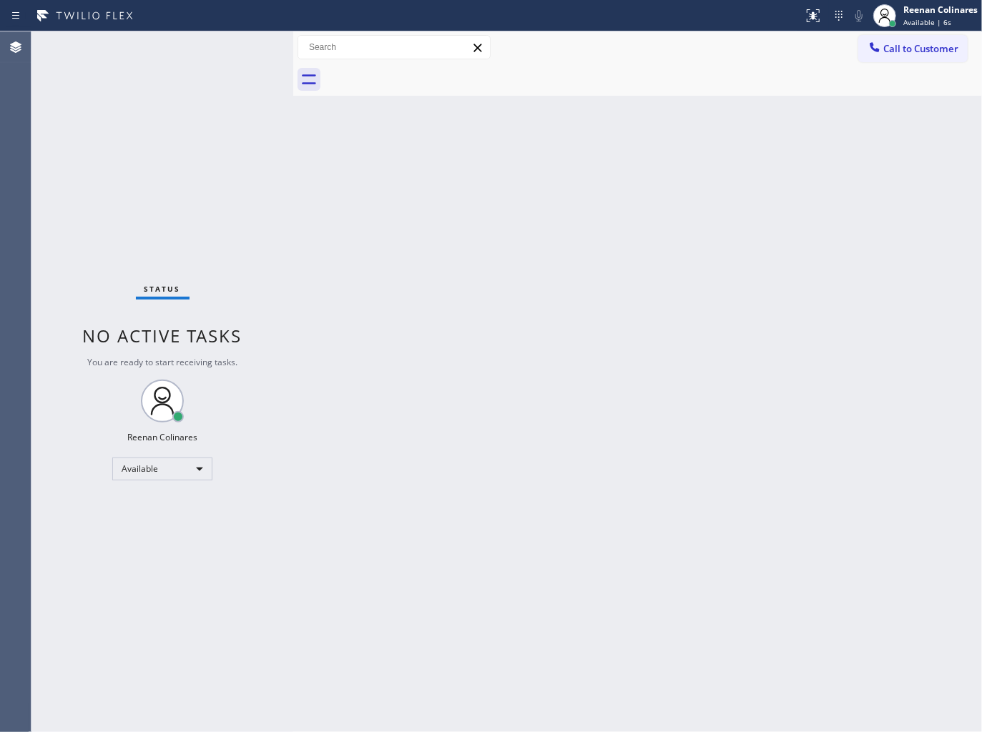
click at [565, 563] on div "Back to Dashboard Change Sender ID Customers Technicians Select a contact Outbo…" at bounding box center [637, 381] width 689 height 701
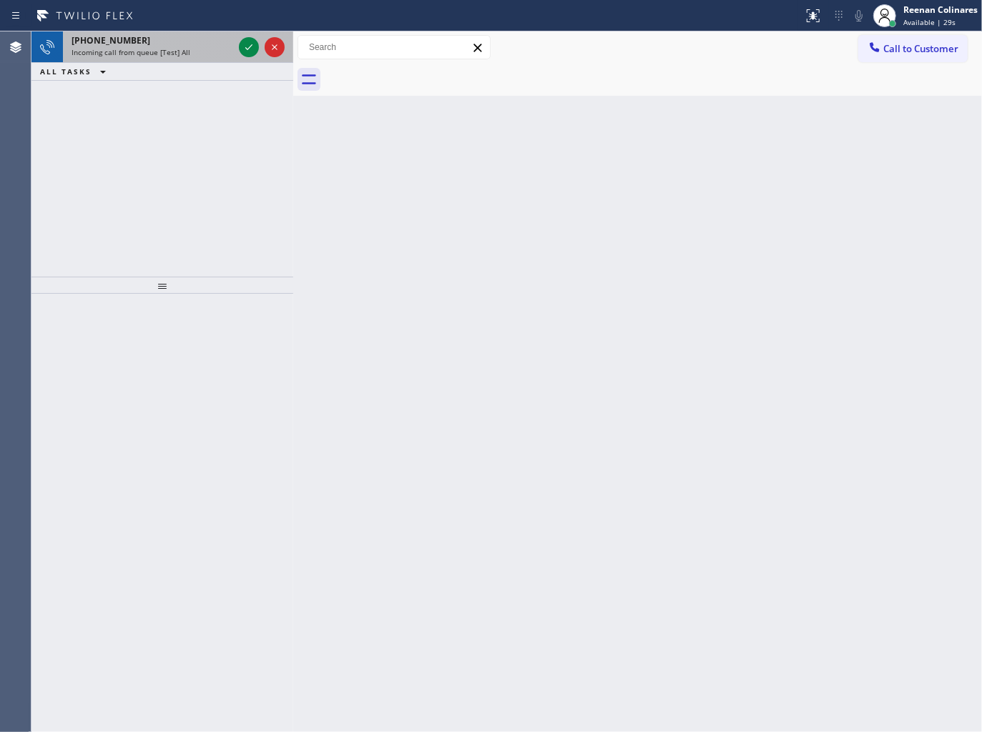
click at [205, 36] on div "[PHONE_NUMBER]" at bounding box center [153, 40] width 162 height 12
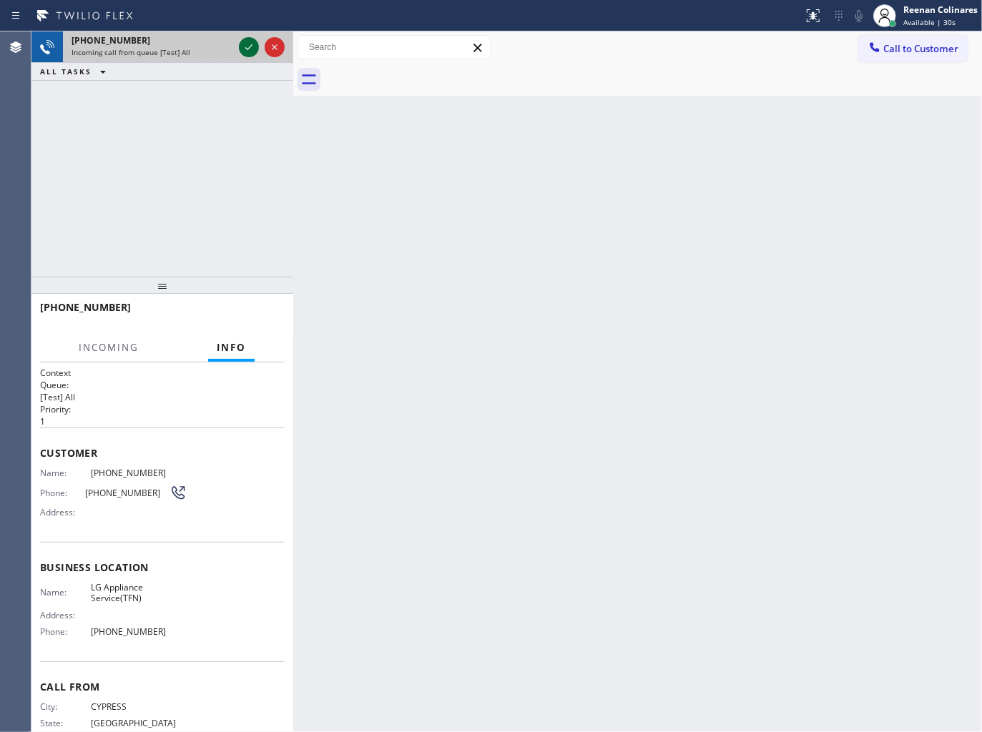
click at [252, 40] on icon at bounding box center [248, 47] width 17 height 17
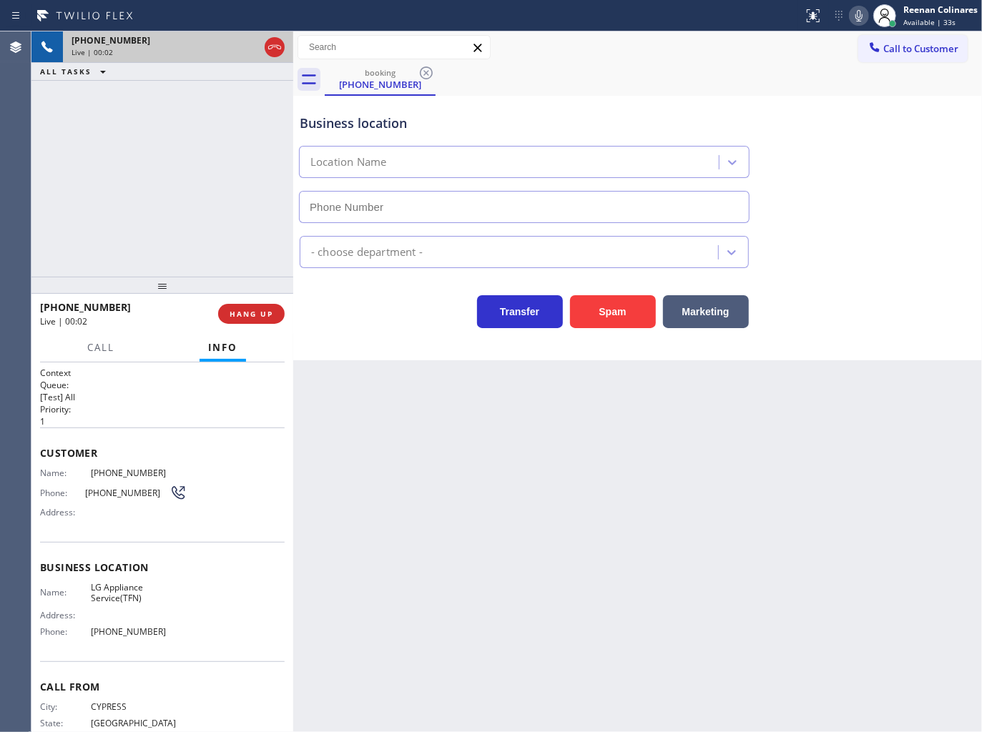
type input "[PHONE_NUMBER]"
click at [860, 22] on icon at bounding box center [858, 15] width 17 height 17
click at [861, 13] on icon at bounding box center [858, 15] width 17 height 17
click at [855, 20] on icon at bounding box center [858, 15] width 17 height 17
click at [712, 308] on button "Marketing" at bounding box center [706, 311] width 86 height 33
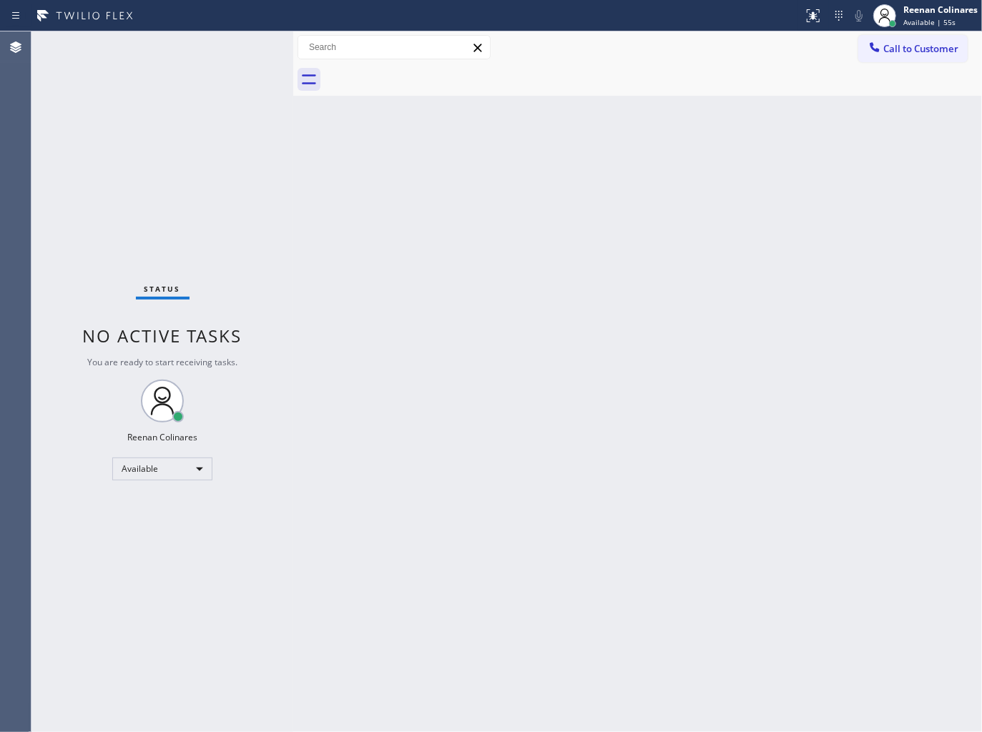
click at [639, 440] on div "Back to Dashboard Change Sender ID Customers Technicians Select a contact Outbo…" at bounding box center [637, 381] width 689 height 701
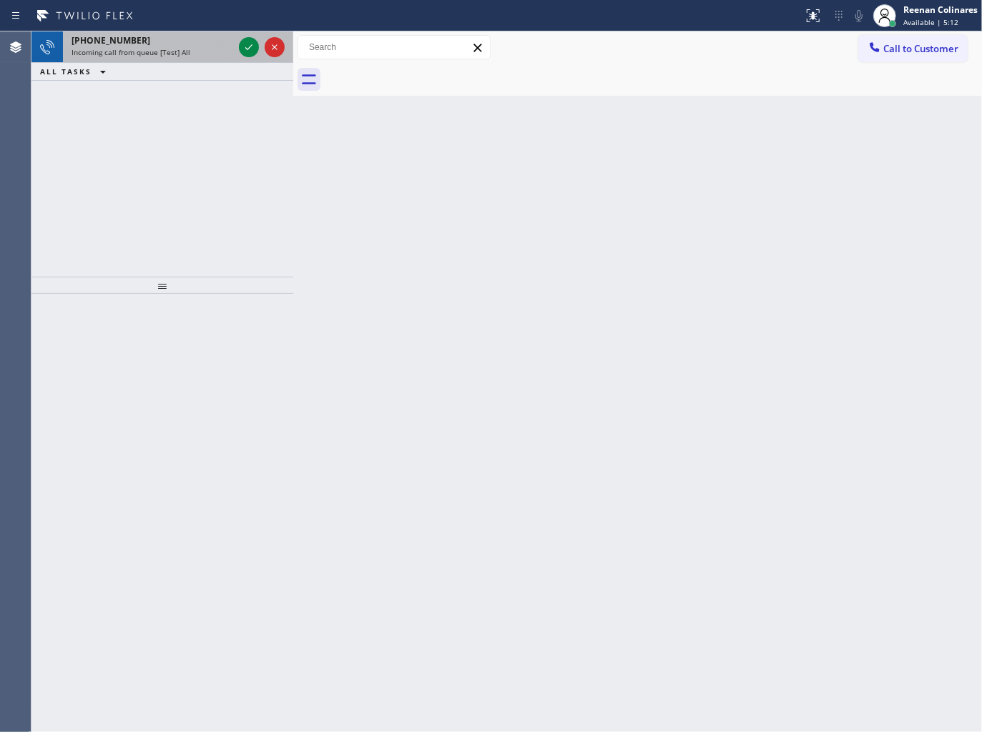
click at [204, 54] on div "Incoming call from queue [Test] All" at bounding box center [153, 52] width 162 height 10
click at [205, 54] on div "Incoming call from queue [Test] All" at bounding box center [153, 52] width 162 height 10
click at [207, 49] on div "Incoming call from queue [Test] All" at bounding box center [153, 52] width 162 height 10
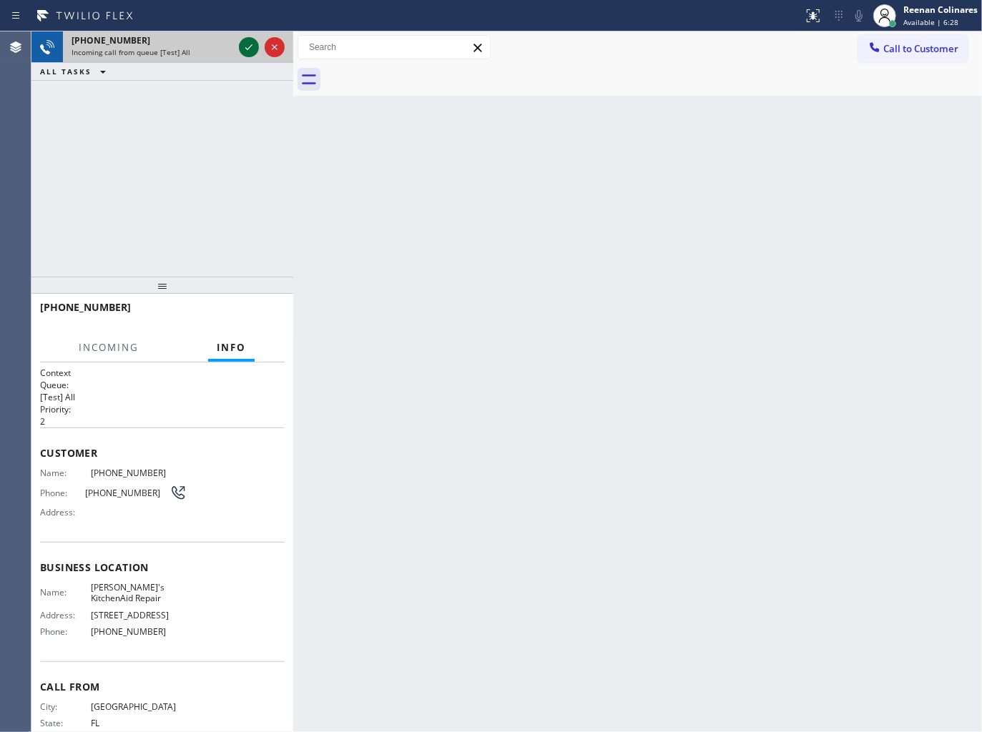
click at [245, 46] on icon at bounding box center [248, 47] width 17 height 17
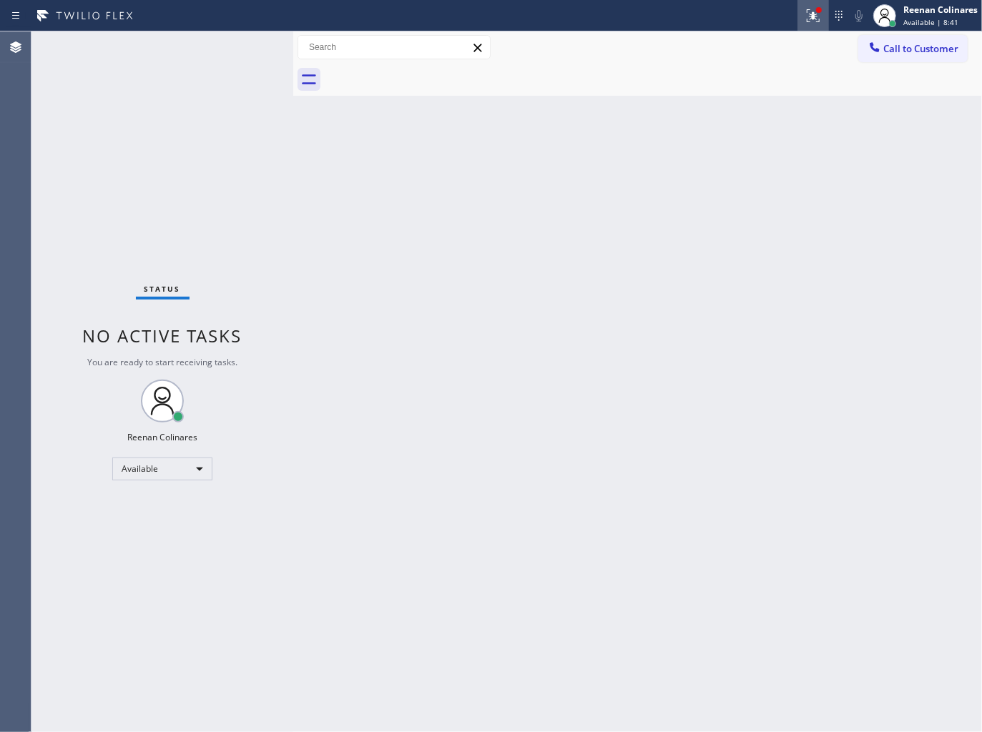
click at [810, 4] on button at bounding box center [812, 15] width 31 height 31
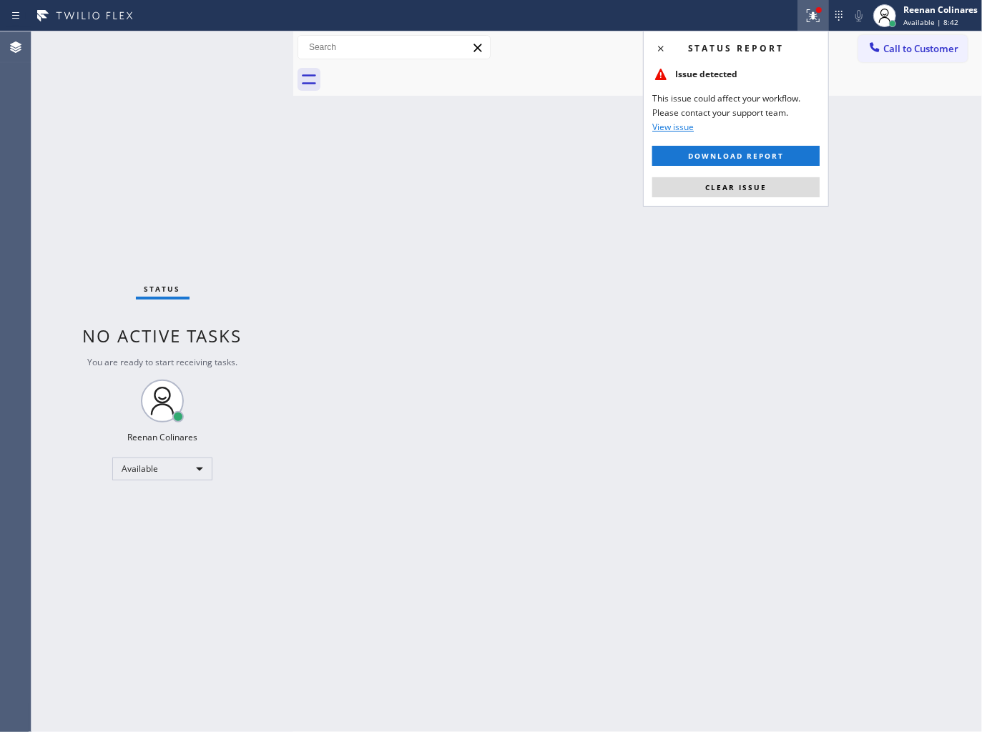
click at [735, 193] on button "Clear issue" at bounding box center [735, 187] width 167 height 20
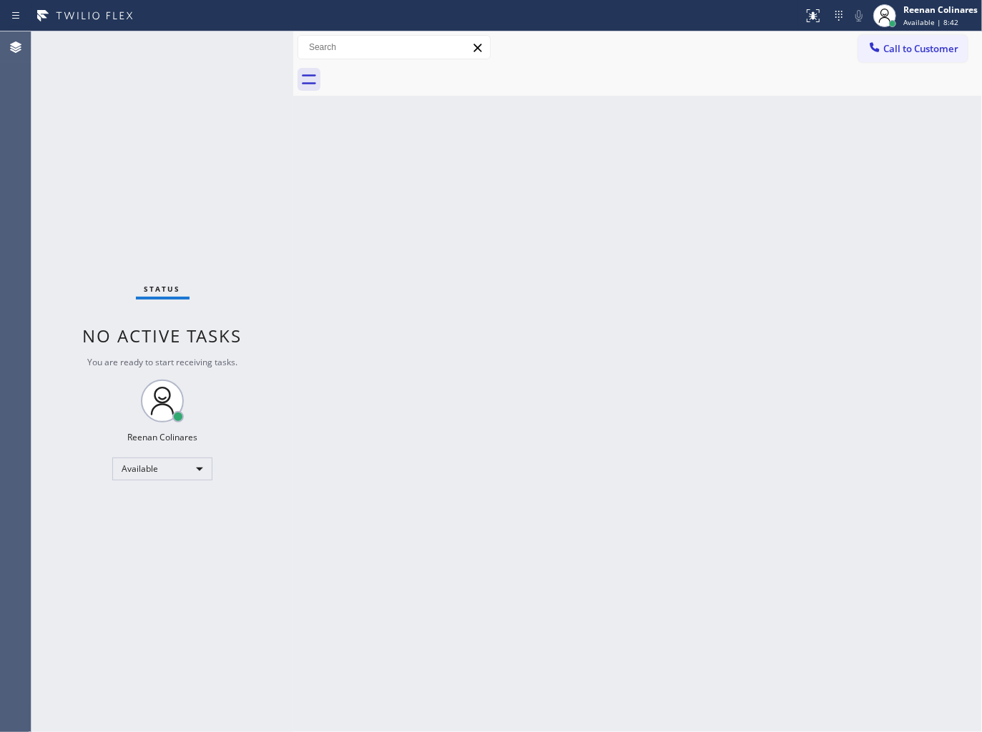
click at [553, 203] on div "Back to Dashboard Change Sender ID Customers Technicians Select a contact Outbo…" at bounding box center [637, 381] width 689 height 701
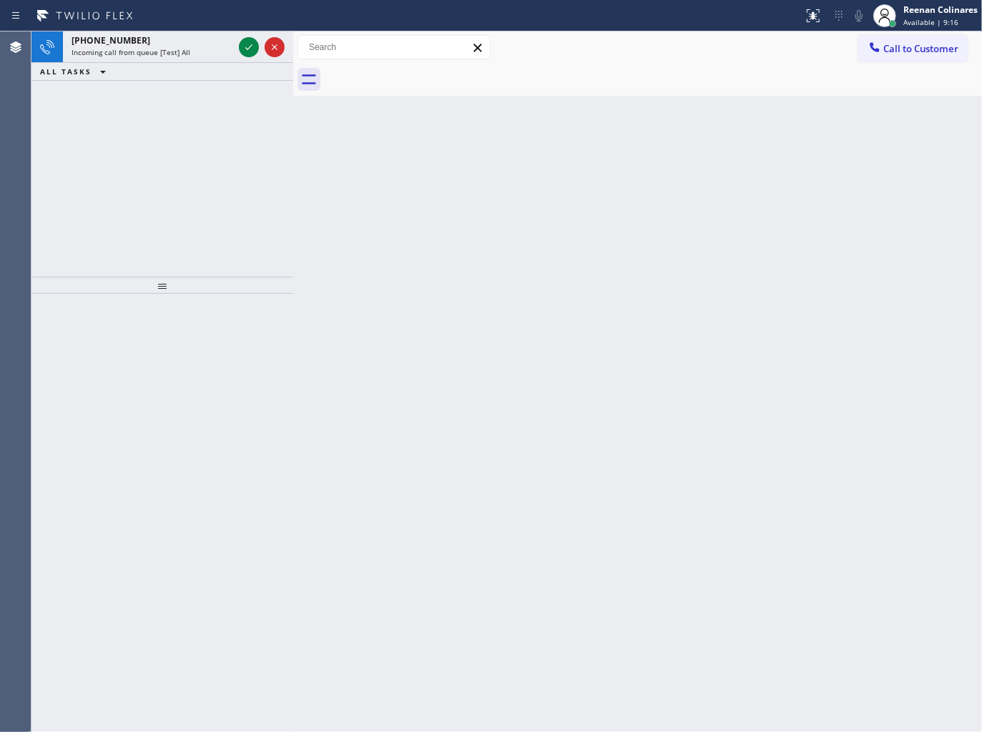
click at [191, 63] on div "ALL TASKS ALL TASKS ACTIVE TASKS TASKS IN WRAP UP" at bounding box center [162, 72] width 262 height 18
click at [197, 58] on div "[PHONE_NUMBER] Incoming call from queue [Test] All" at bounding box center [149, 46] width 173 height 31
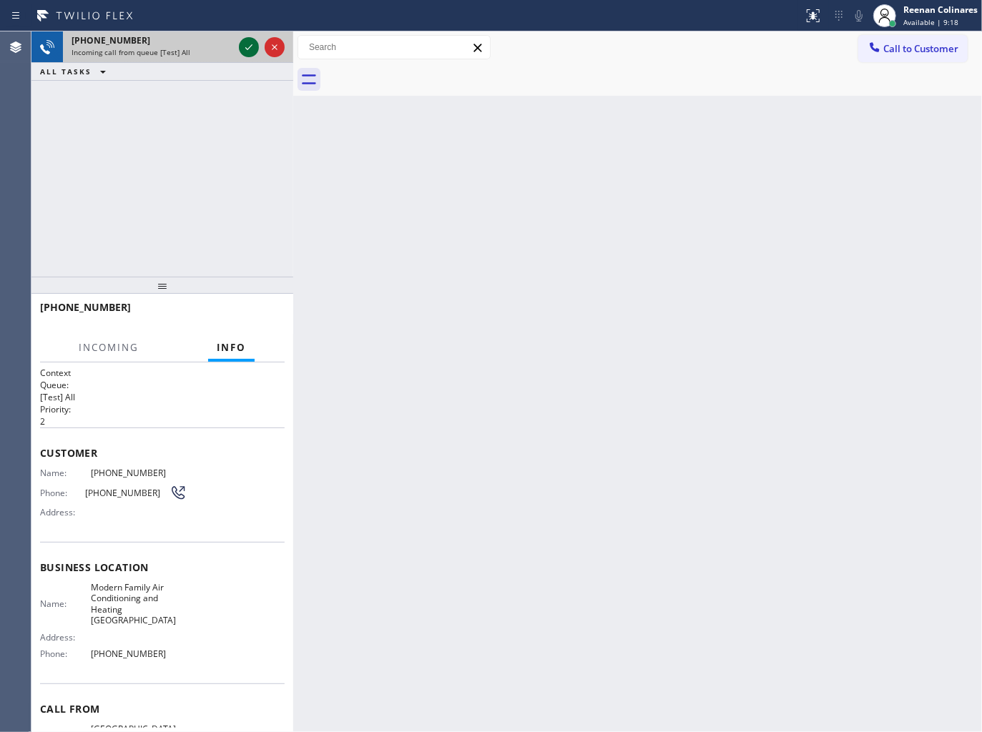
click at [242, 53] on icon at bounding box center [248, 47] width 17 height 17
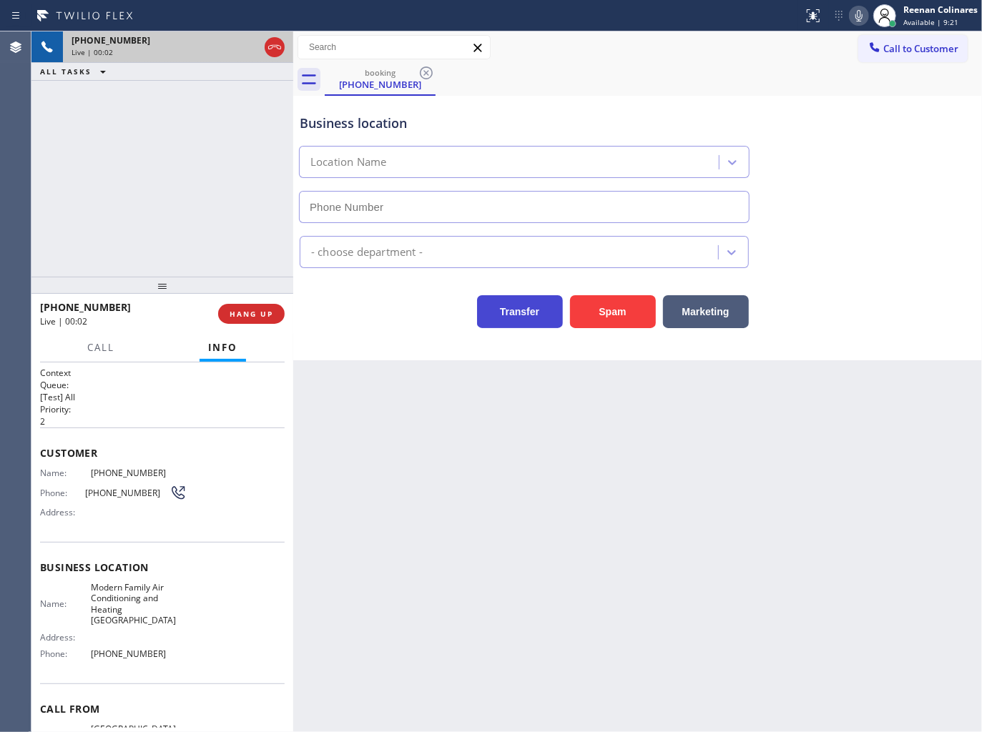
type input "[PHONE_NUMBER]"
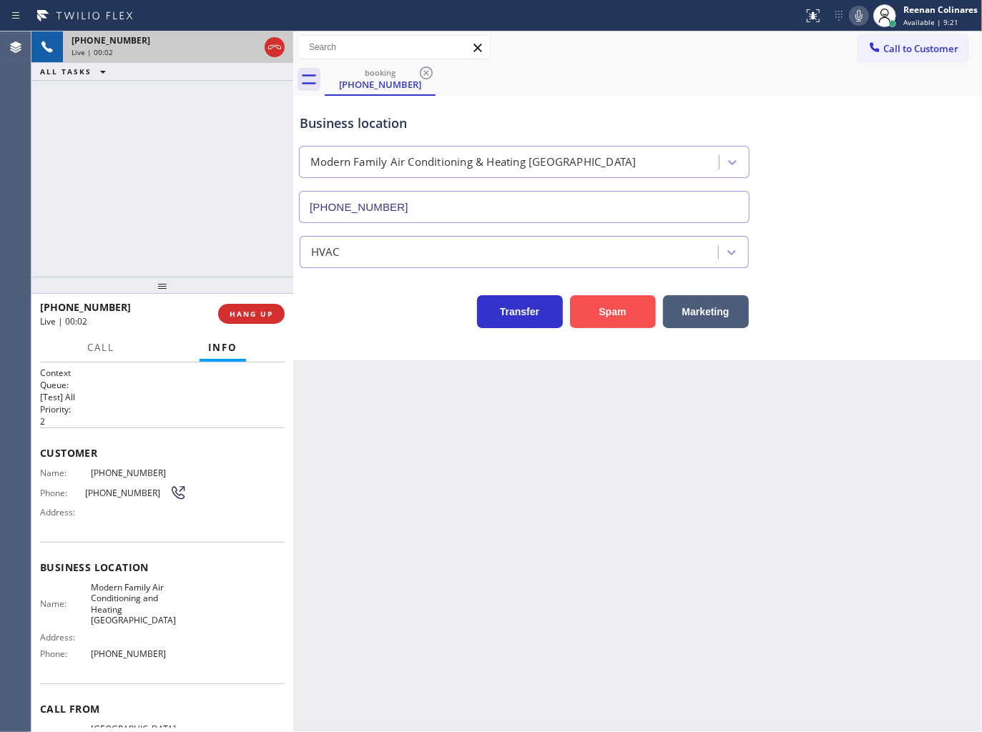
click at [613, 310] on button "Spam" at bounding box center [613, 311] width 86 height 33
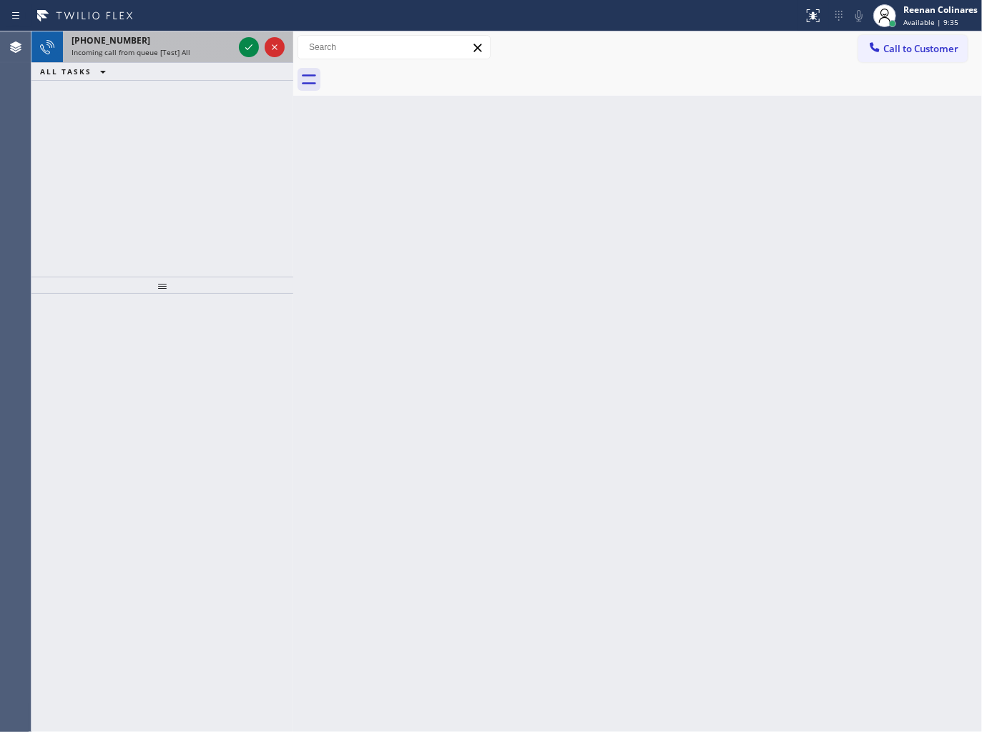
click at [217, 59] on div "[PHONE_NUMBER] Incoming call from queue [Test] All" at bounding box center [149, 46] width 173 height 31
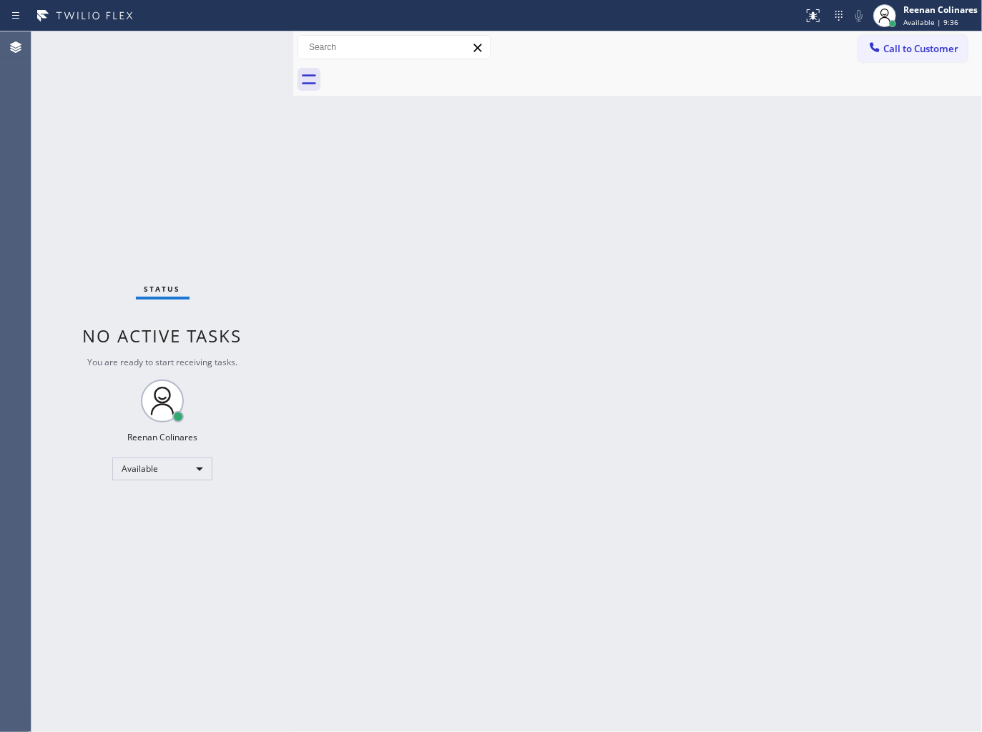
click at [217, 54] on div "Status No active tasks You are ready to start receiving tasks. Reenan Colinares…" at bounding box center [162, 381] width 262 height 701
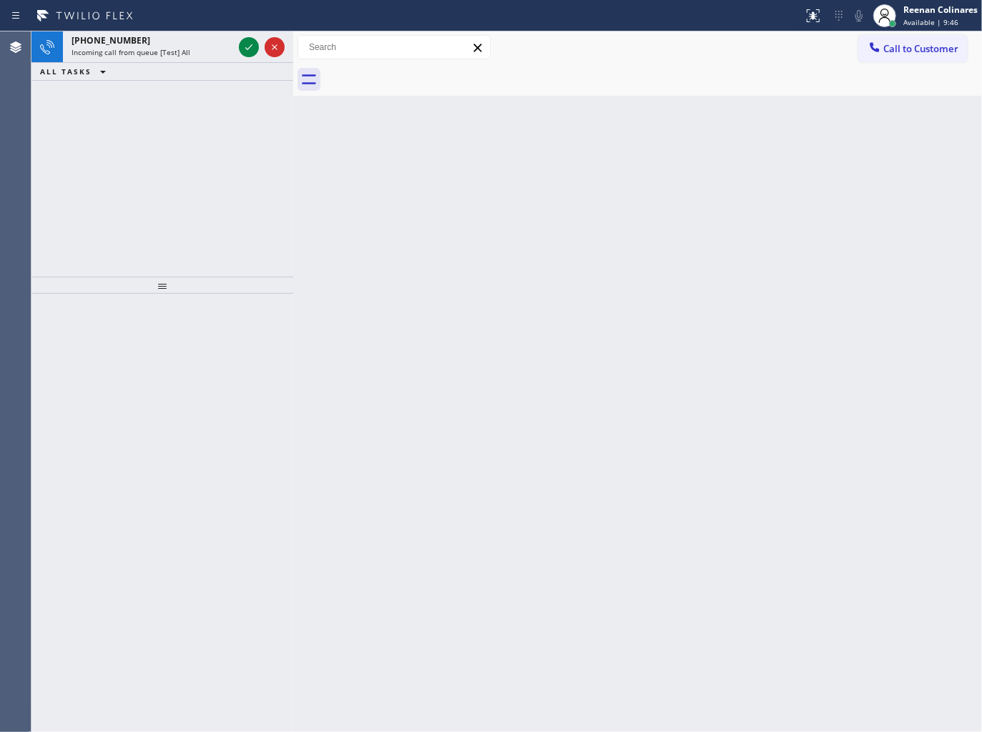
click at [217, 54] on div "Incoming call from queue [Test] All" at bounding box center [153, 52] width 162 height 10
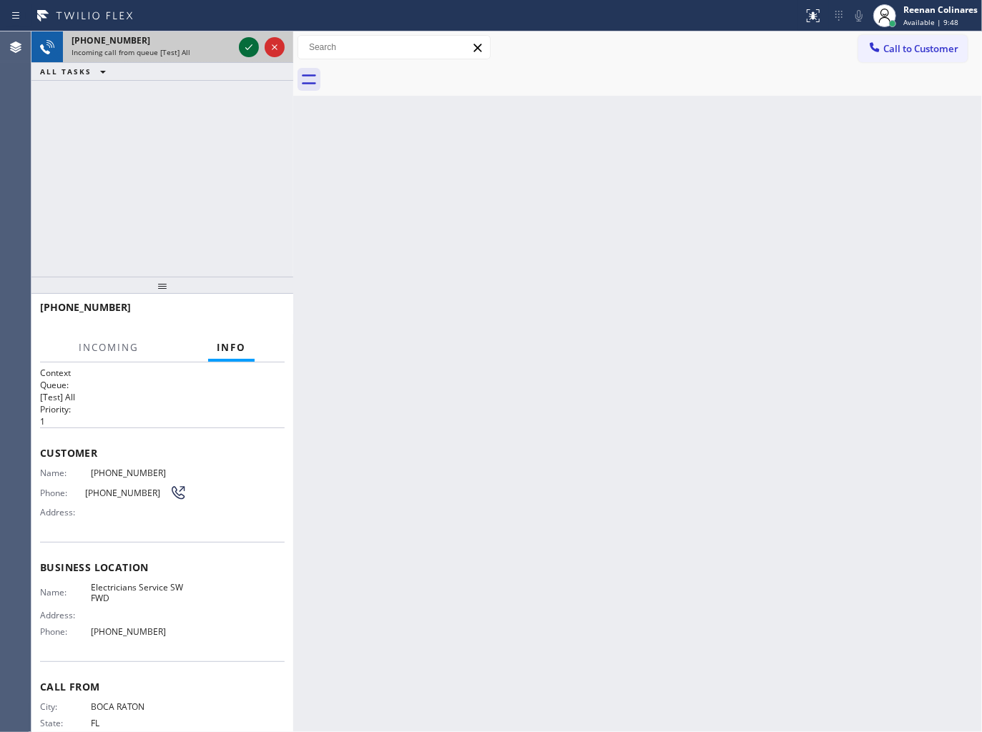
click at [251, 47] on icon at bounding box center [248, 47] width 17 height 17
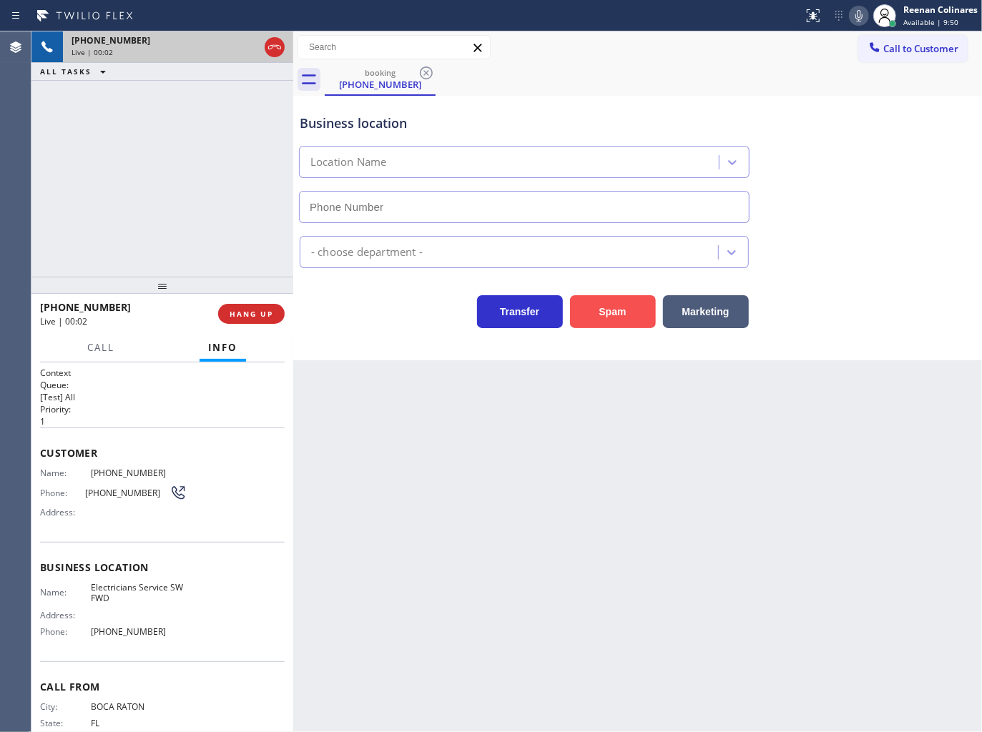
type input "[PHONE_NUMBER]"
click at [611, 318] on button "Spam" at bounding box center [613, 311] width 86 height 33
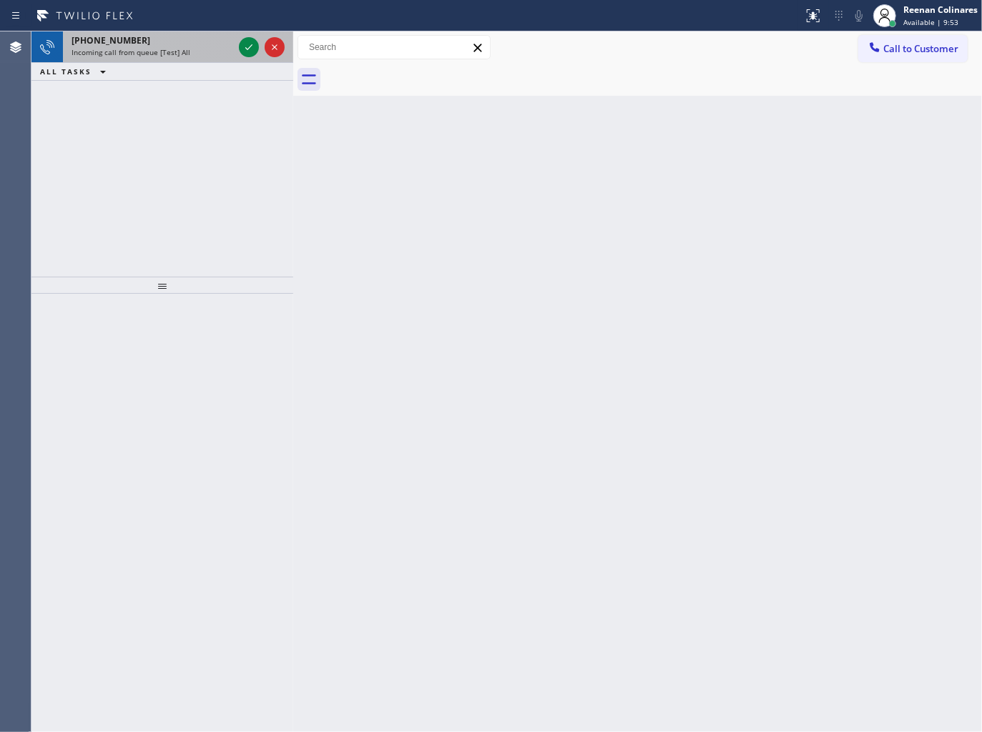
click at [154, 49] on span "Incoming call from queue [Test] All" at bounding box center [131, 52] width 119 height 10
click at [208, 57] on div "Incoming call from queue [Test] All" at bounding box center [153, 52] width 162 height 10
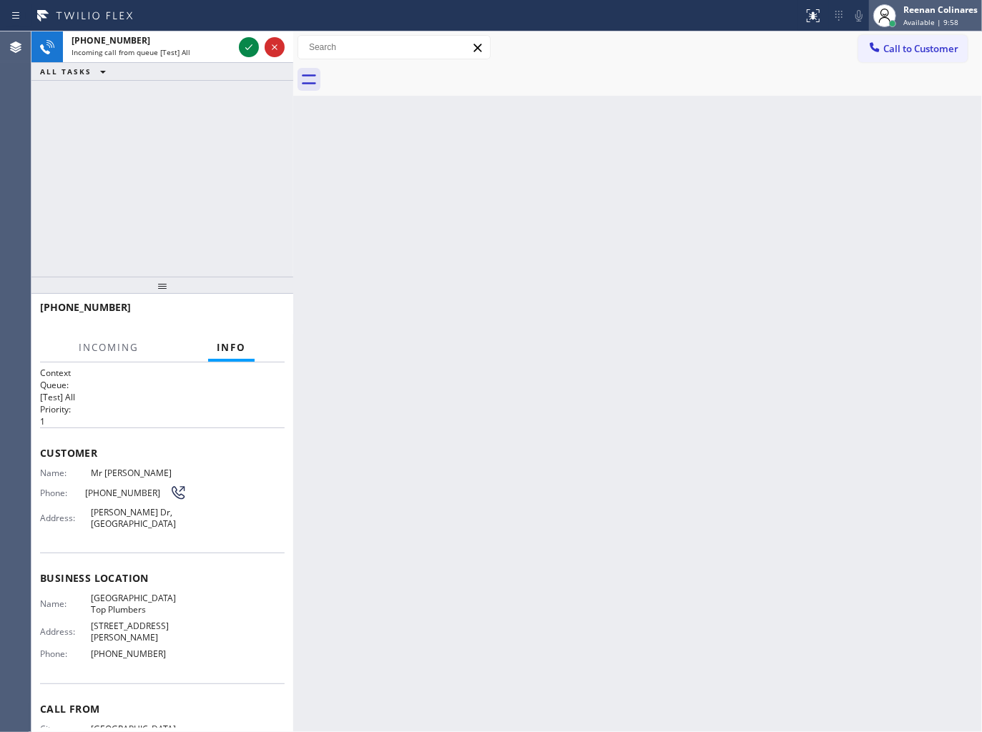
click at [960, 13] on div "Reenan Colinares" at bounding box center [940, 10] width 74 height 12
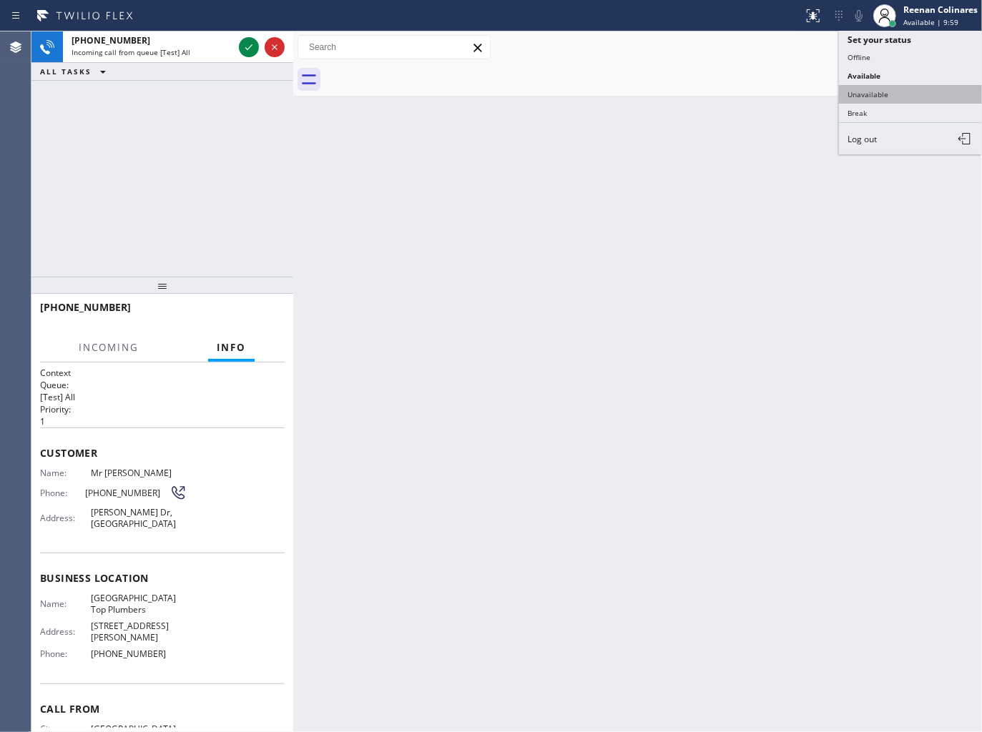
click at [866, 96] on button "Unavailable" at bounding box center [910, 94] width 143 height 19
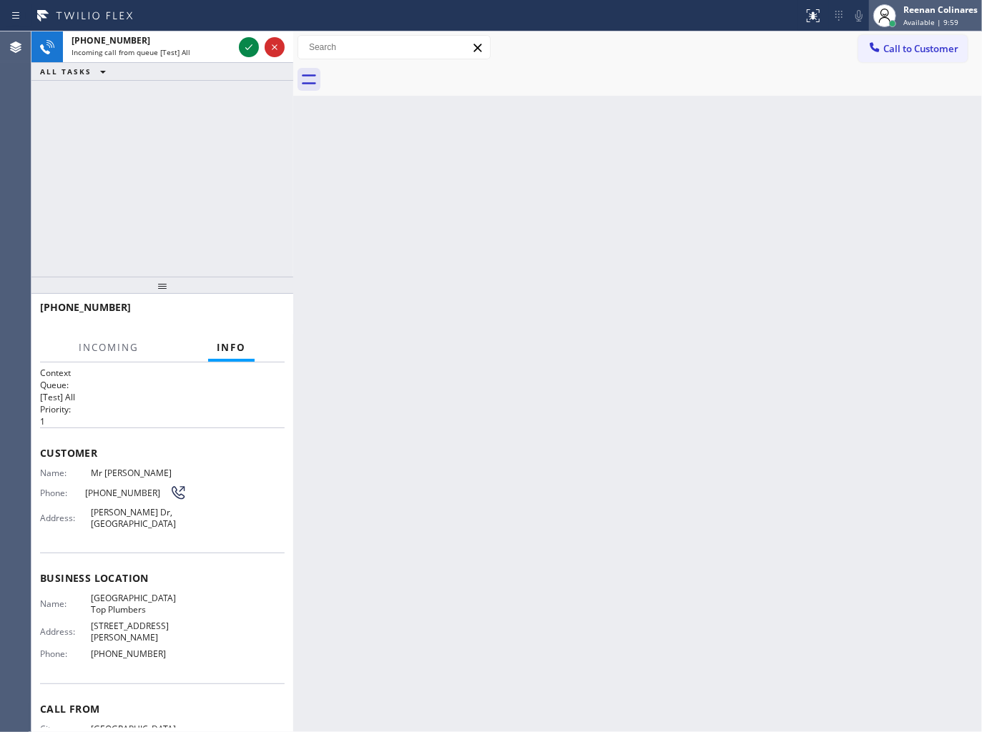
click at [918, 27] on div "Reenan Colinares Available | 9:59" at bounding box center [941, 15] width 82 height 25
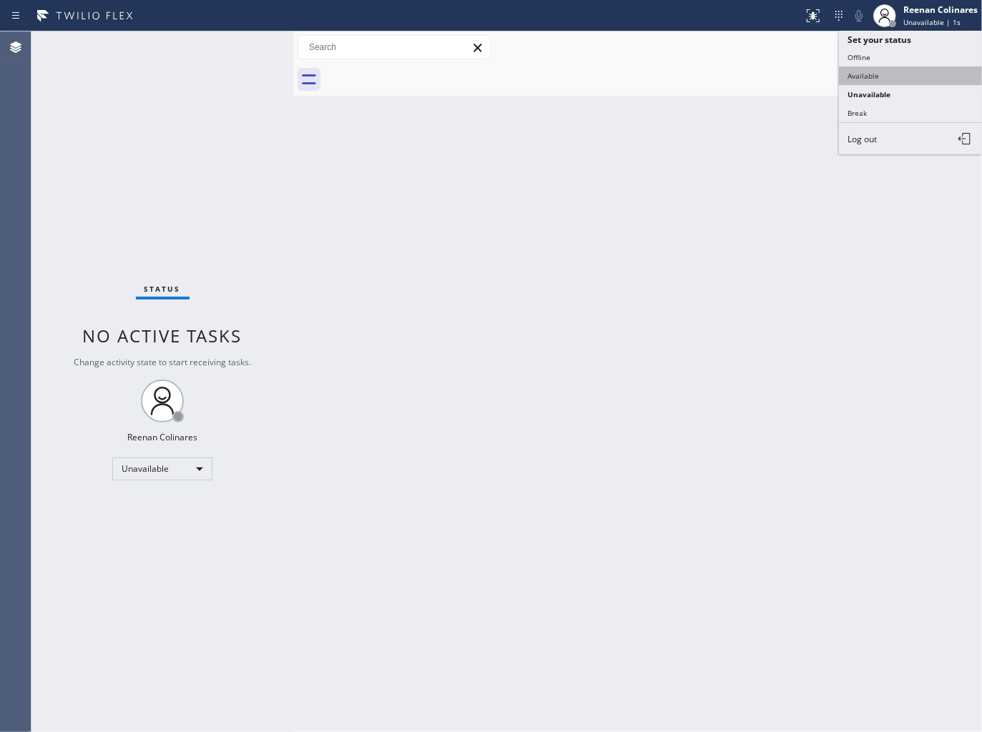
click at [873, 68] on button "Available" at bounding box center [910, 76] width 143 height 19
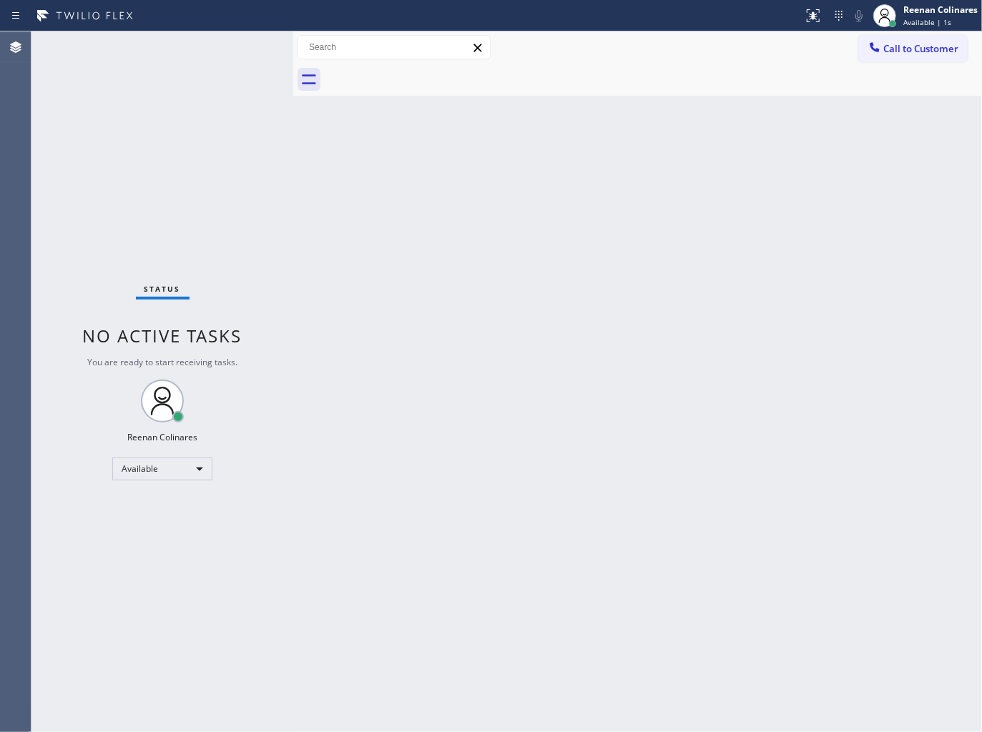
click at [155, 57] on div "Status No active tasks You are ready to start receiving tasks. Reenan Colinares…" at bounding box center [162, 381] width 262 height 701
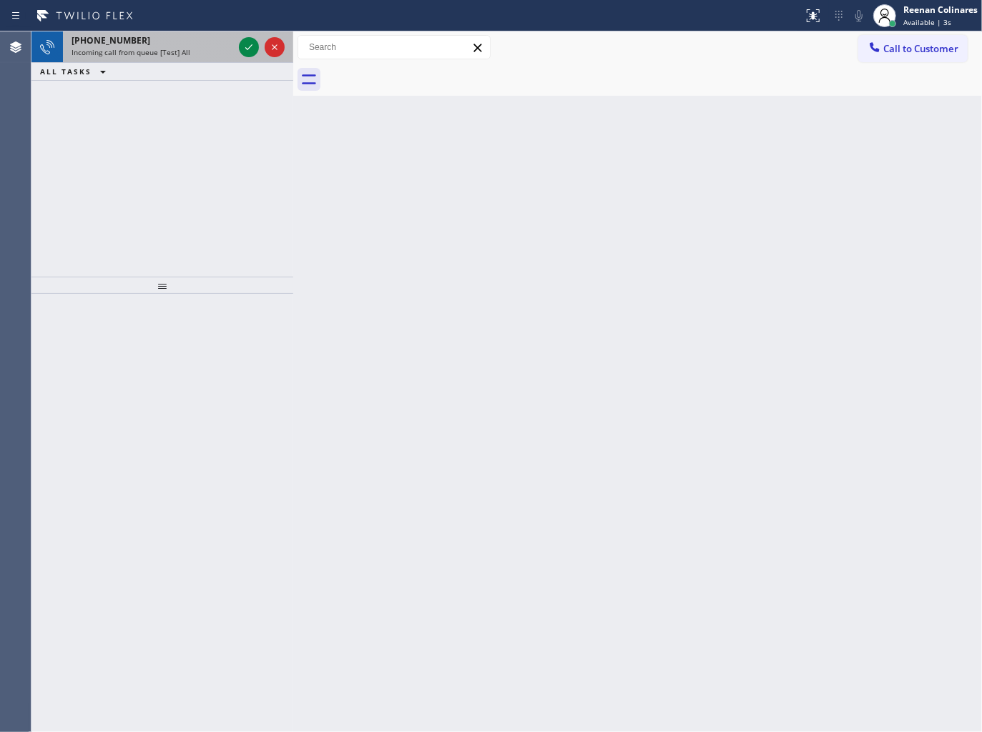
click at [176, 48] on span "Incoming call from queue [Test] All" at bounding box center [131, 52] width 119 height 10
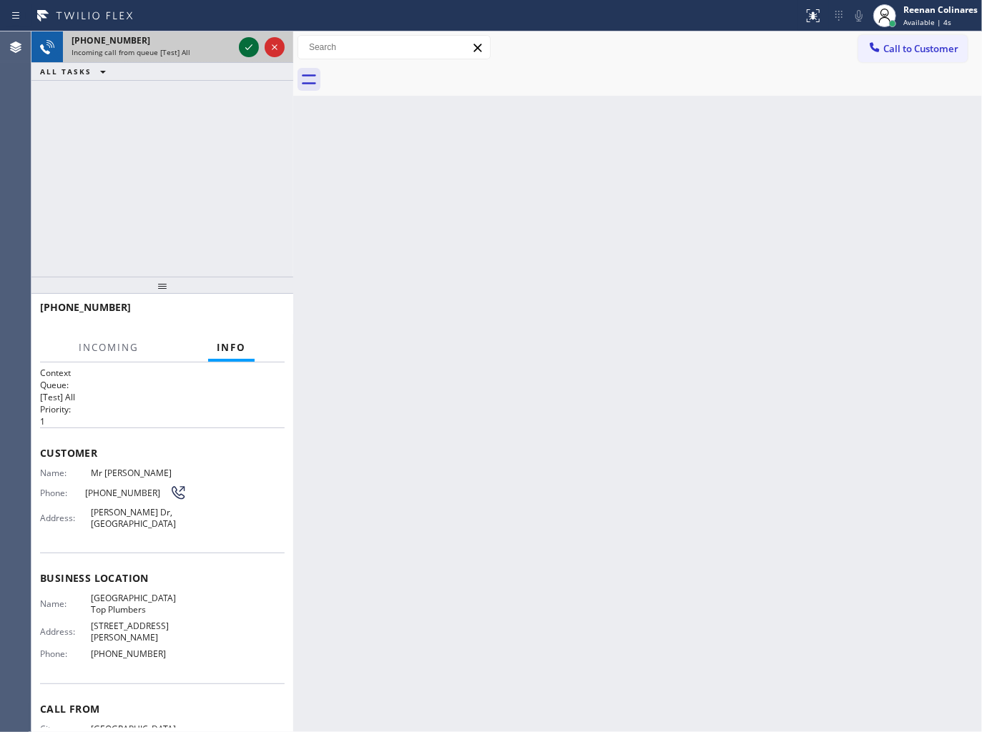
click at [246, 45] on icon at bounding box center [248, 47] width 17 height 17
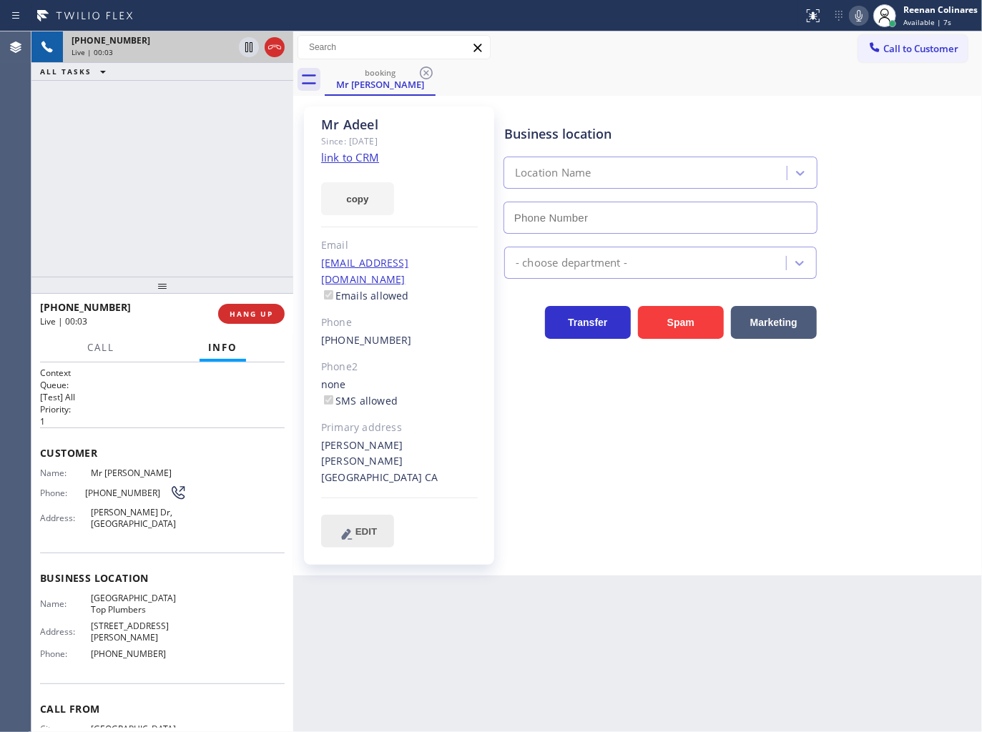
type input "[PHONE_NUMBER]"
click at [354, 189] on button "copy" at bounding box center [357, 198] width 73 height 33
click at [852, 14] on icon at bounding box center [858, 15] width 17 height 17
click at [856, 16] on icon at bounding box center [858, 15] width 17 height 17
click at [855, 16] on icon at bounding box center [858, 15] width 7 height 11
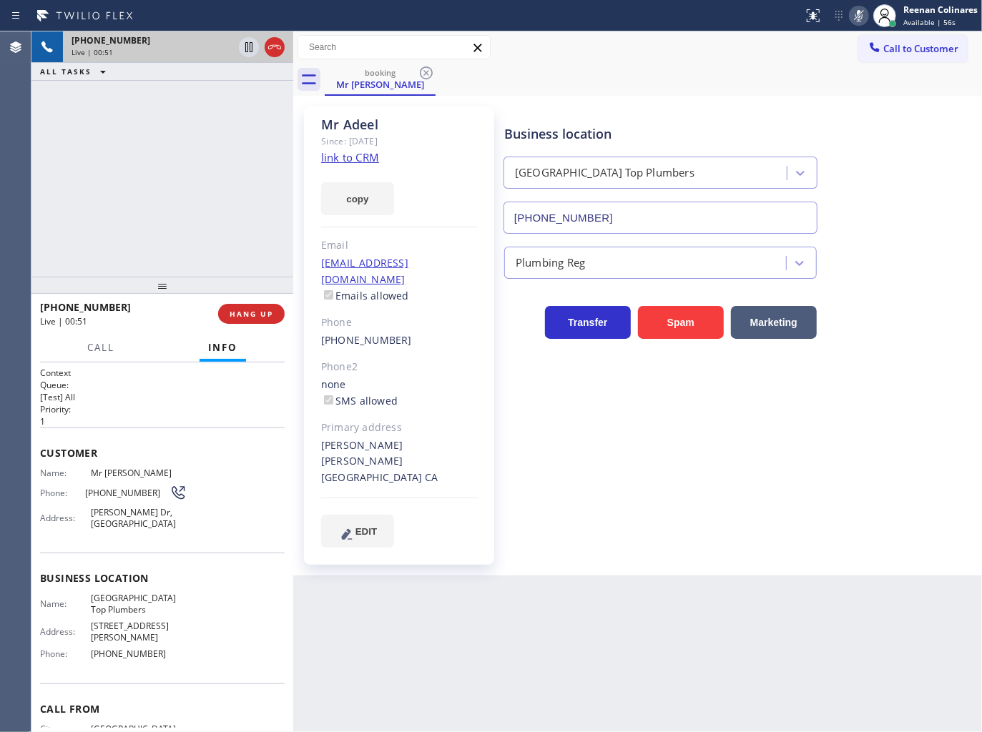
click at [739, 82] on div "booking Mr [PERSON_NAME]" at bounding box center [653, 80] width 657 height 32
drag, startPoint x: 834, startPoint y: 69, endPoint x: 855, endPoint y: 29, distance: 44.8
click at [837, 65] on div "booking Mr [PERSON_NAME]" at bounding box center [653, 80] width 657 height 32
click at [856, 23] on icon at bounding box center [858, 15] width 17 height 17
click at [91, 355] on button "Call" at bounding box center [101, 348] width 44 height 28
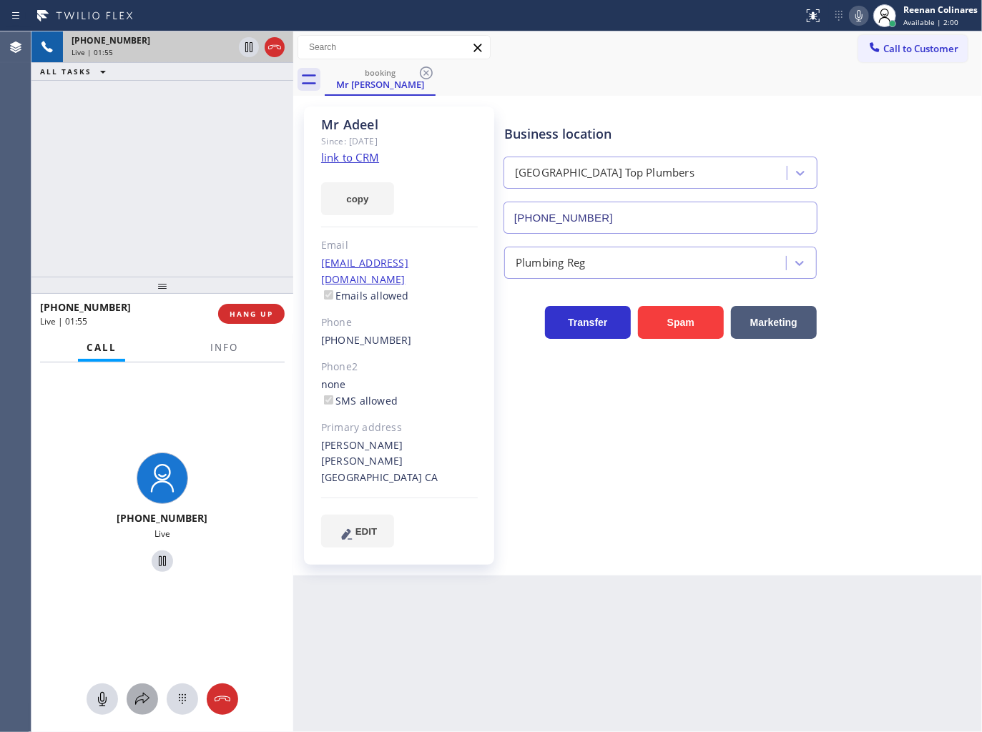
click at [139, 701] on icon at bounding box center [142, 699] width 14 height 12
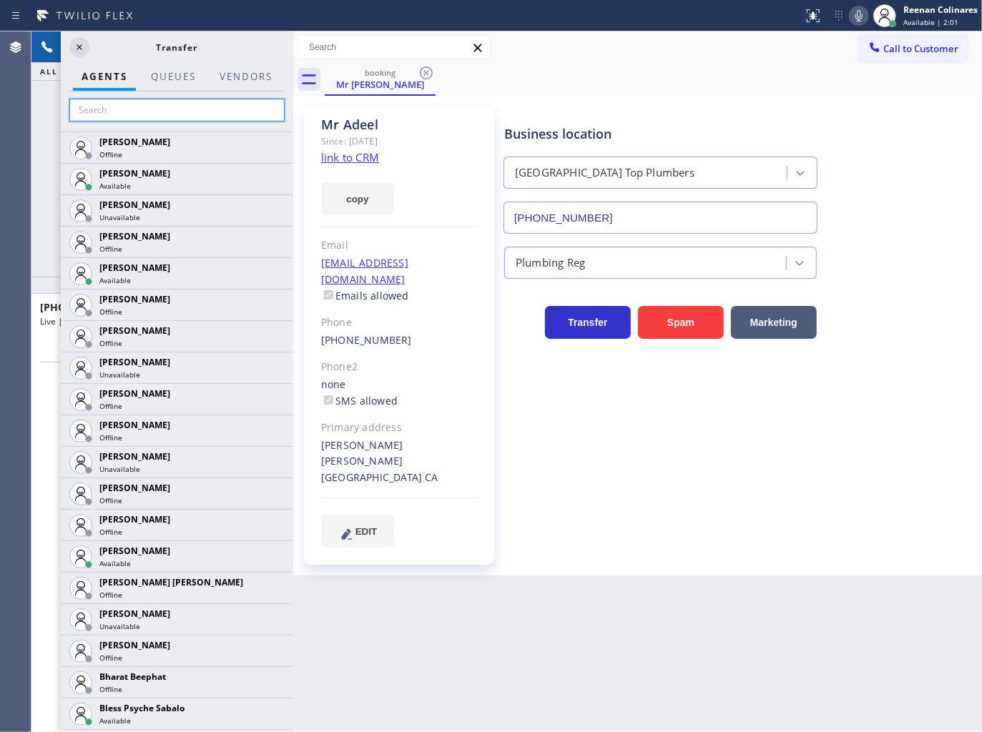
click at [113, 110] on input "text" at bounding box center [176, 110] width 215 height 23
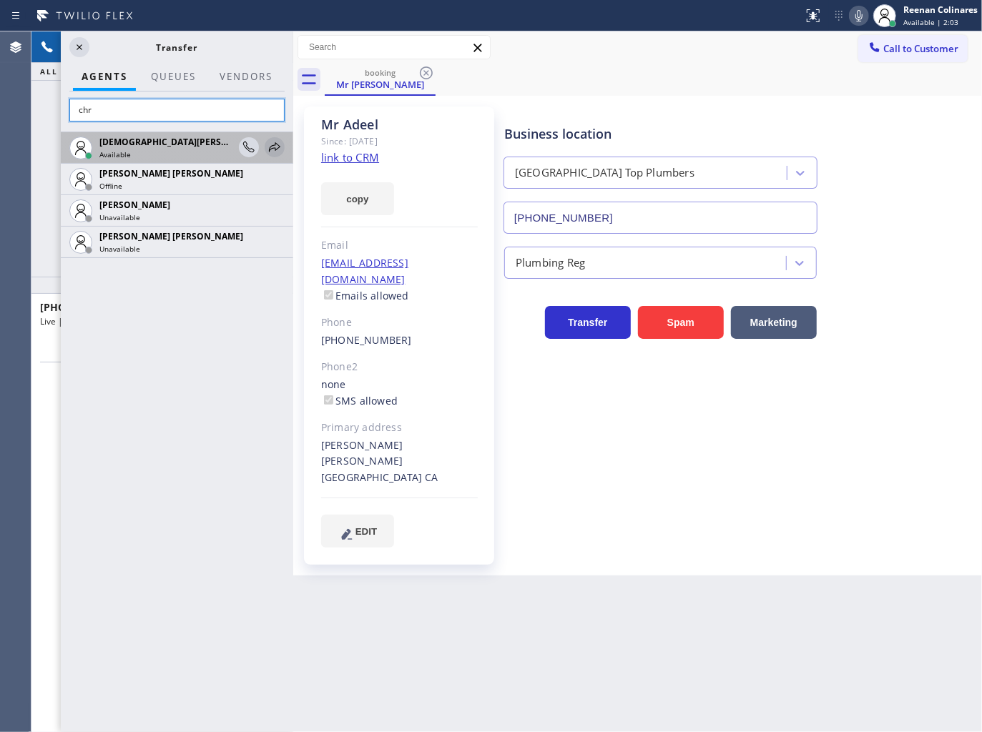
type input "chr"
click at [272, 147] on icon at bounding box center [274, 147] width 17 height 17
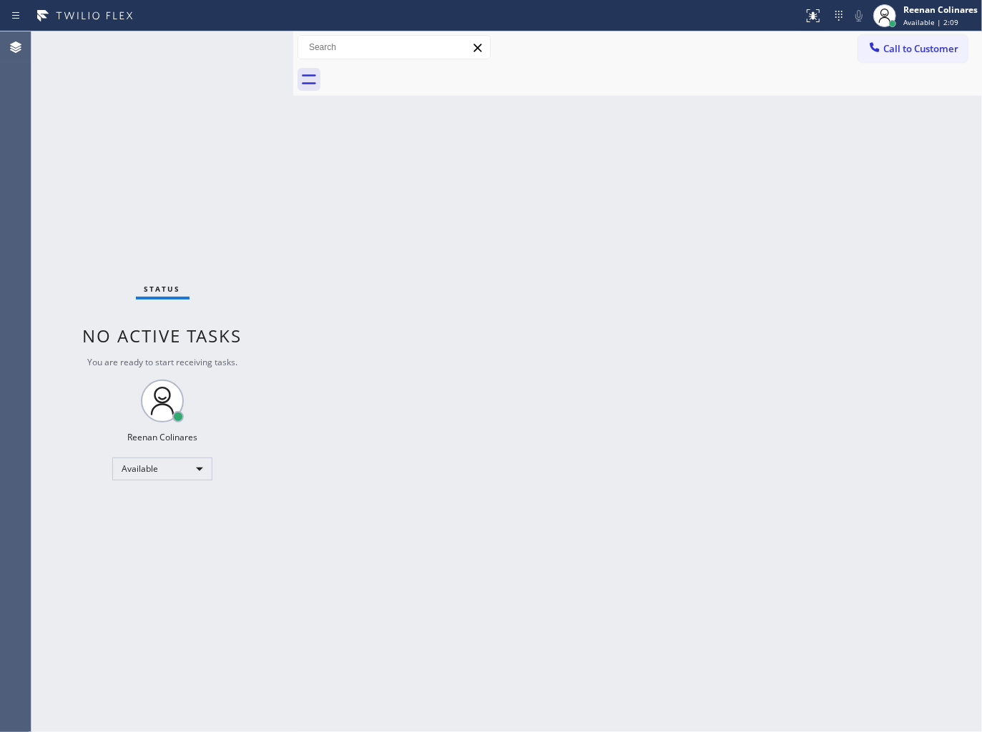
click at [677, 355] on div "Back to Dashboard Change Sender ID Customers Technicians Select a contact Outbo…" at bounding box center [637, 381] width 689 height 701
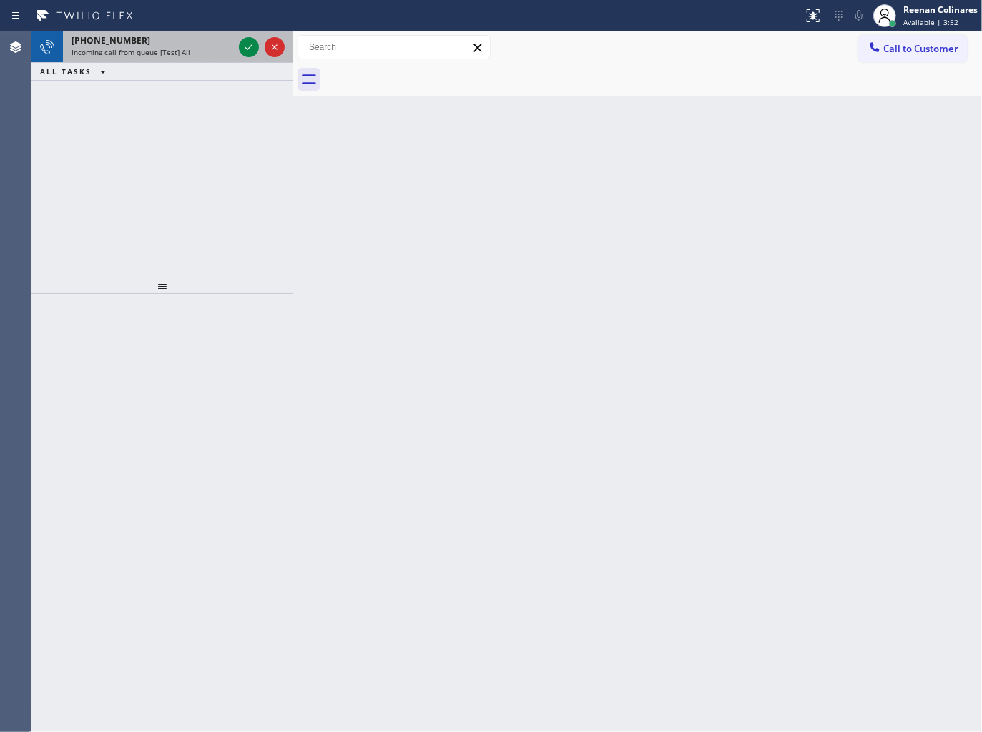
click at [151, 48] on span "Incoming call from queue [Test] All" at bounding box center [131, 52] width 119 height 10
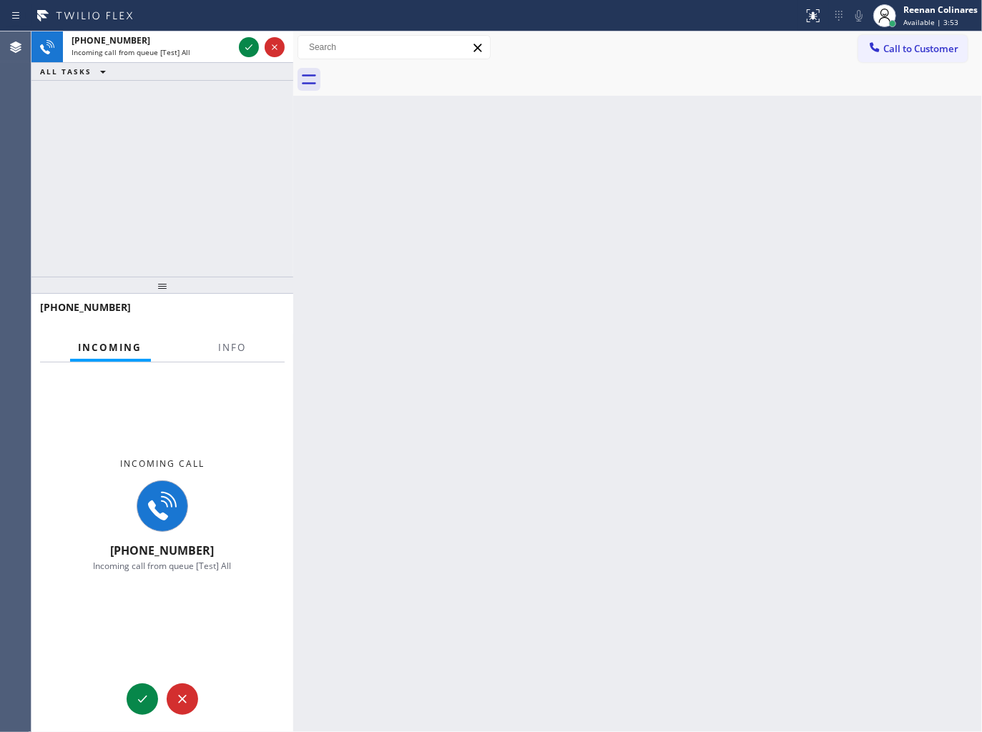
click at [240, 360] on div at bounding box center [232, 360] width 45 height 3
click at [237, 350] on span "Info" at bounding box center [233, 347] width 28 height 13
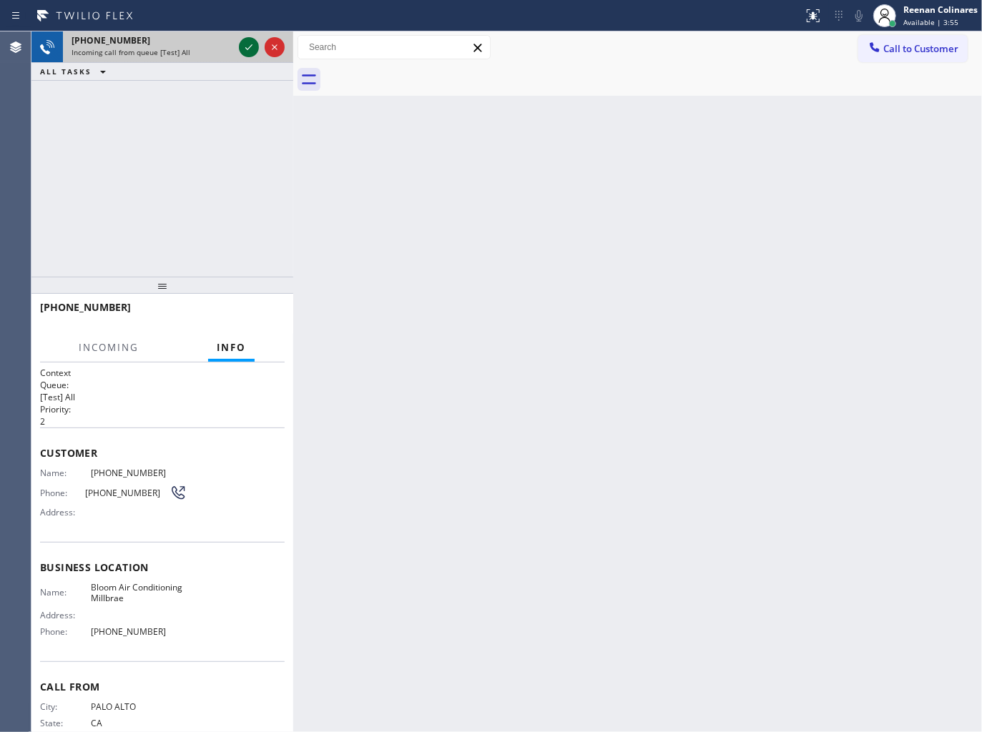
click at [241, 44] on icon at bounding box center [248, 47] width 17 height 17
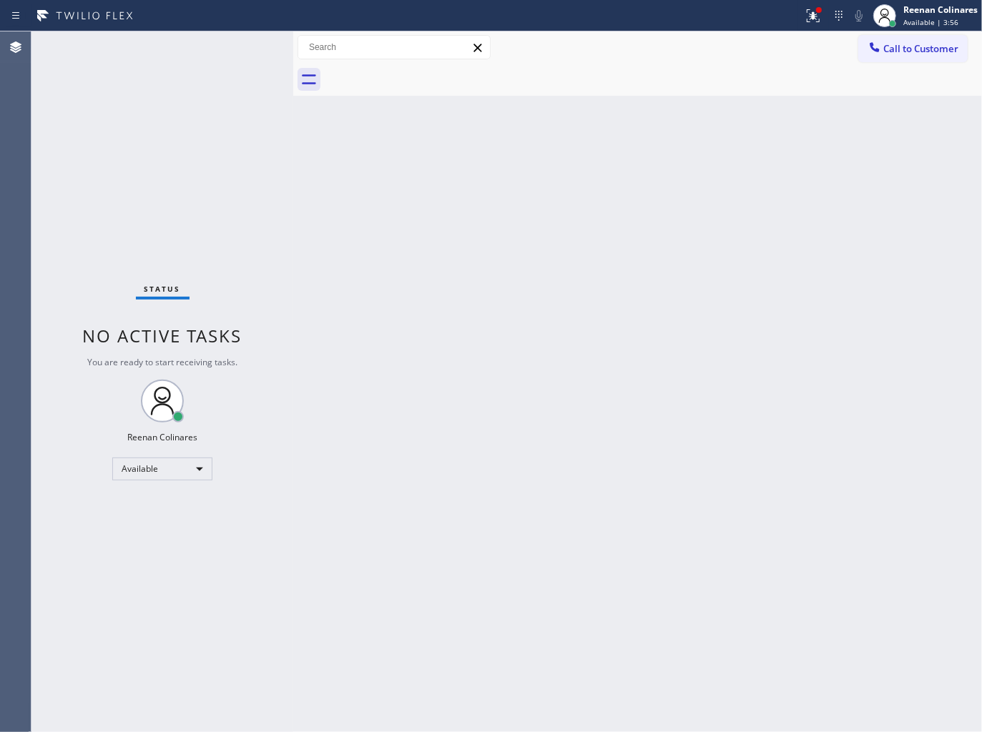
click at [455, 212] on div "Back to Dashboard Change Sender ID Customers Technicians Select a contact Outbo…" at bounding box center [637, 381] width 689 height 701
click at [494, 288] on div "Back to Dashboard Change Sender ID Customers Technicians Select a contact Outbo…" at bounding box center [637, 381] width 689 height 701
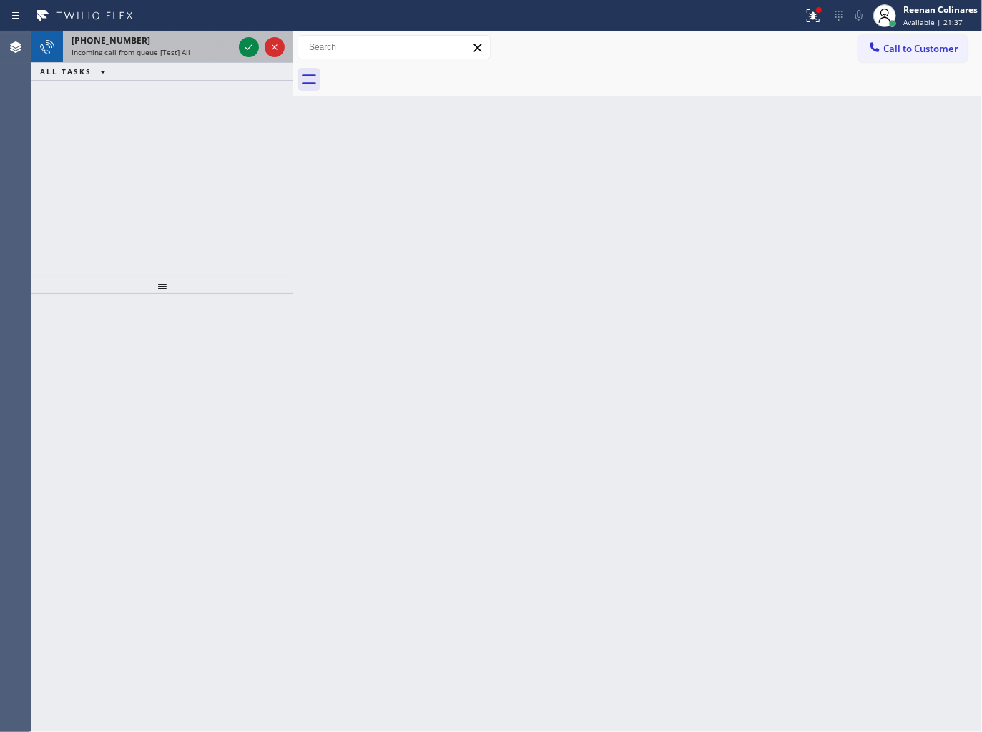
click at [159, 48] on span "Incoming call from queue [Test] All" at bounding box center [131, 52] width 119 height 10
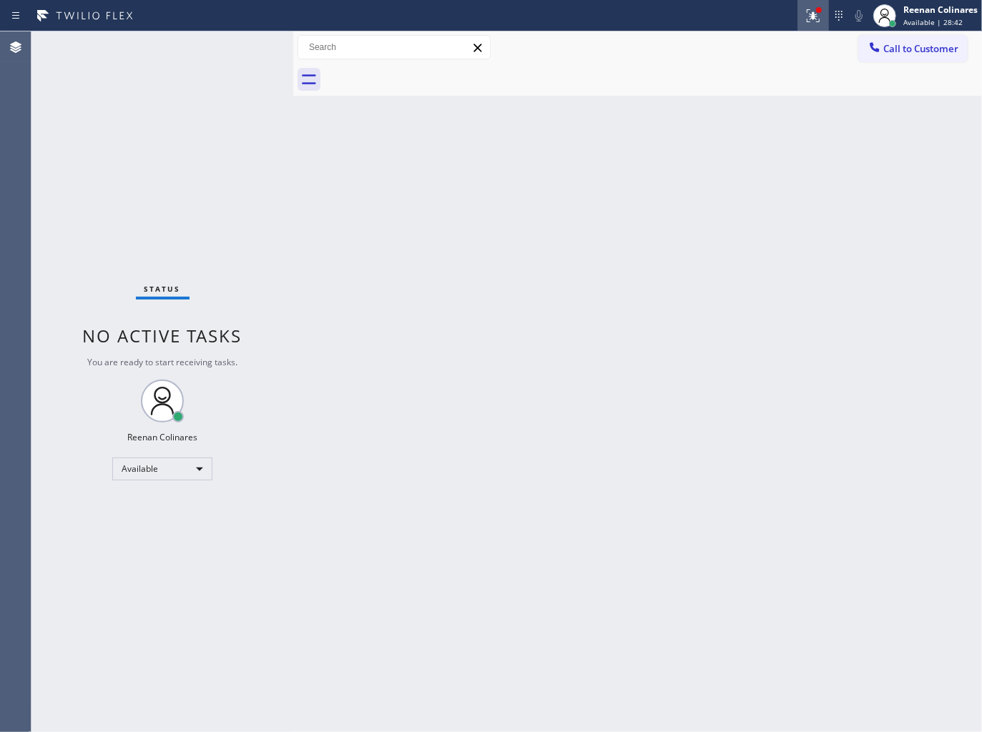
click at [809, 16] on icon at bounding box center [812, 15] width 17 height 17
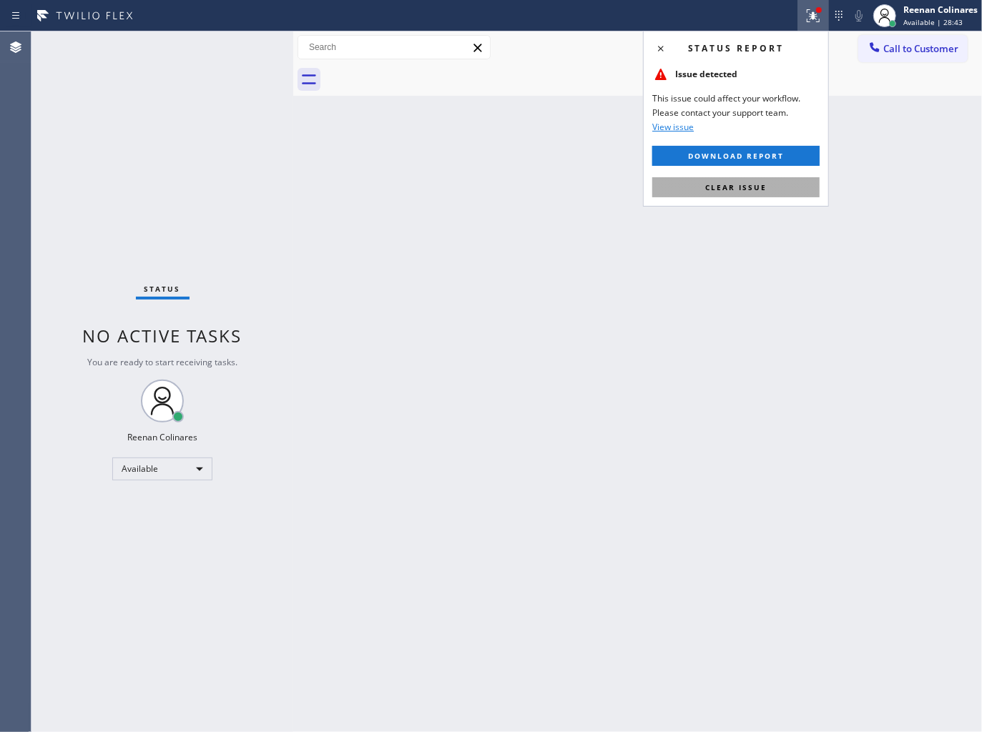
click at [747, 187] on span "Clear issue" at bounding box center [735, 187] width 61 height 10
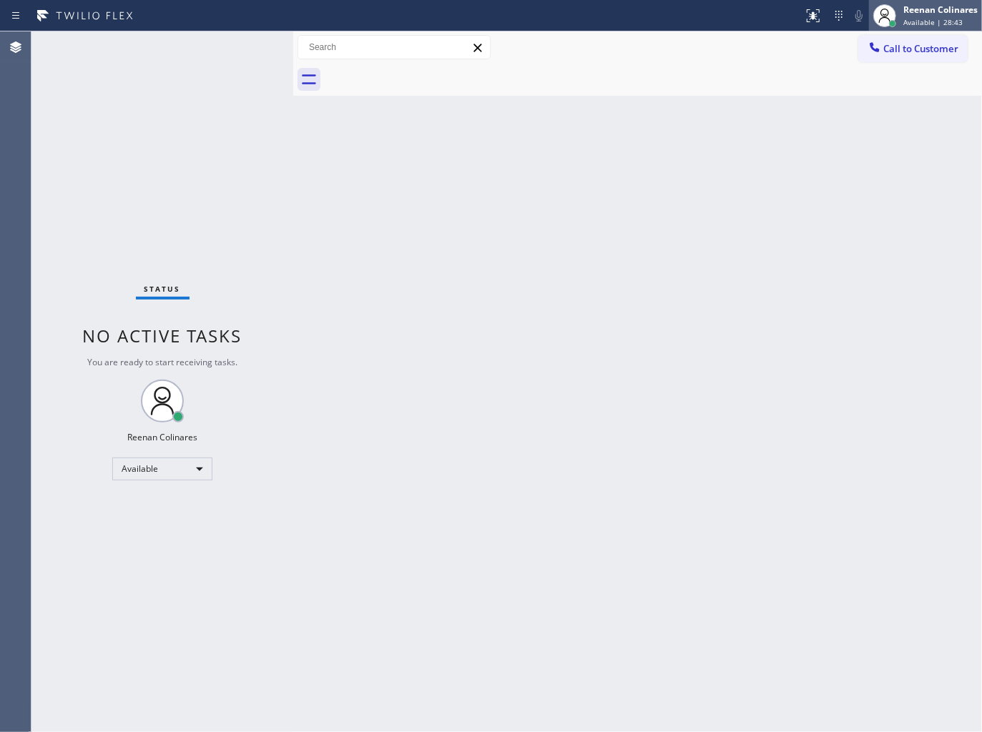
click at [923, 25] on span "Available | 28:43" at bounding box center [932, 22] width 59 height 10
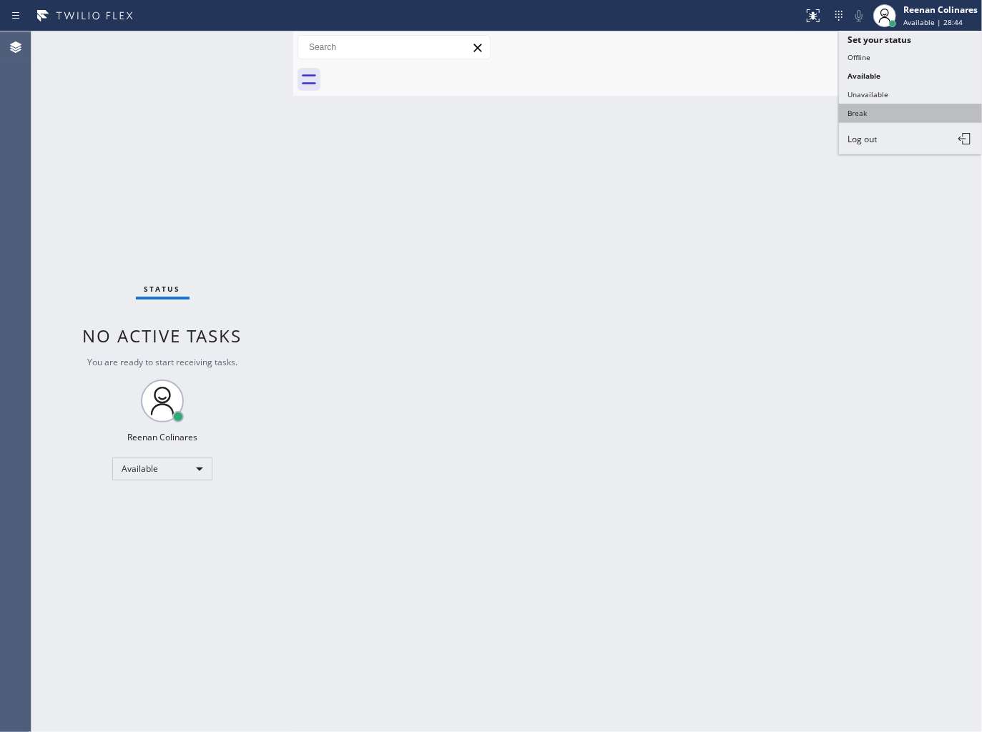
click at [859, 114] on button "Break" at bounding box center [910, 113] width 143 height 19
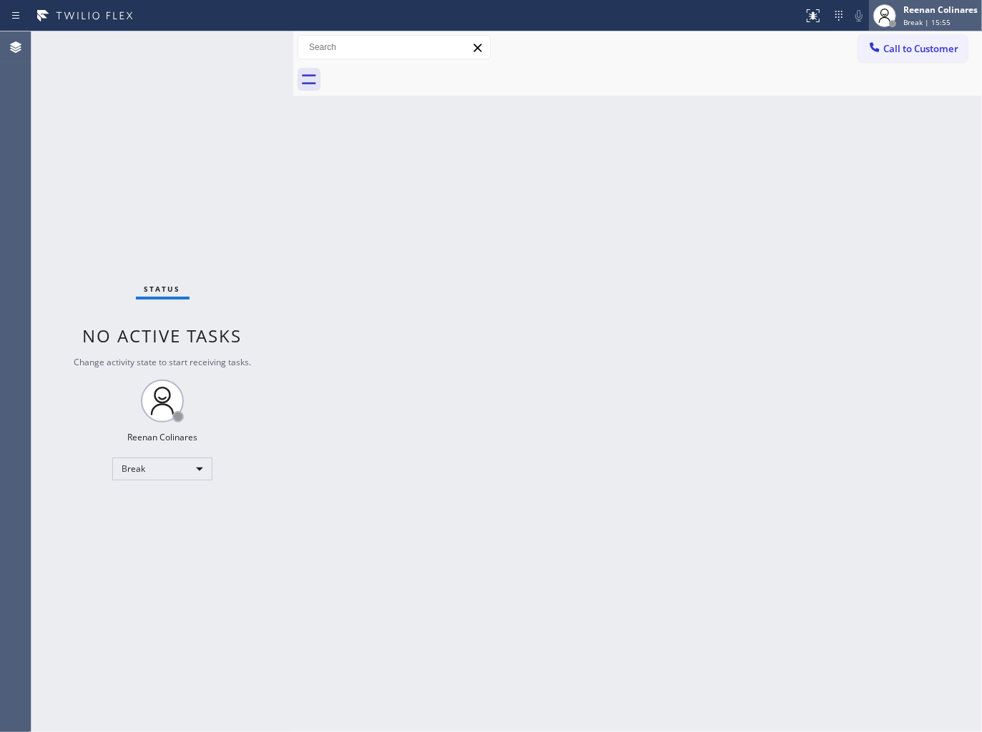
click at [908, 14] on div "Reenan Colinares" at bounding box center [940, 10] width 74 height 12
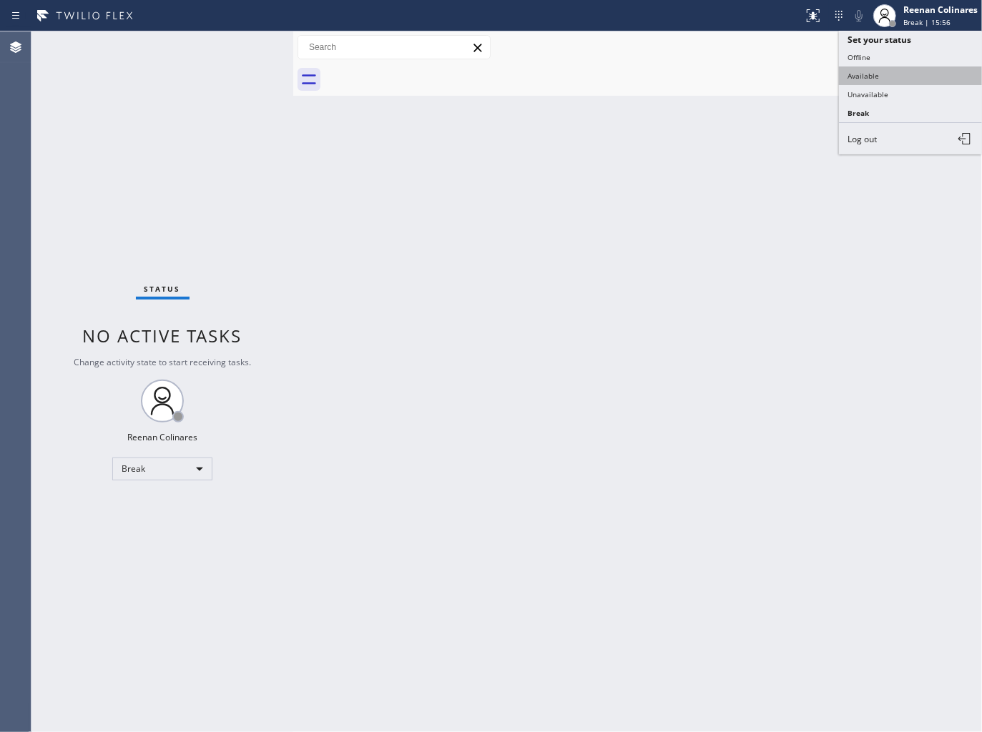
click at [875, 73] on button "Available" at bounding box center [910, 76] width 143 height 19
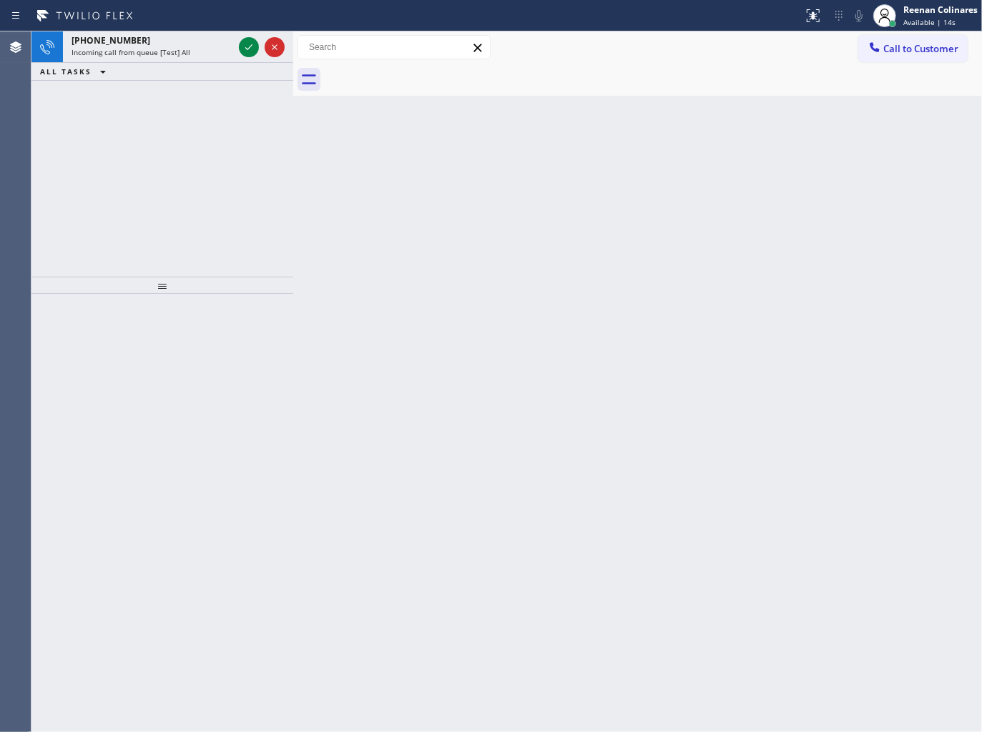
click at [617, 109] on div "Back to Dashboard Change Sender ID Customers Technicians Select a contact Outbo…" at bounding box center [637, 381] width 689 height 701
click at [210, 59] on div "[PHONE_NUMBER] Incoming call from queue [Test] All" at bounding box center [149, 46] width 173 height 31
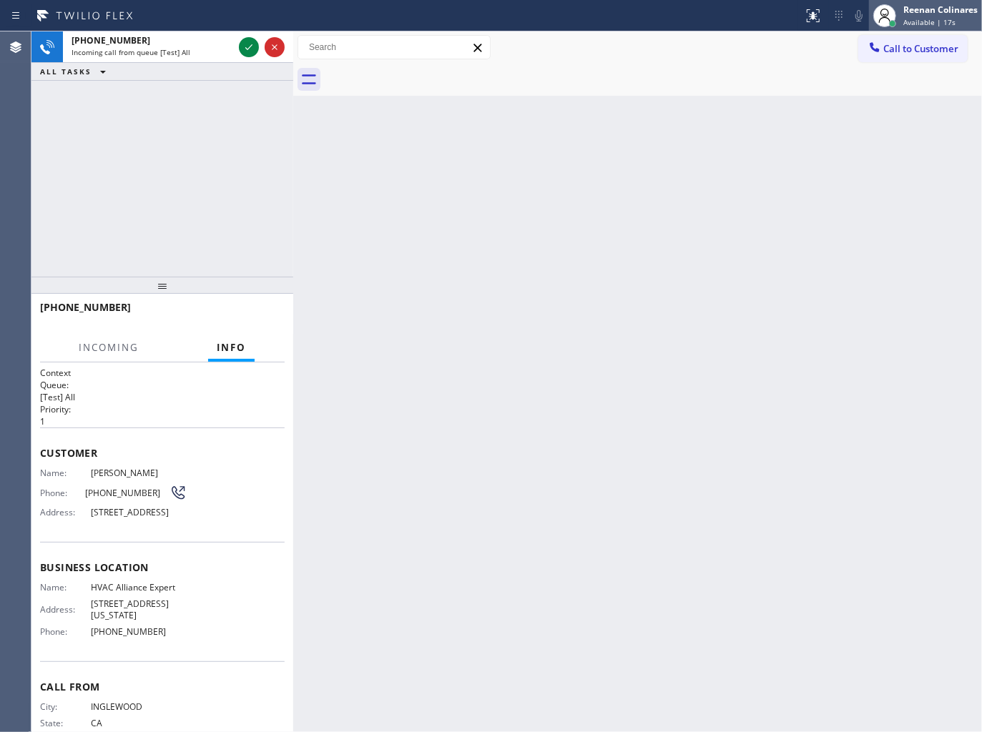
click at [959, 14] on div "Reenan Colinares" at bounding box center [940, 10] width 74 height 12
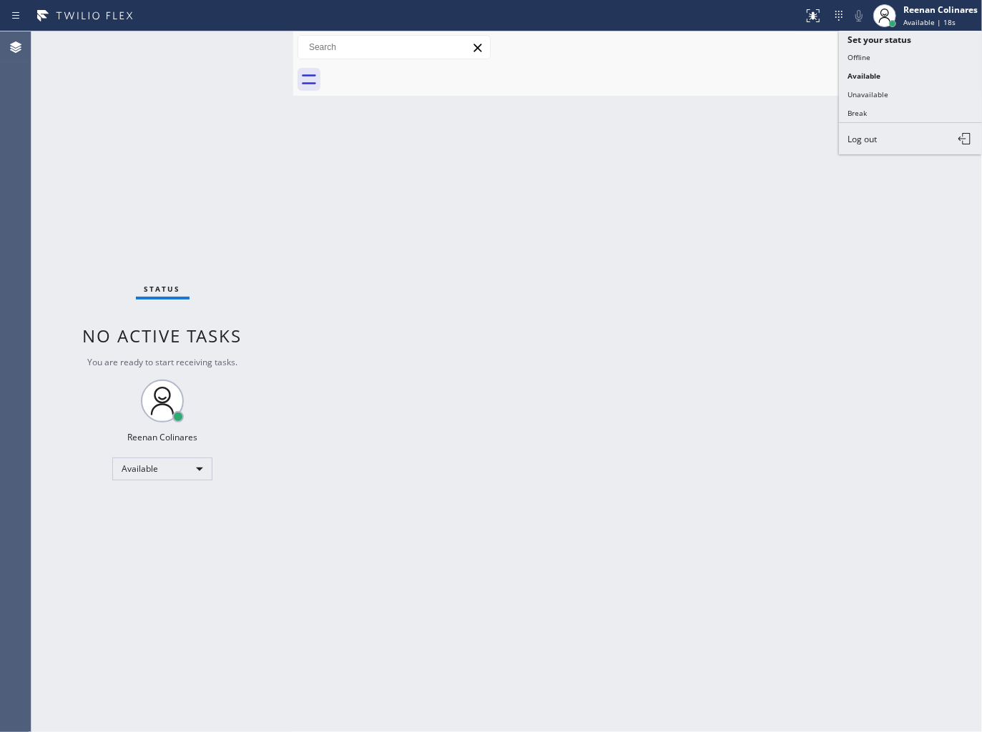
click at [585, 133] on div "Back to Dashboard Change Sender ID Customers Technicians Select a contact Outbo…" at bounding box center [637, 381] width 689 height 701
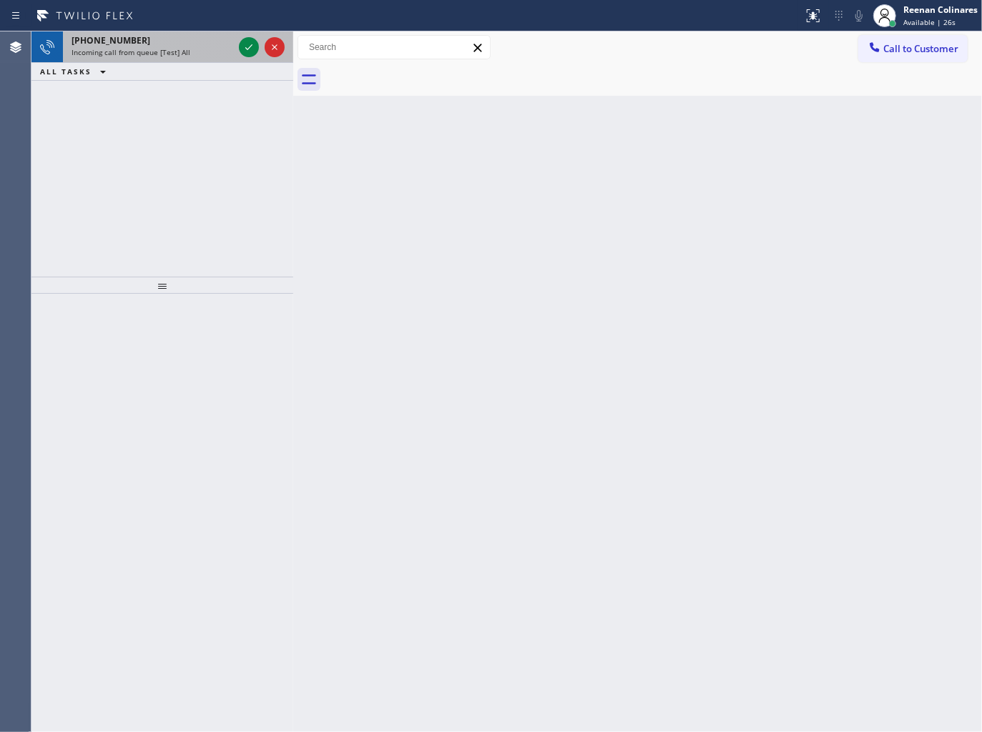
click at [194, 59] on div "[PHONE_NUMBER] Incoming call from queue [Test] All" at bounding box center [149, 46] width 173 height 31
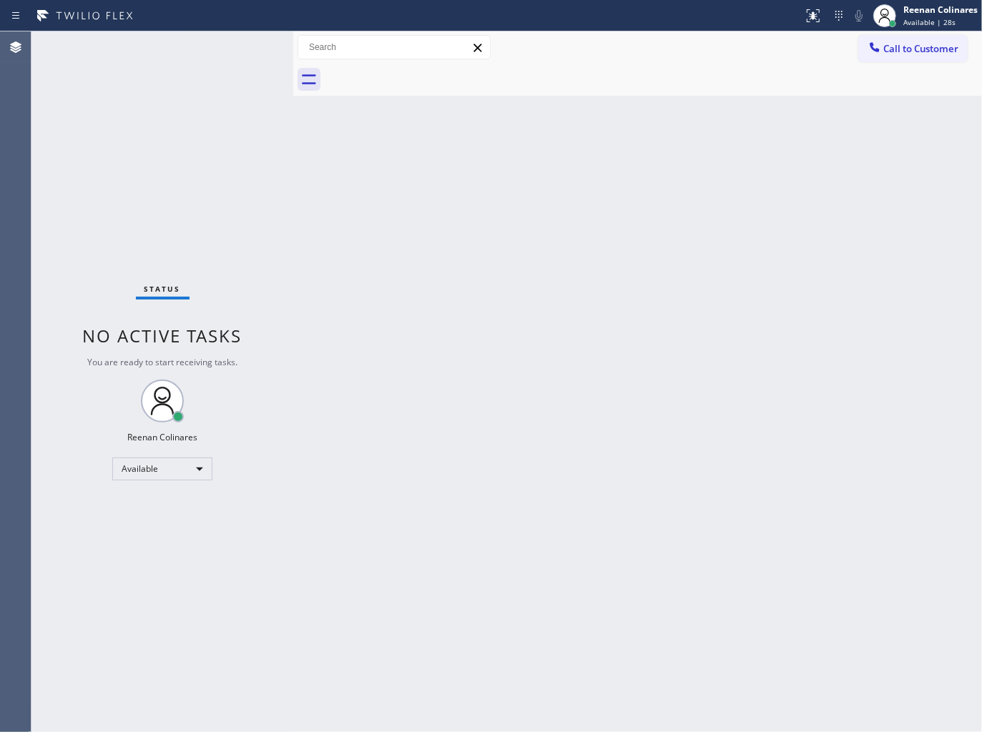
click at [243, 48] on div "Status No active tasks You are ready to start receiving tasks. Reenan Colinares…" at bounding box center [162, 381] width 262 height 701
click at [208, 52] on div "Status No active tasks You are ready to start receiving tasks. Reenan Colinares…" at bounding box center [162, 381] width 262 height 701
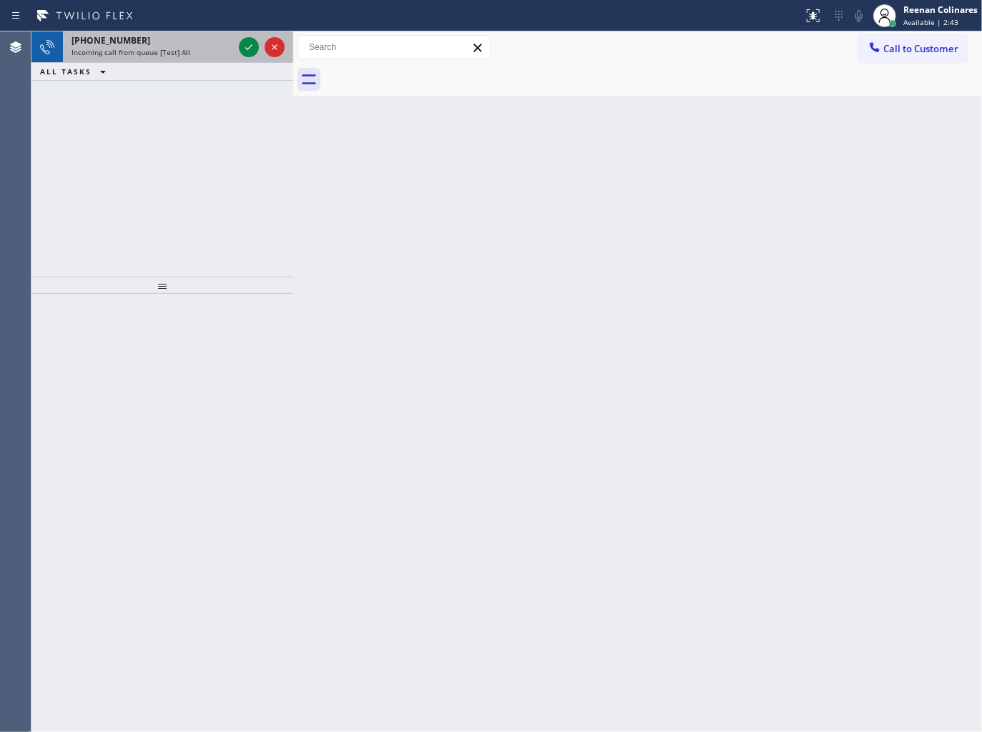
click at [205, 57] on div "Incoming call from queue [Test] All" at bounding box center [153, 52] width 162 height 10
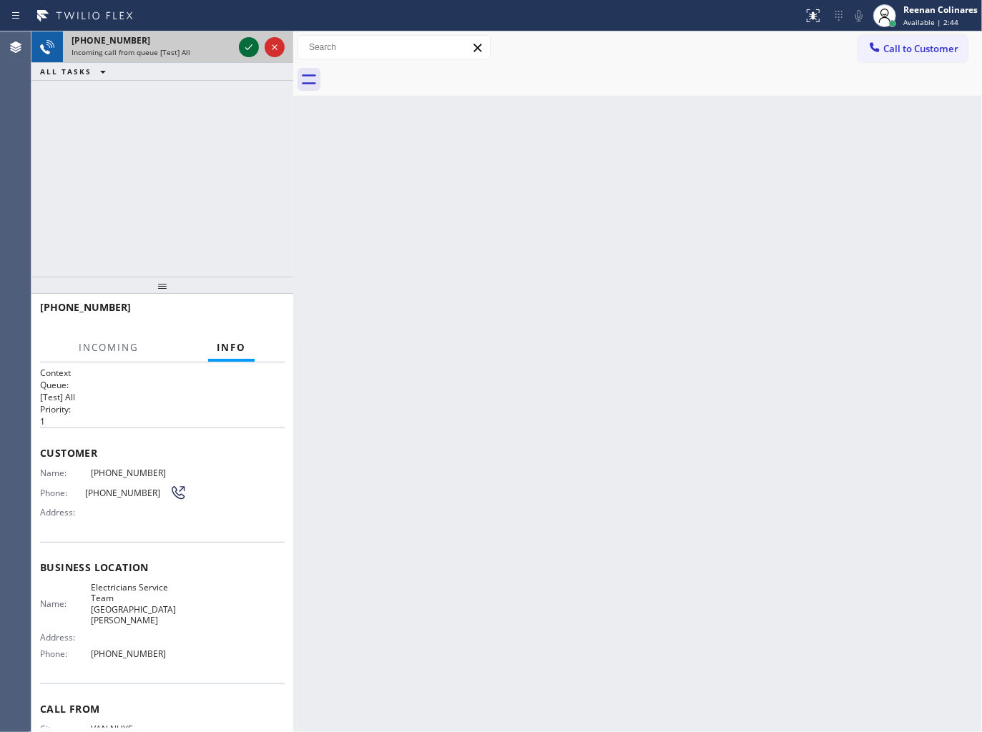
click at [245, 41] on icon at bounding box center [248, 47] width 17 height 17
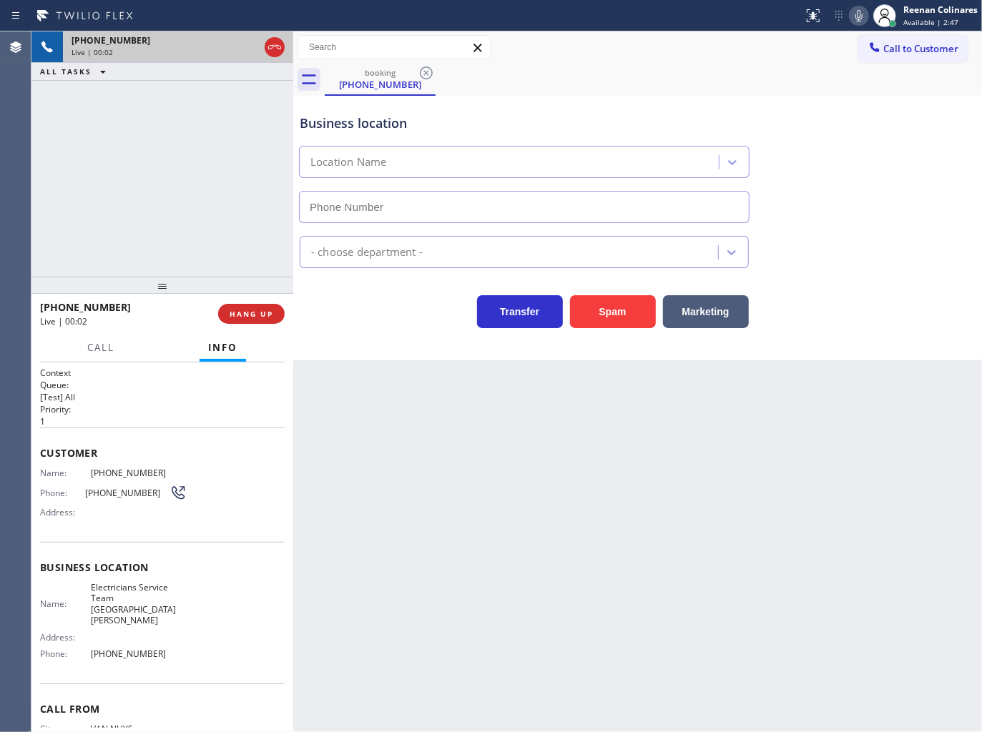
type input "[PHONE_NUMBER]"
click at [856, 19] on icon at bounding box center [858, 15] width 17 height 17
click at [856, 16] on icon at bounding box center [858, 15] width 17 height 17
click at [862, 16] on icon at bounding box center [858, 15] width 17 height 17
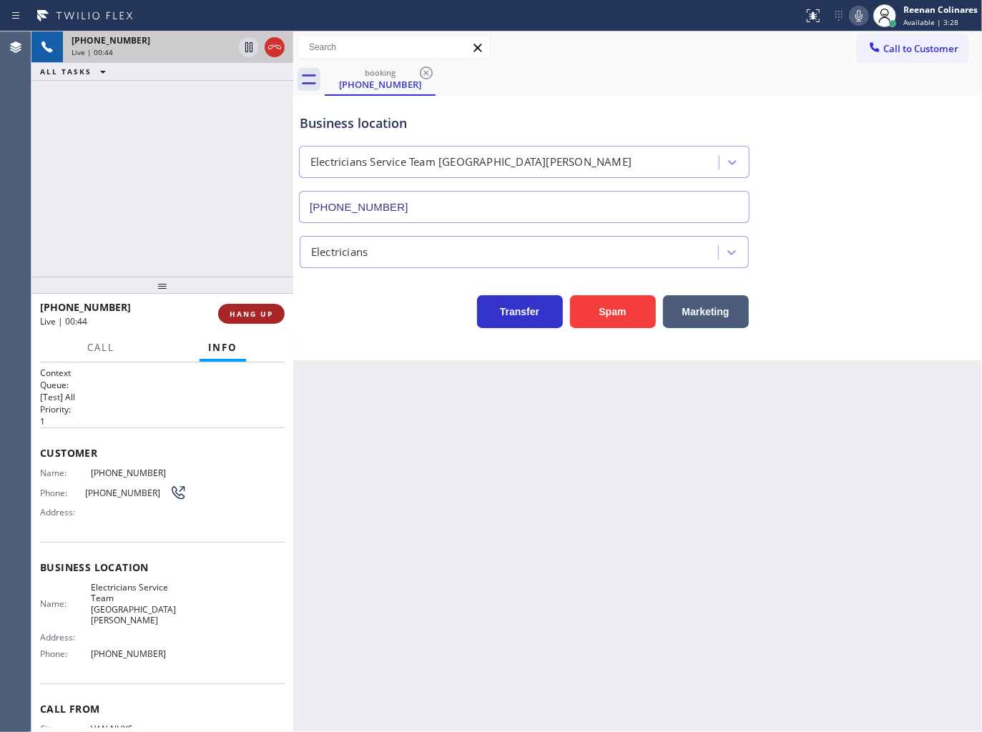
click at [269, 313] on span "HANG UP" at bounding box center [252, 314] width 44 height 10
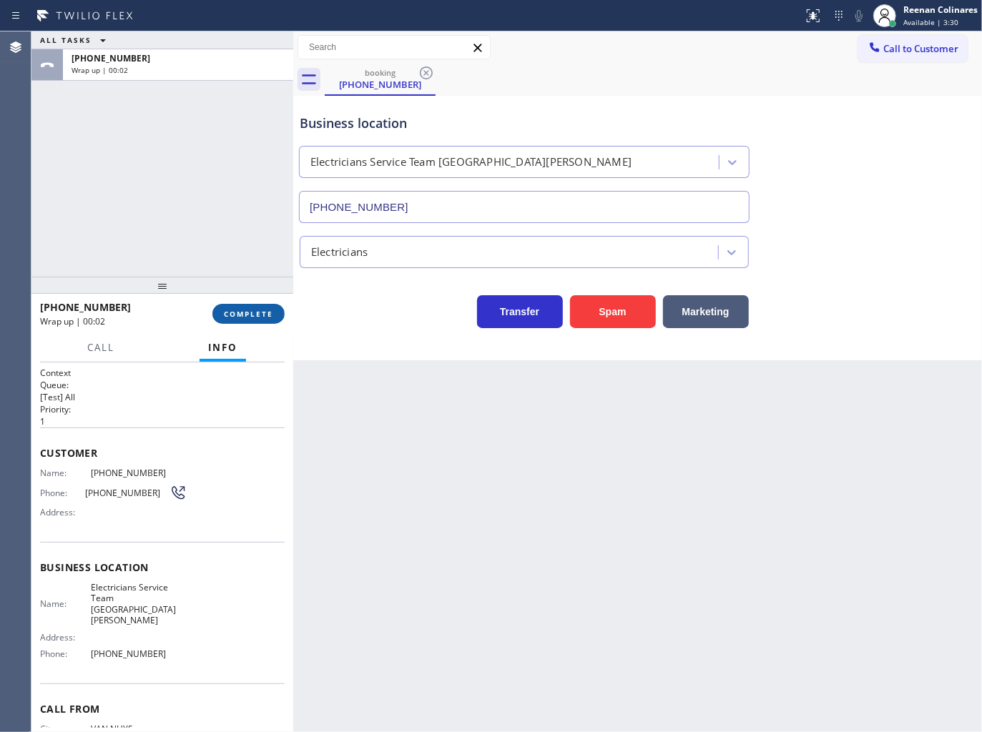
click at [269, 313] on span "COMPLETE" at bounding box center [248, 314] width 49 height 10
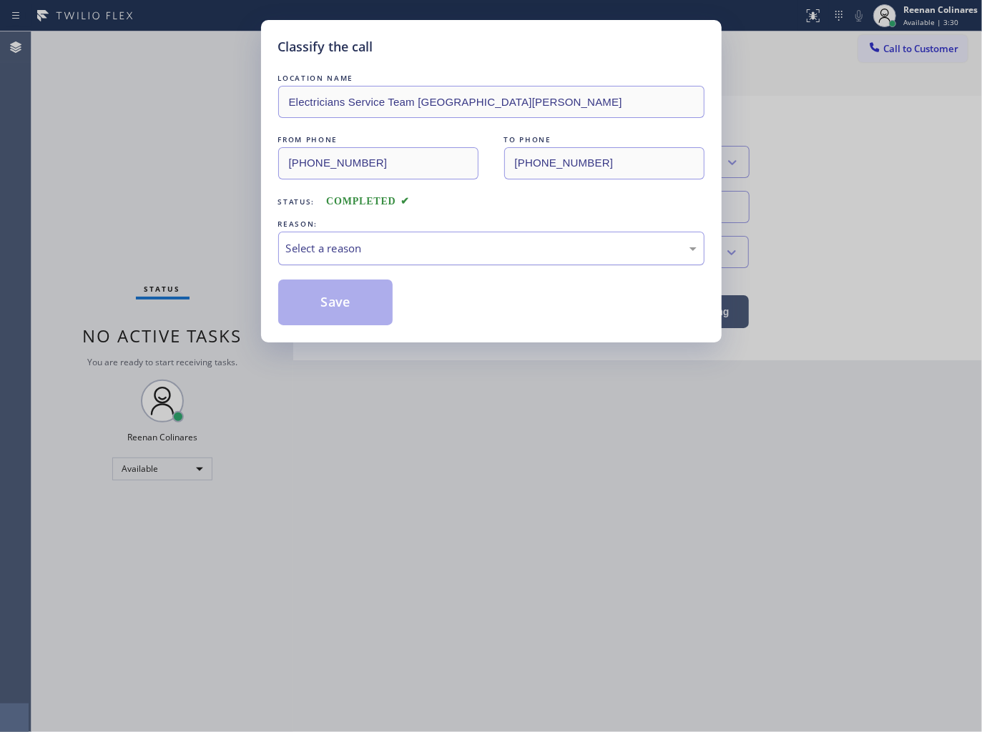
drag, startPoint x: 358, startPoint y: 255, endPoint x: 355, endPoint y: 262, distance: 7.4
click at [359, 255] on div "Select a reason" at bounding box center [491, 249] width 426 height 34
click at [346, 305] on button "Save" at bounding box center [335, 303] width 115 height 46
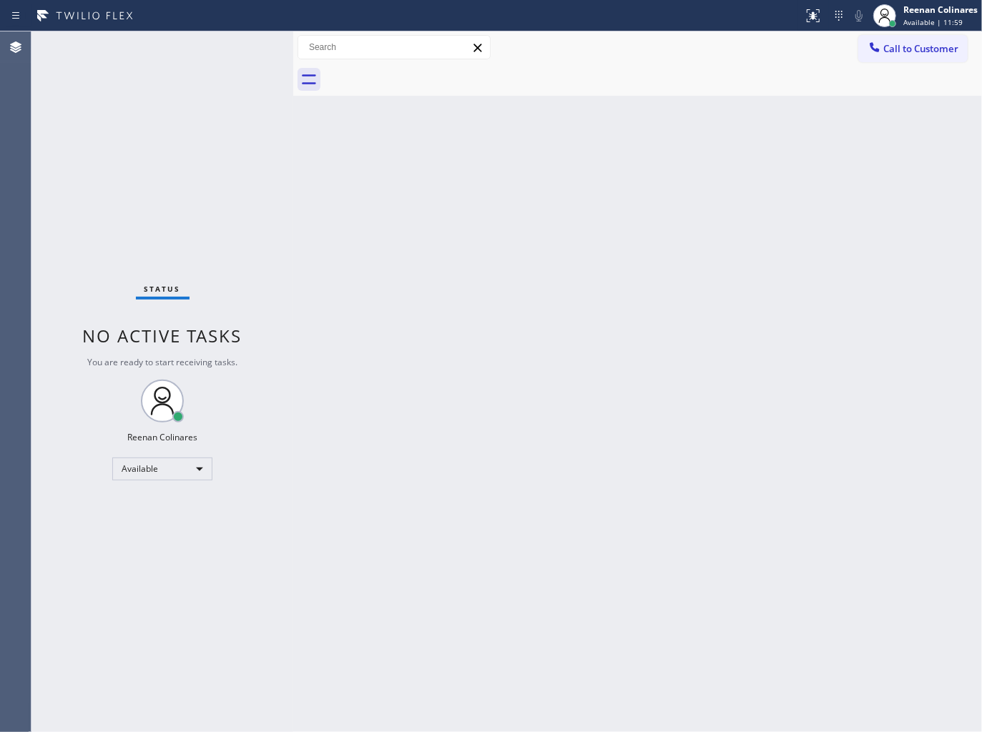
click at [215, 52] on div "Status No active tasks You are ready to start receiving tasks. Reenan Colinares…" at bounding box center [162, 381] width 262 height 701
click at [441, 190] on div "Back to Dashboard Change Sender ID Customers Technicians Select a contact Outbo…" at bounding box center [637, 381] width 689 height 701
click at [592, 388] on div "Back to Dashboard Change Sender ID Customers Technicians Select a contact Outbo…" at bounding box center [637, 381] width 689 height 701
click at [551, 147] on div "Back to Dashboard Change Sender ID Customers Technicians Select a contact Outbo…" at bounding box center [637, 381] width 689 height 701
click at [570, 295] on div "Back to Dashboard Change Sender ID Customers Technicians Select a contact Outbo…" at bounding box center [637, 381] width 689 height 701
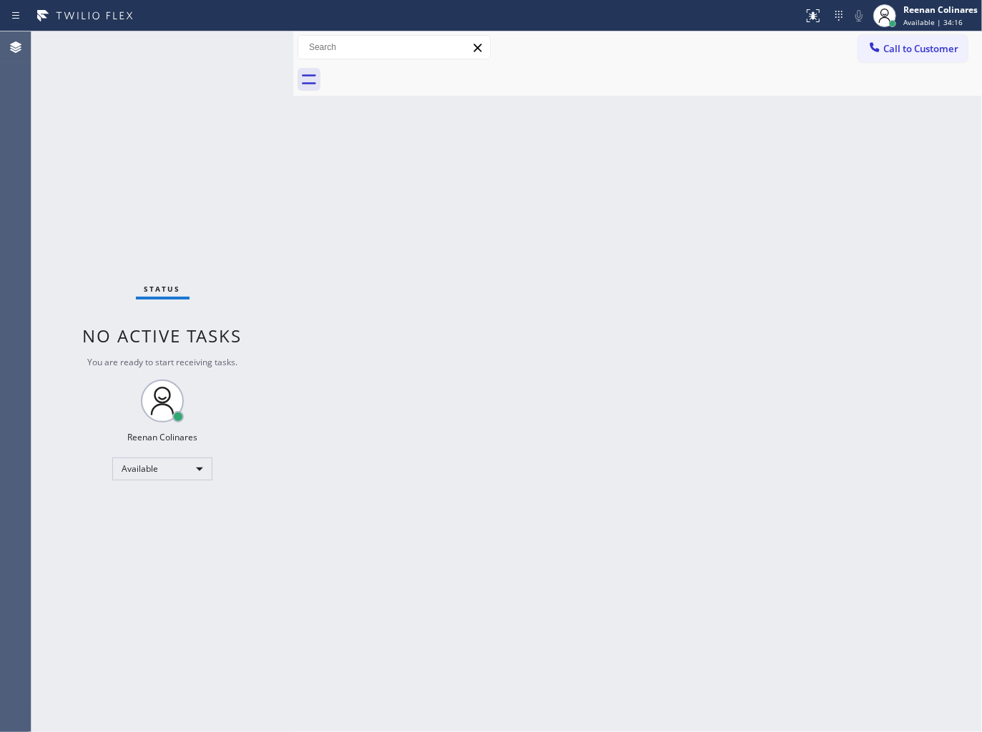
click at [640, 202] on div "Back to Dashboard Change Sender ID Customers Technicians Select a contact Outbo…" at bounding box center [637, 381] width 689 height 701
click at [455, 405] on div "Back to Dashboard Change Sender ID Customers Technicians Select a contact Outbo…" at bounding box center [637, 381] width 689 height 701
click at [541, 240] on div "Back to Dashboard Change Sender ID Customers Technicians Select a contact Outbo…" at bounding box center [637, 381] width 689 height 701
drag, startPoint x: 534, startPoint y: 146, endPoint x: 539, endPoint y: 109, distance: 37.5
click at [534, 139] on div "Back to Dashboard Change Sender ID Customers Technicians Select a contact Outbo…" at bounding box center [637, 381] width 689 height 701
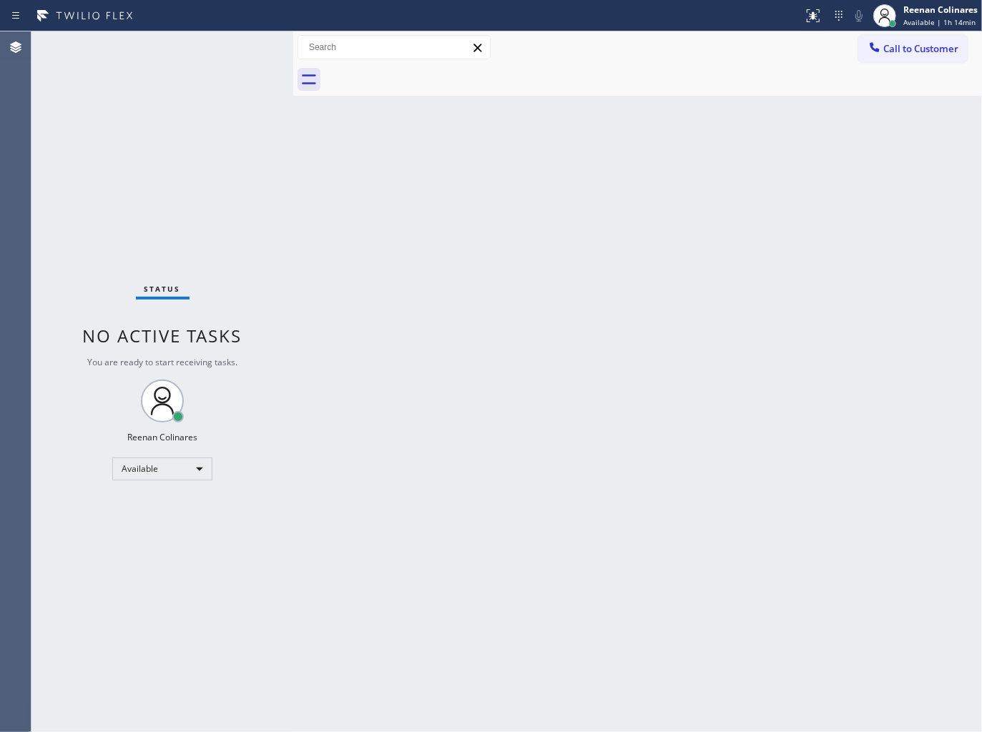
click at [498, 148] on div "Back to Dashboard Change Sender ID Customers Technicians Select a contact Outbo…" at bounding box center [637, 381] width 689 height 701
click at [575, 413] on div "Back to Dashboard Change Sender ID Customers Technicians Select a contact Outbo…" at bounding box center [637, 381] width 689 height 701
click at [167, 472] on div "Available" at bounding box center [162, 469] width 100 height 23
click at [126, 540] on li "Break" at bounding box center [161, 541] width 97 height 17
